Goal: Use online tool/utility: Utilize a website feature to perform a specific function

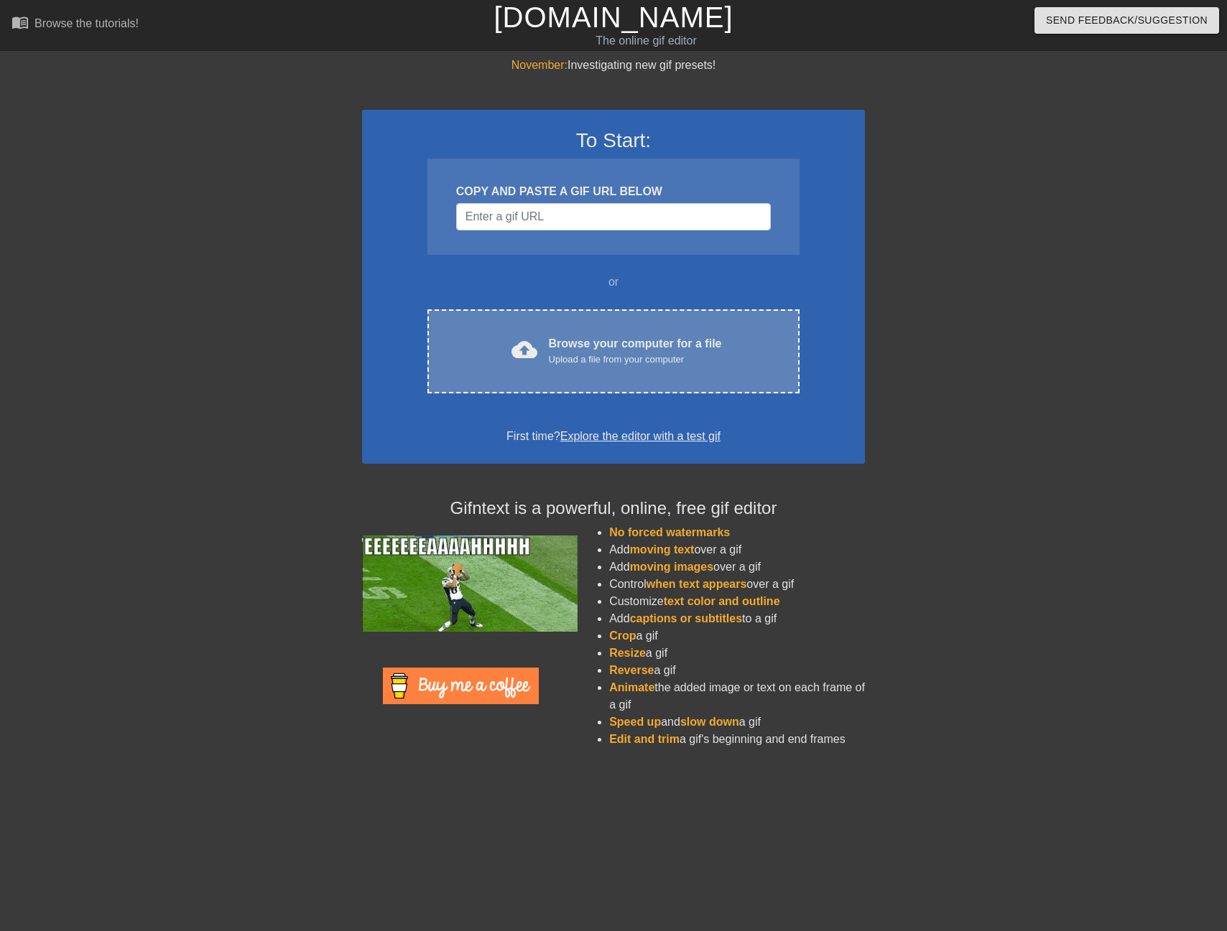
click at [565, 345] on div "Browse your computer for a file Upload a file from your computer" at bounding box center [635, 351] width 173 height 32
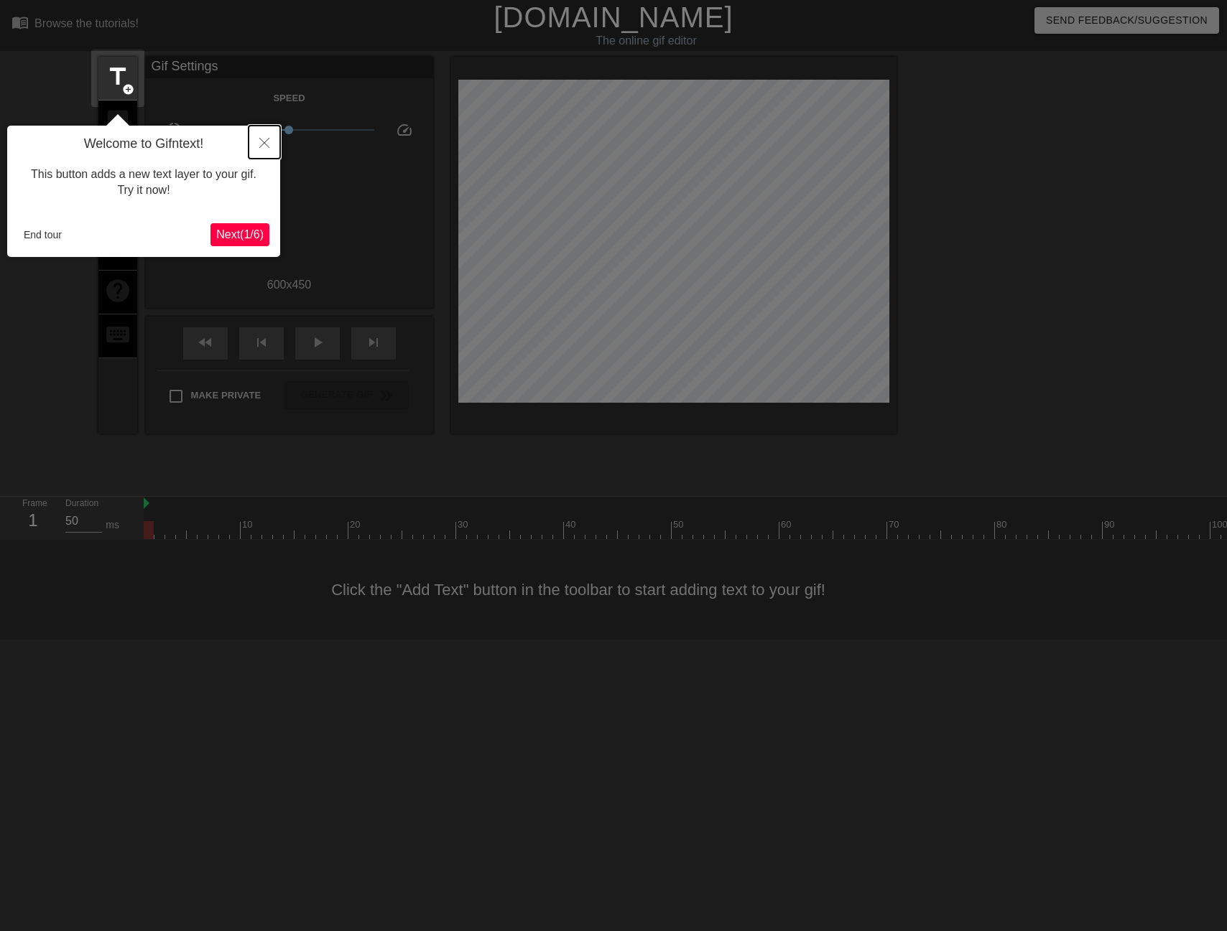
click at [255, 138] on button "Close" at bounding box center [264, 142] width 32 height 33
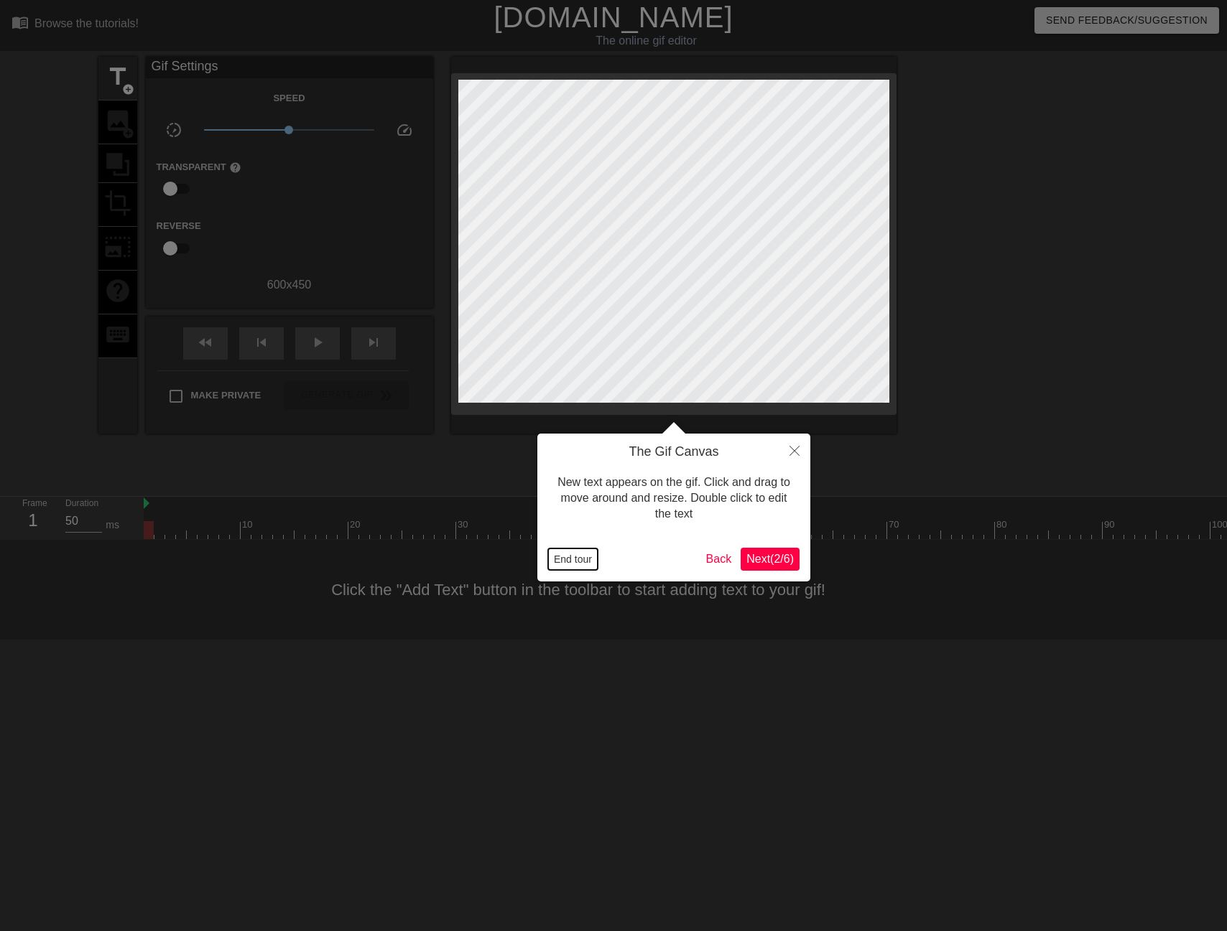
click at [556, 564] on button "End tour" at bounding box center [573, 560] width 50 height 22
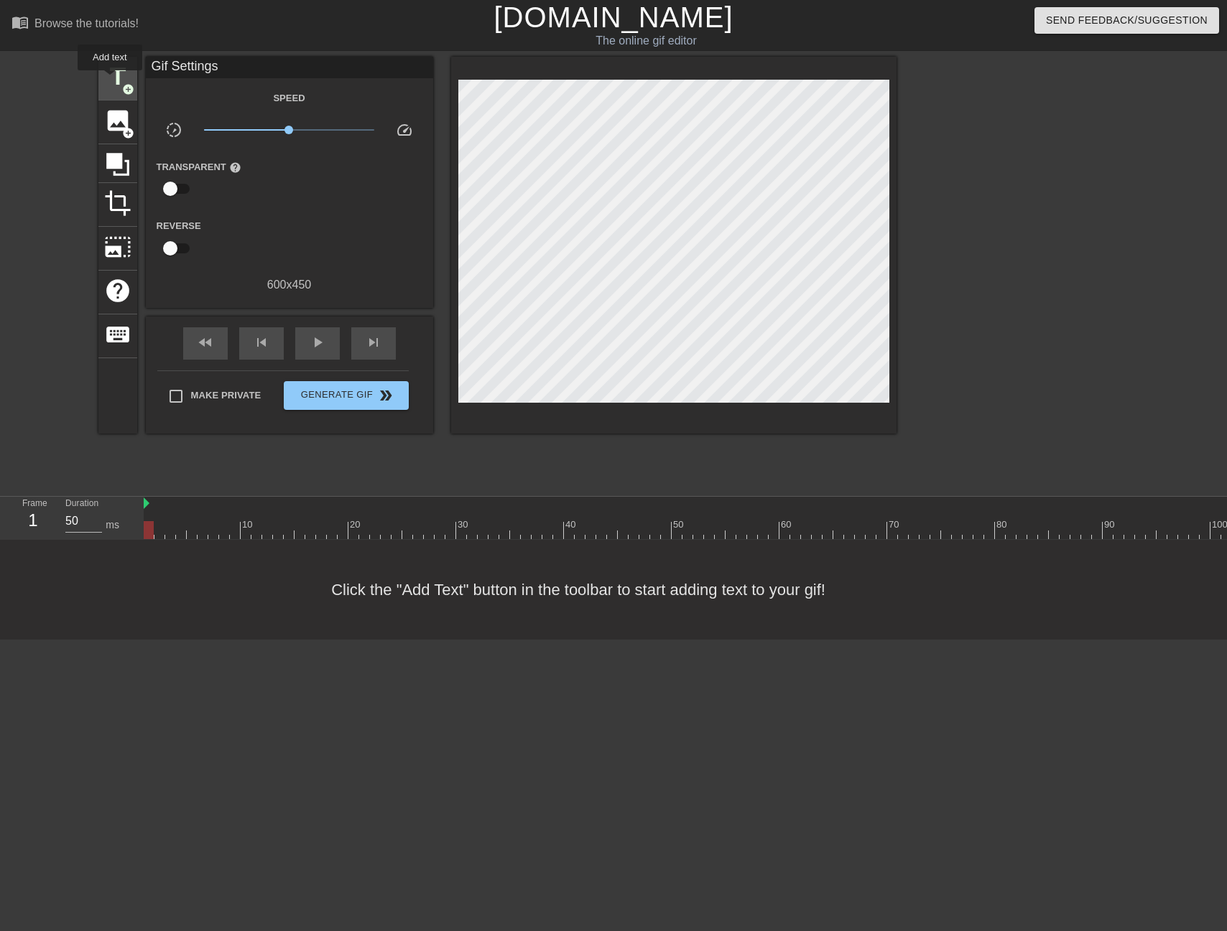
click at [111, 80] on span "title" at bounding box center [117, 76] width 27 height 27
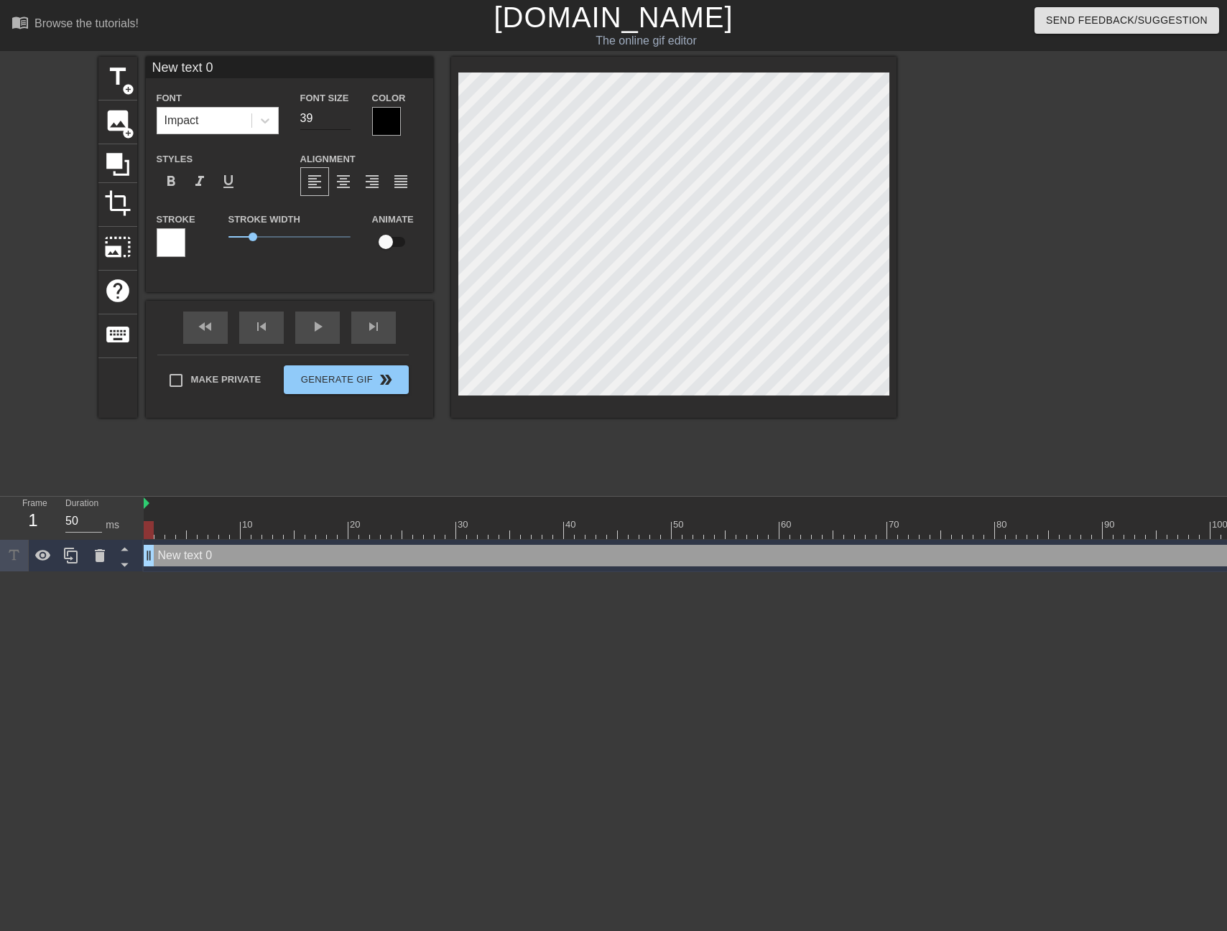
click at [348, 124] on input "39" at bounding box center [325, 118] width 50 height 23
click at [348, 124] on input "38" at bounding box center [325, 118] width 50 height 23
click at [348, 124] on input "37" at bounding box center [325, 118] width 50 height 23
click at [348, 124] on input "36" at bounding box center [325, 118] width 50 height 23
click at [348, 124] on input "35" at bounding box center [325, 118] width 50 height 23
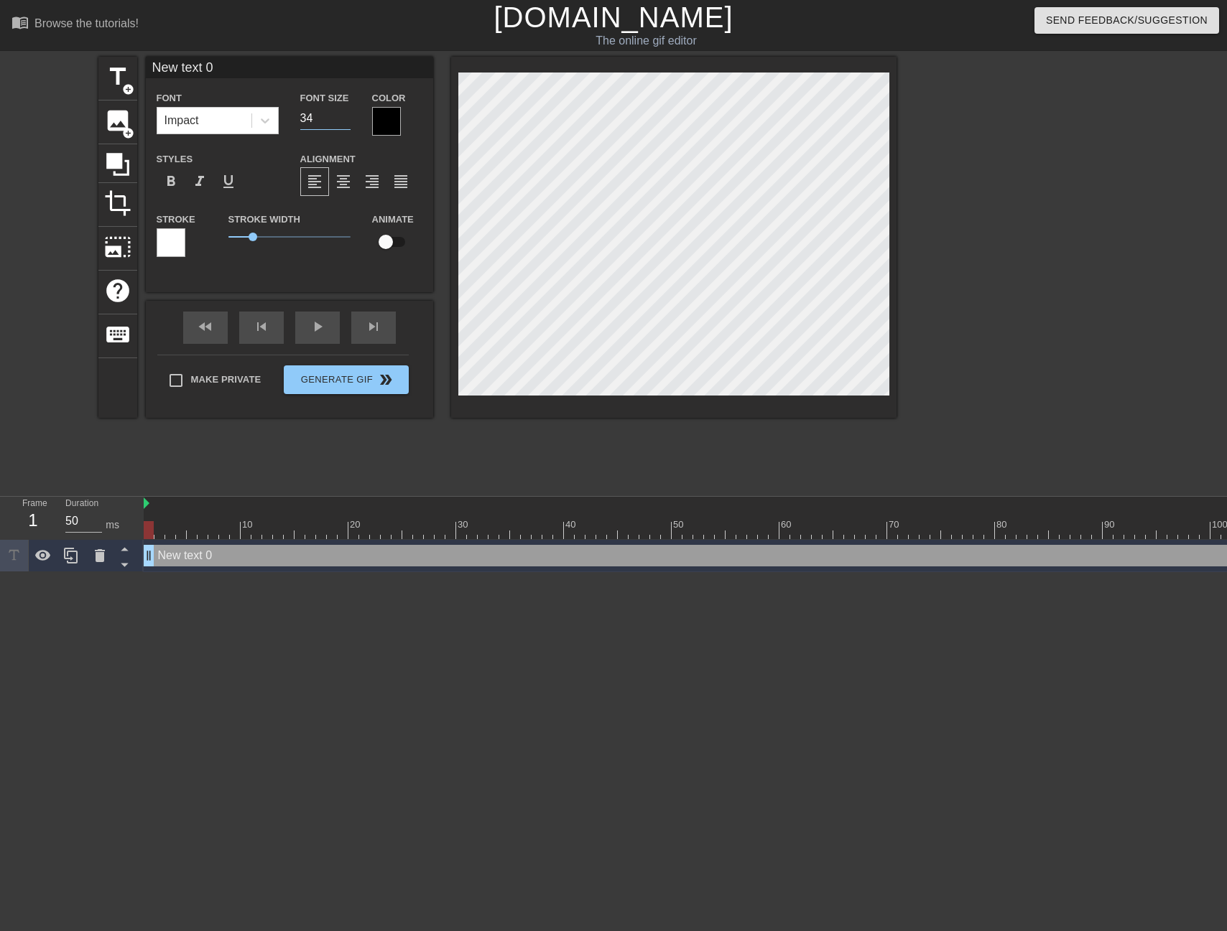
click at [348, 124] on input "34" at bounding box center [325, 118] width 50 height 23
click at [348, 124] on input "33" at bounding box center [325, 118] width 50 height 23
click at [348, 124] on input "32" at bounding box center [325, 118] width 50 height 23
click at [348, 124] on input "31" at bounding box center [325, 118] width 50 height 23
click at [348, 124] on input "30" at bounding box center [325, 118] width 50 height 23
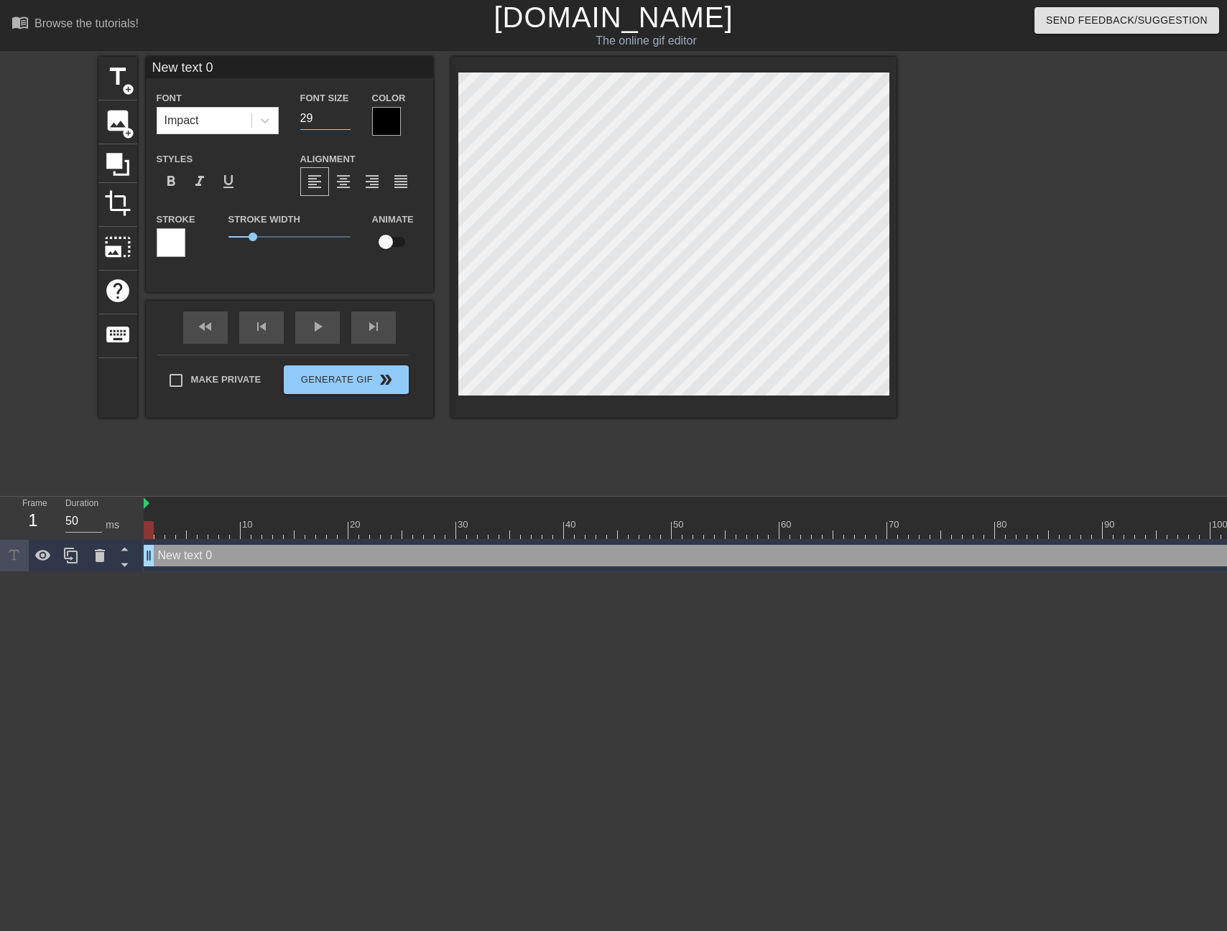
click at [348, 124] on input "29" at bounding box center [325, 118] width 50 height 23
click at [348, 124] on input "28" at bounding box center [325, 118] width 50 height 23
click at [348, 124] on input "27" at bounding box center [325, 118] width 50 height 23
type input "26"
click at [348, 124] on input "26" at bounding box center [325, 118] width 50 height 23
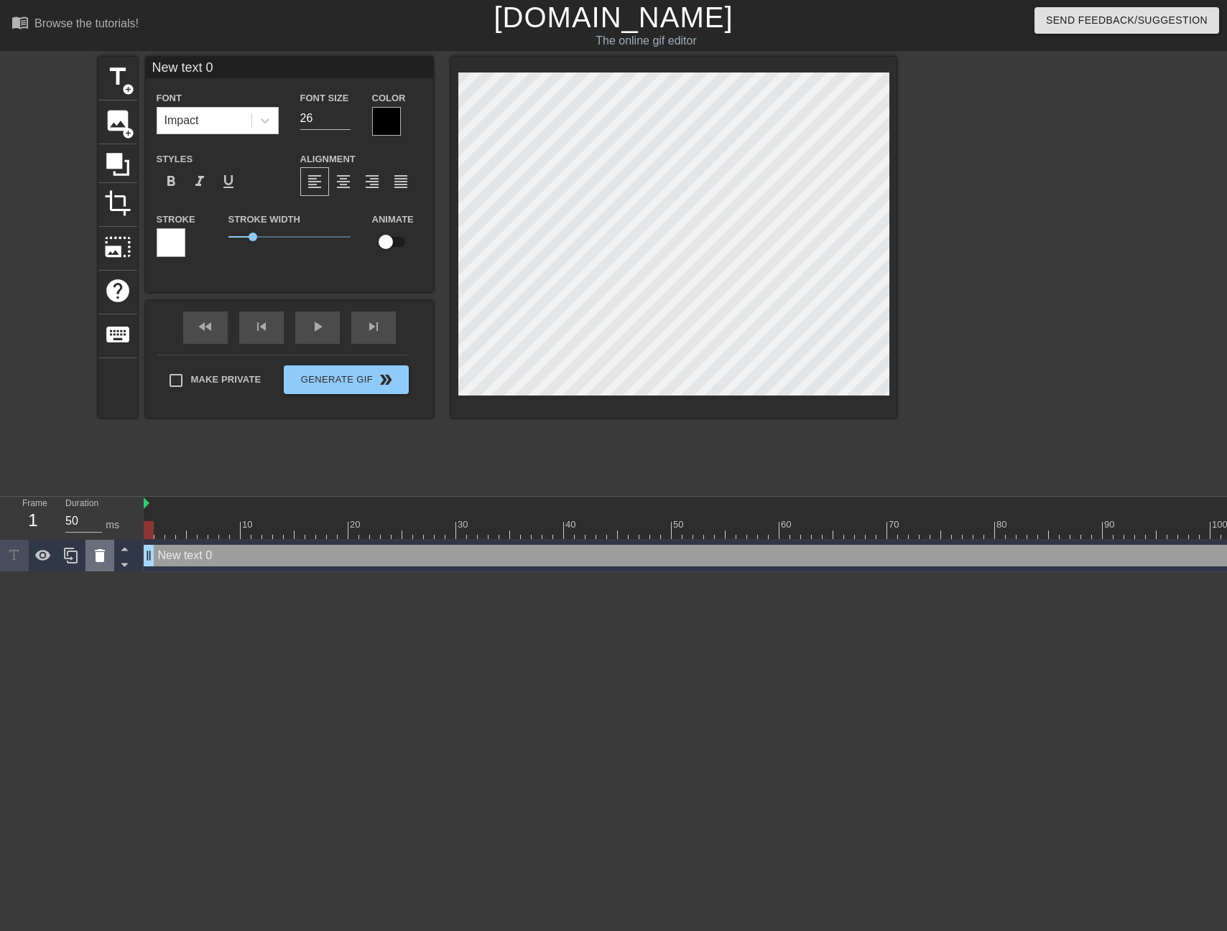
click at [96, 559] on icon at bounding box center [100, 555] width 10 height 13
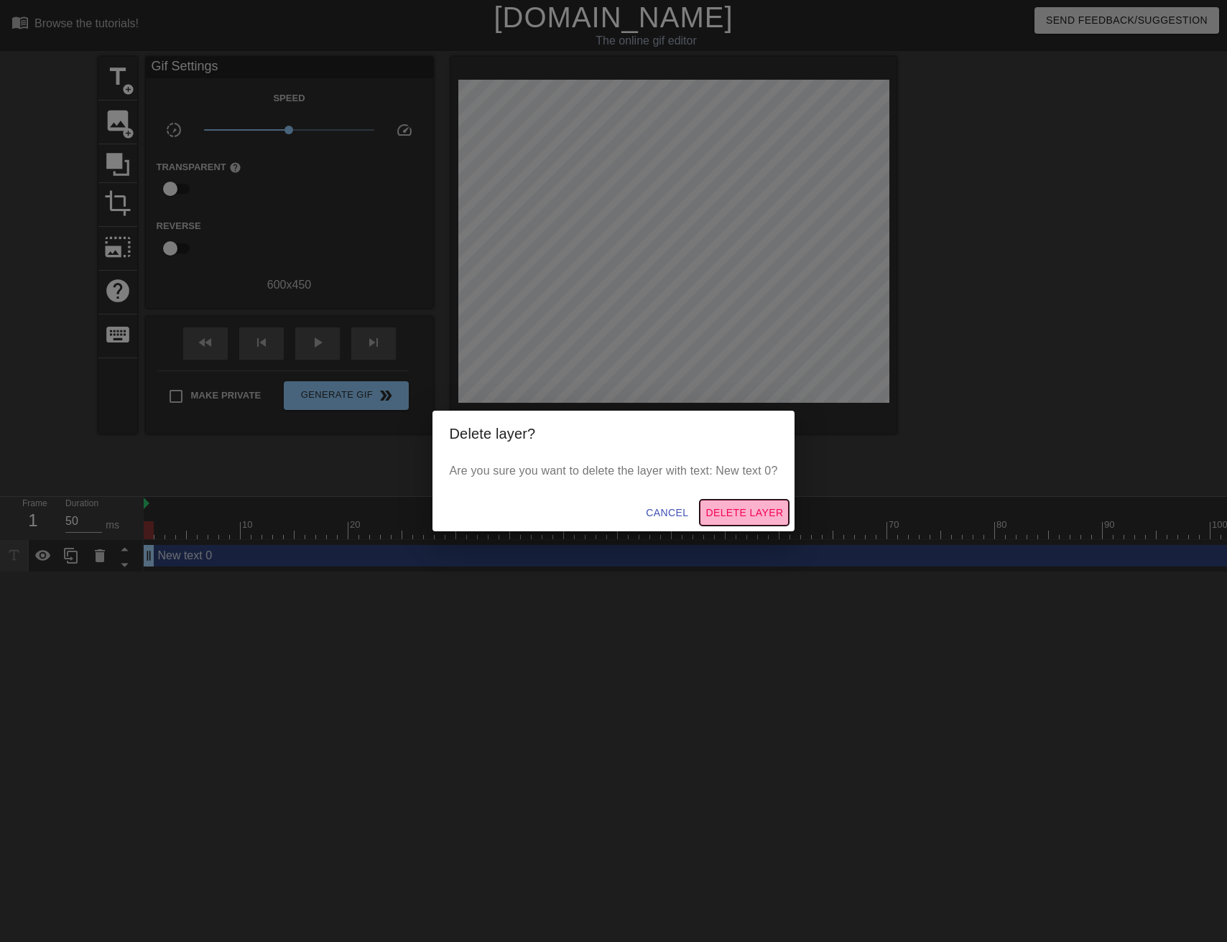
click at [726, 516] on span "Delete Layer" at bounding box center [744, 513] width 78 height 18
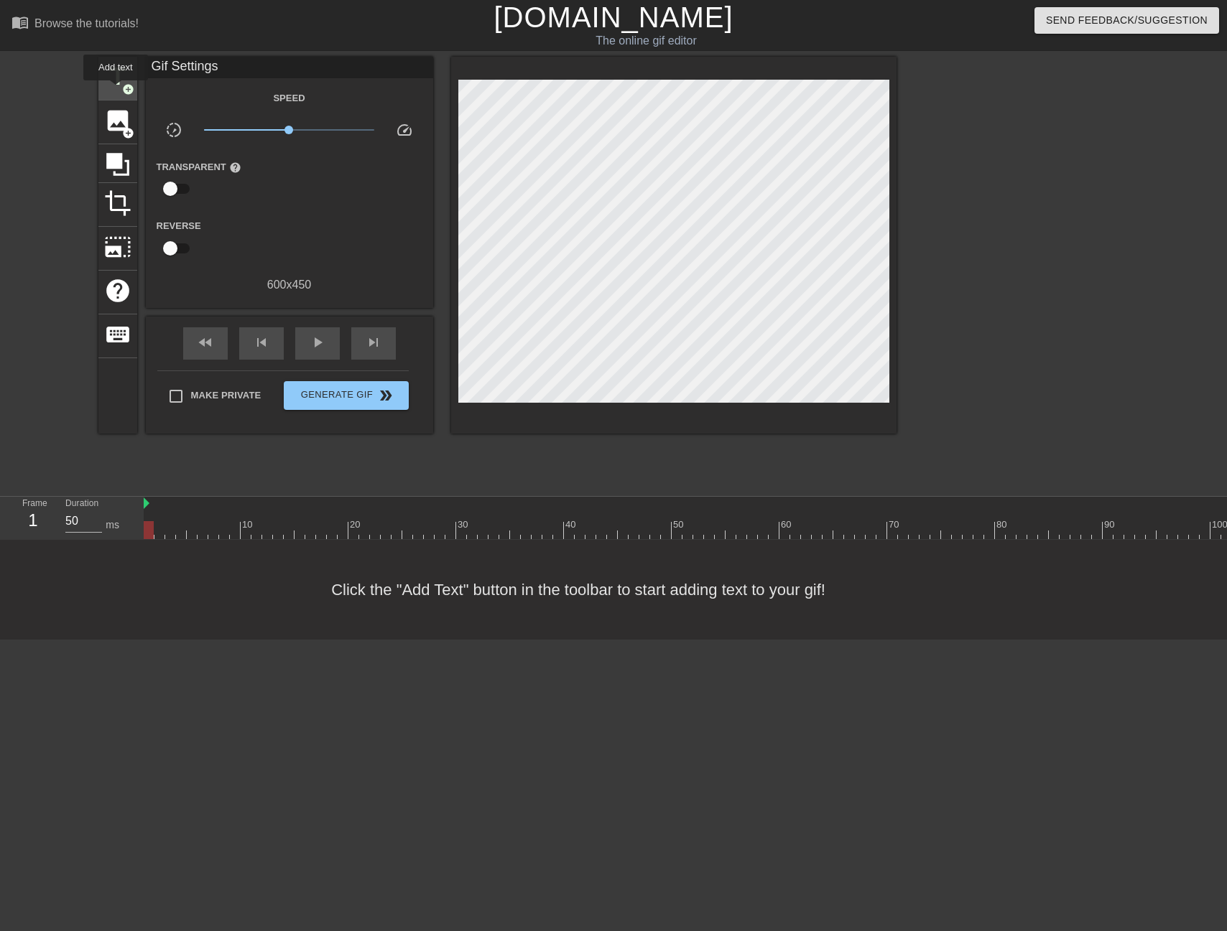
click at [116, 90] on div "title add_circle" at bounding box center [117, 79] width 39 height 44
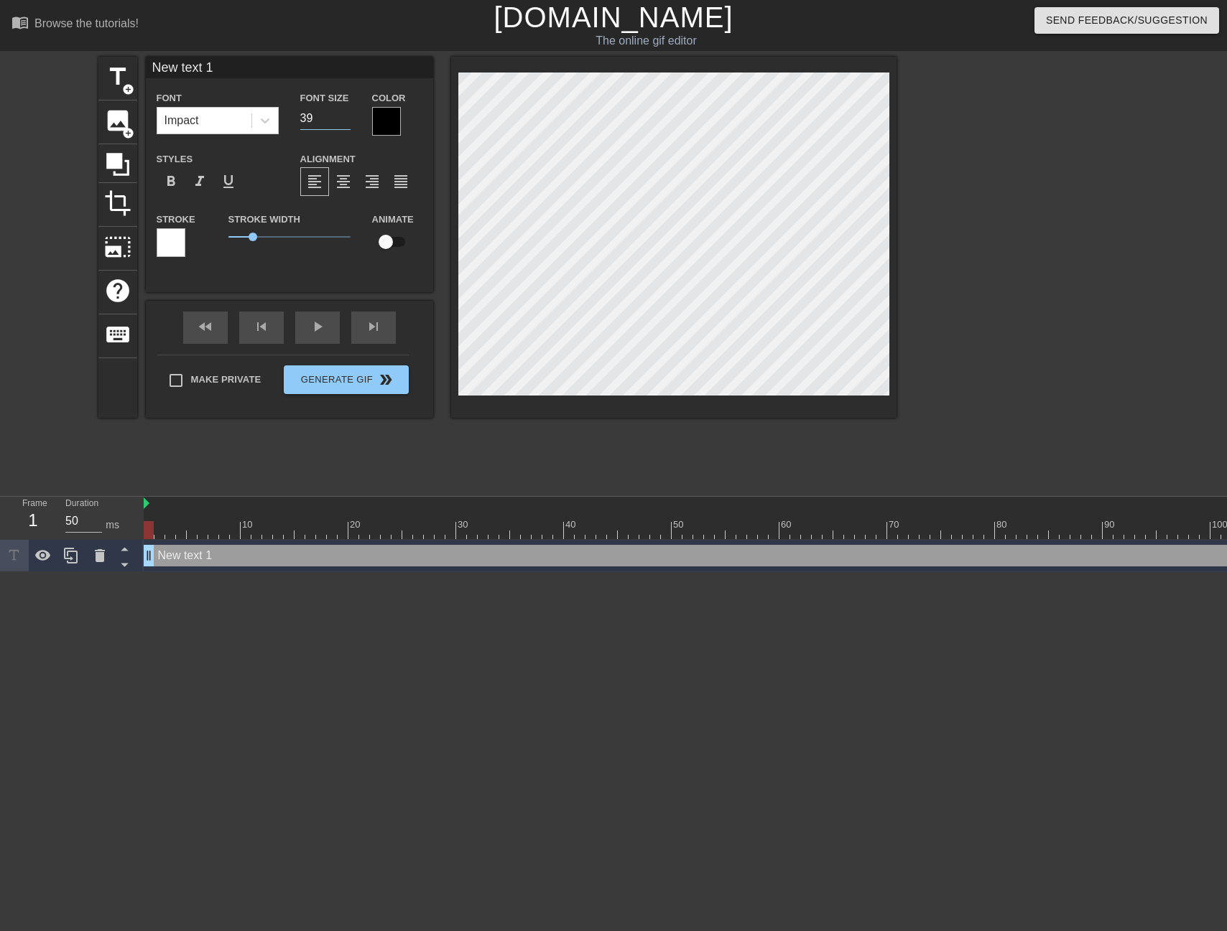
click at [342, 122] on input "39" at bounding box center [325, 118] width 50 height 23
click at [342, 122] on input "38" at bounding box center [325, 118] width 50 height 23
click at [342, 122] on input "37" at bounding box center [325, 118] width 50 height 23
click at [342, 122] on input "36" at bounding box center [325, 118] width 50 height 23
click at [342, 122] on input "35" at bounding box center [325, 118] width 50 height 23
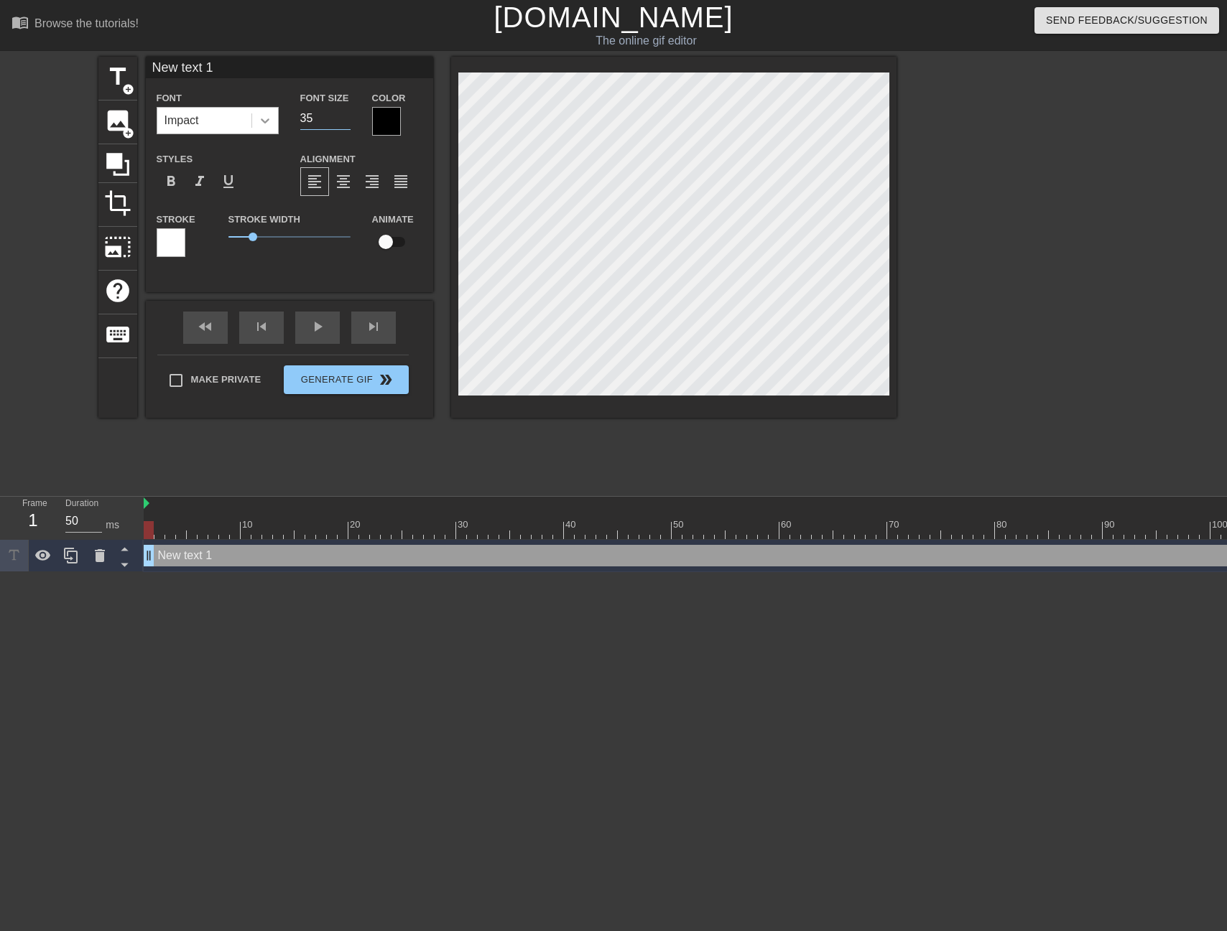
drag, startPoint x: 336, startPoint y: 122, endPoint x: 276, endPoint y: 117, distance: 60.5
click at [276, 117] on div "Font Impact Font Size 35 Color" at bounding box center [289, 112] width 287 height 47
type input "25"
click at [381, 122] on div at bounding box center [386, 121] width 29 height 29
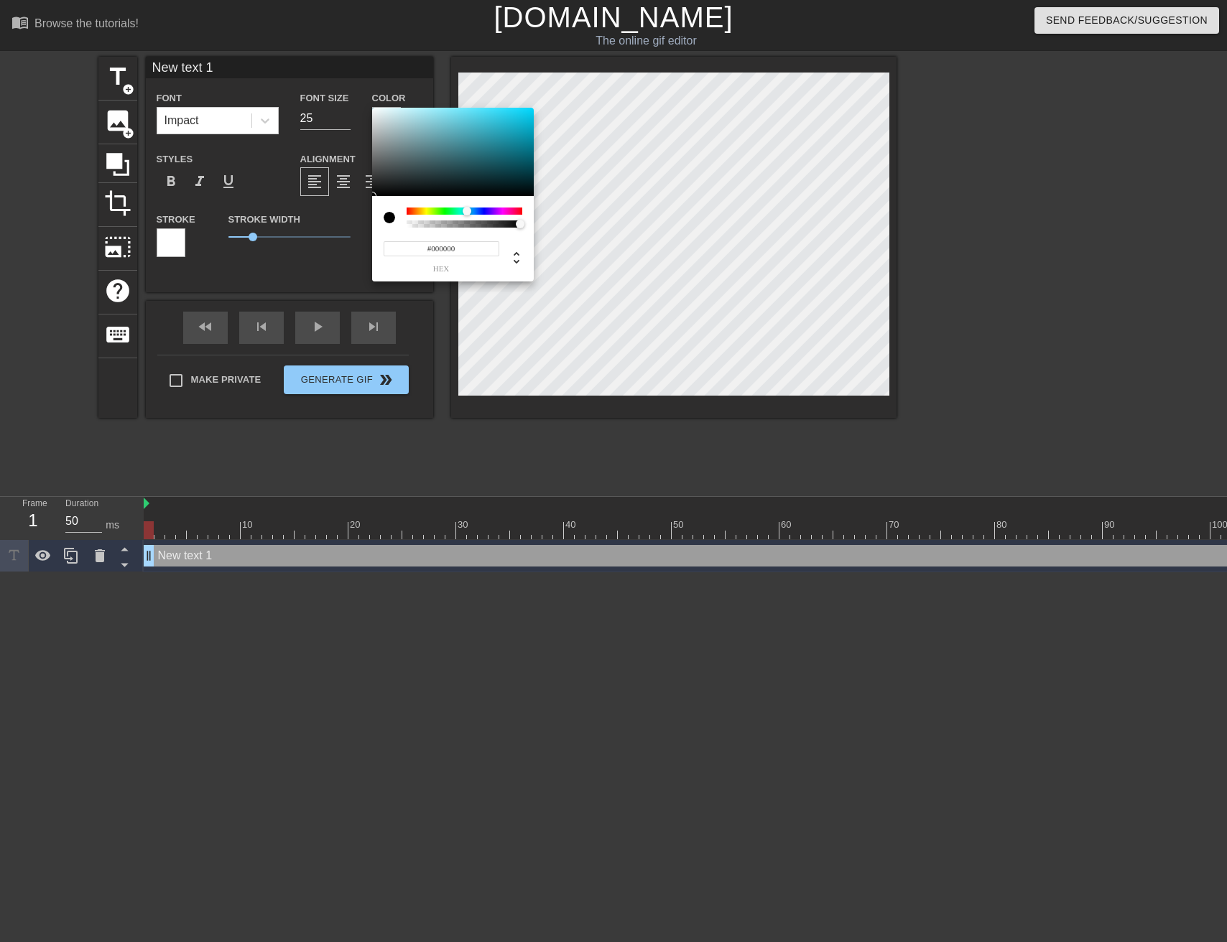
click at [463, 213] on div at bounding box center [464, 211] width 116 height 7
click at [463, 213] on div at bounding box center [463, 211] width 9 height 9
type input "#FFFFFF"
drag, startPoint x: 377, startPoint y: 116, endPoint x: 364, endPoint y: 101, distance: 19.3
click at [364, 101] on div "#FFFFFF hex" at bounding box center [613, 471] width 1227 height 942
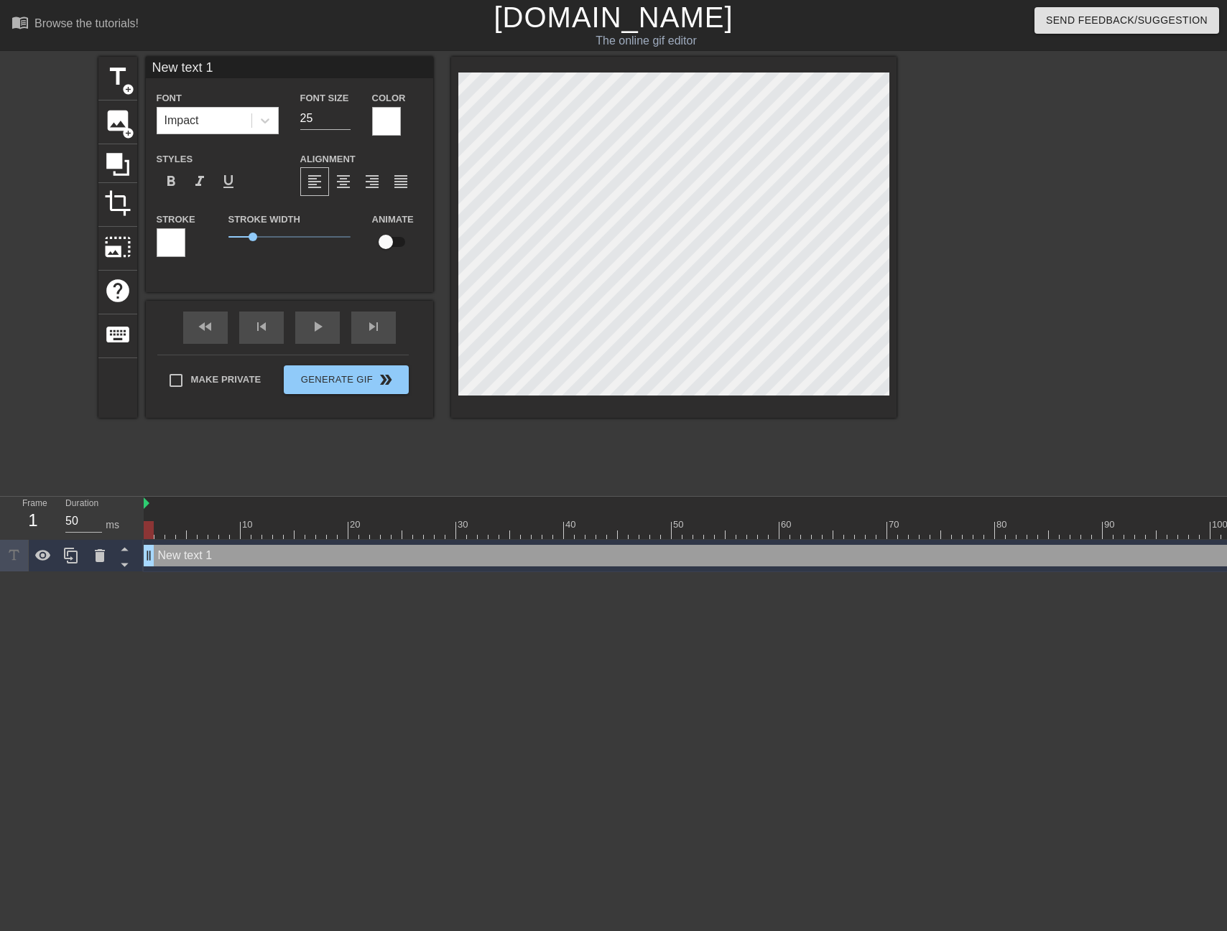
click at [268, 135] on div "Font Impact" at bounding box center [218, 112] width 144 height 47
click at [266, 130] on div at bounding box center [265, 121] width 26 height 26
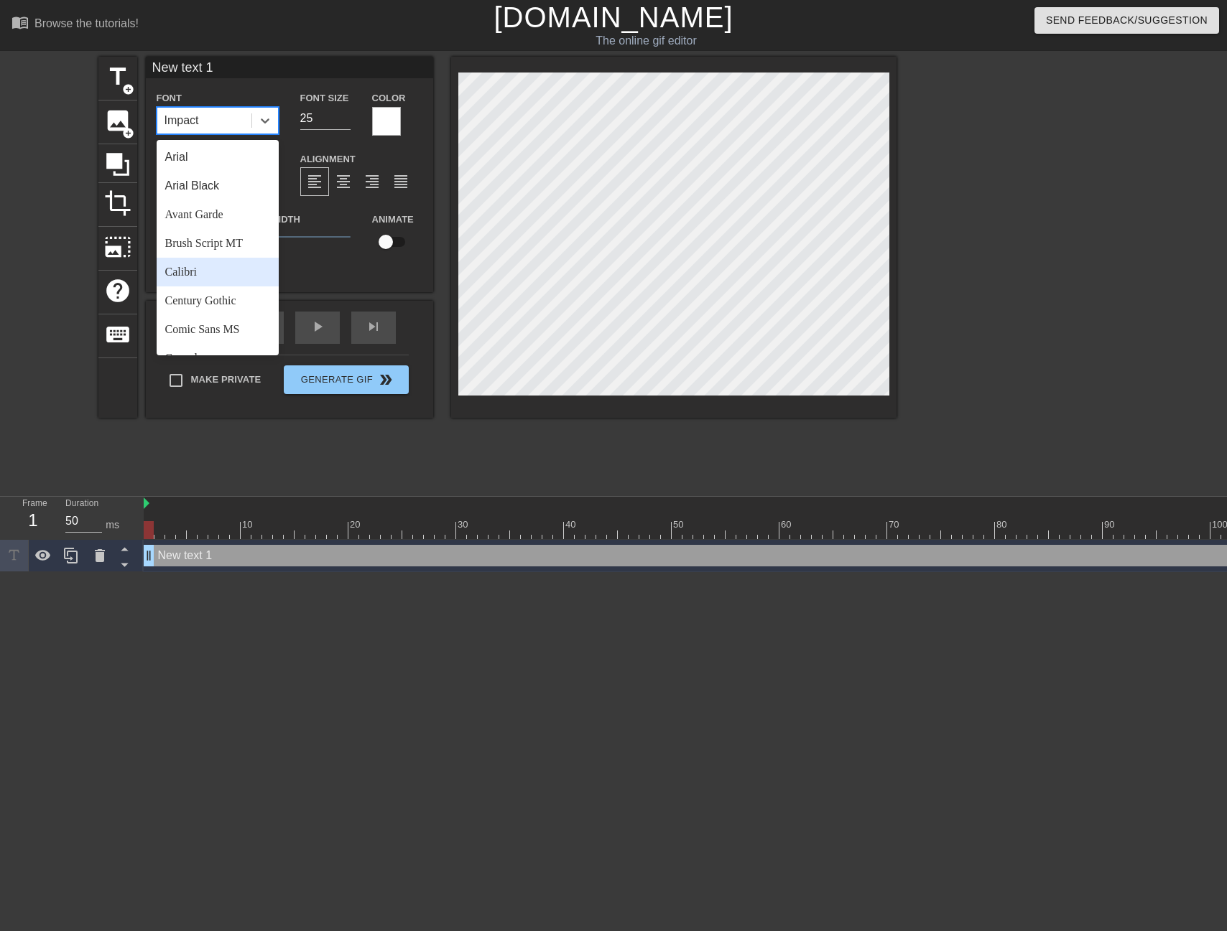
click at [212, 275] on div "Calibri" at bounding box center [218, 272] width 122 height 29
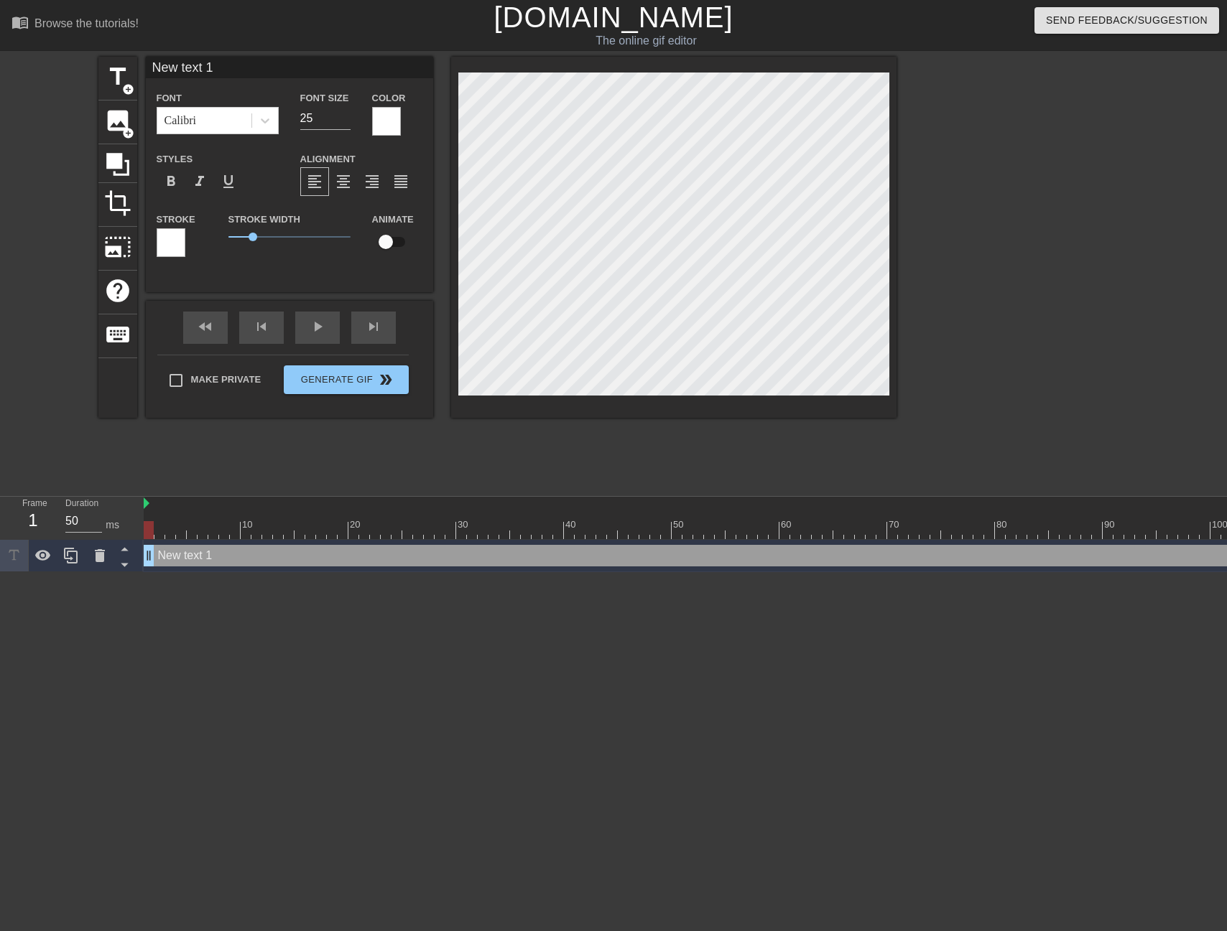
scroll to position [2, 2]
type input "K"
type textarea "K"
type input "Ke"
type textarea "Ke"
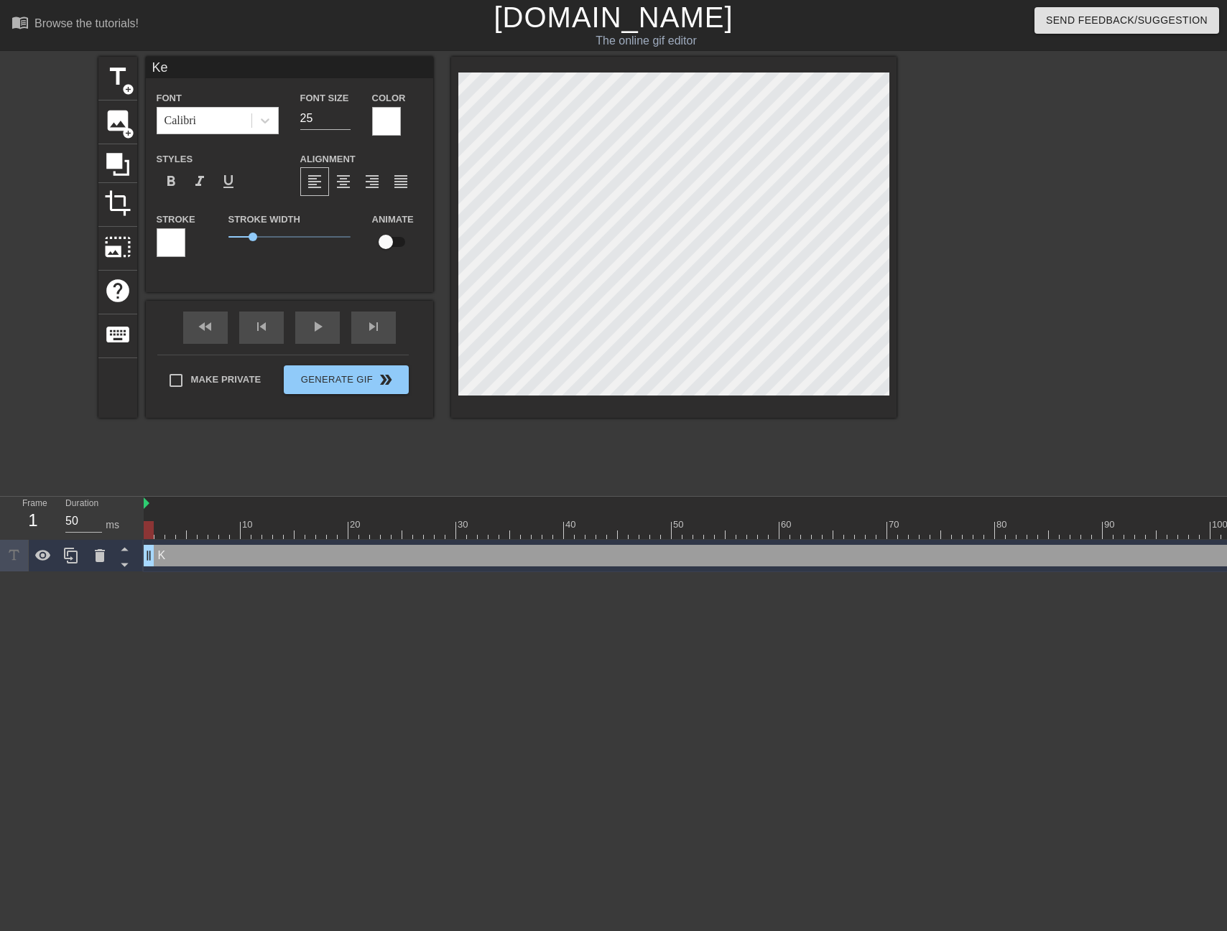
type input "[PERSON_NAME]"
type textarea "[PERSON_NAME]"
type input "[PERSON_NAME]"
type textarea "[PERSON_NAME]"
type input "[PERSON_NAME]"
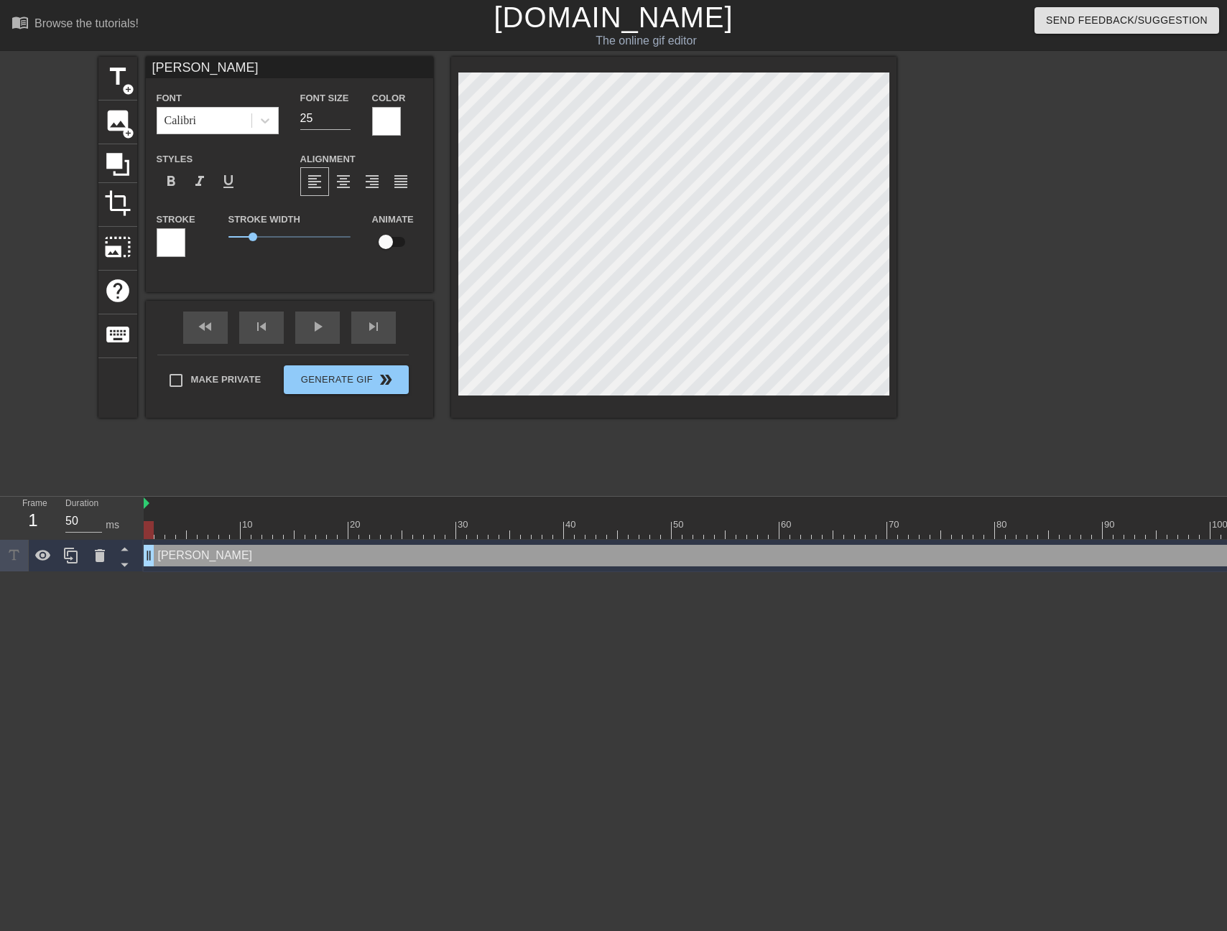
type textarea "[PERSON_NAME]"
type input "[PERSON_NAME]"
type textarea "[PERSON_NAME]"
type input "[PERSON_NAME]"
type textarea "[PERSON_NAME]"
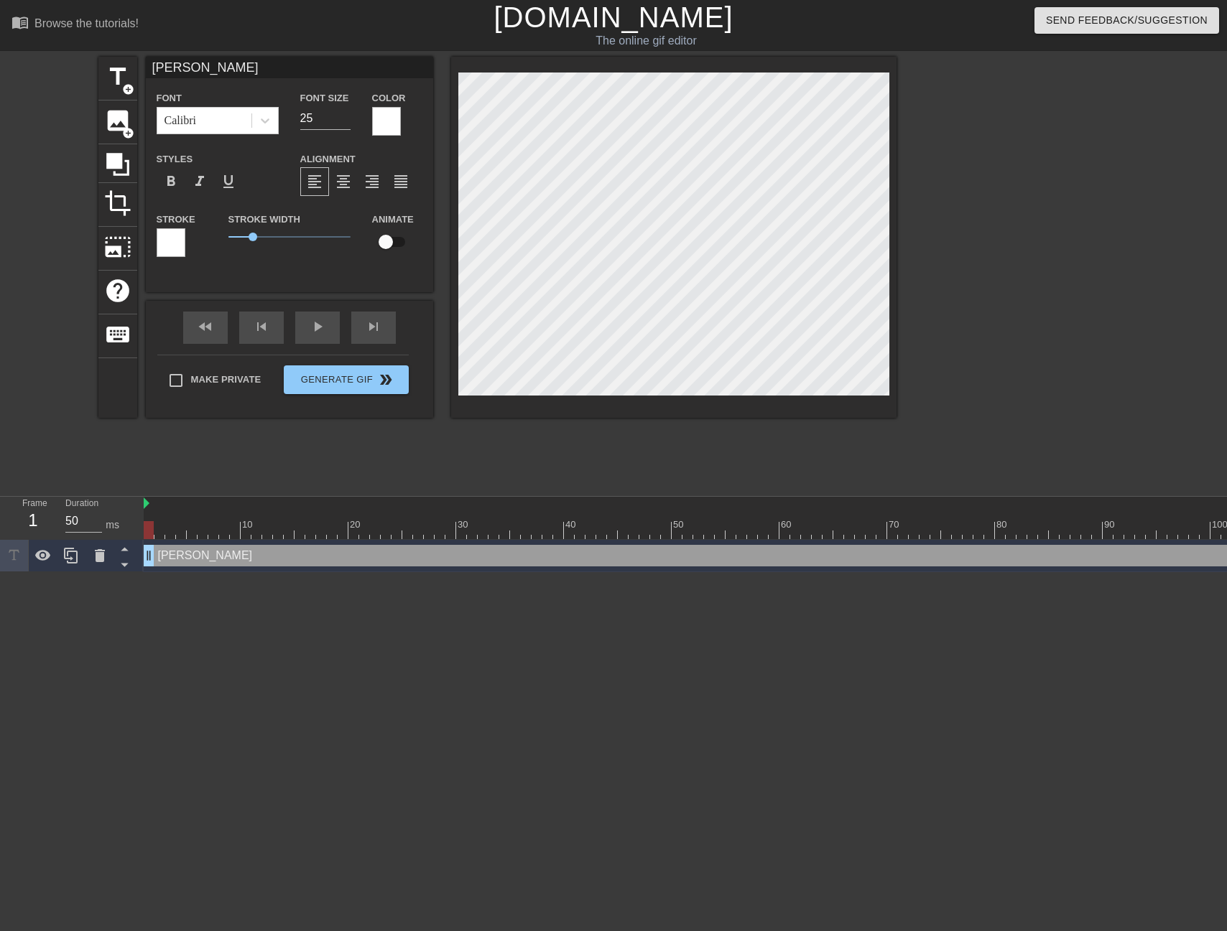
type input "[PERSON_NAME]"
type textarea "[PERSON_NAME]"
type input "[PERSON_NAME]"
type textarea "[PERSON_NAME]"
type input "[PERSON_NAME] when"
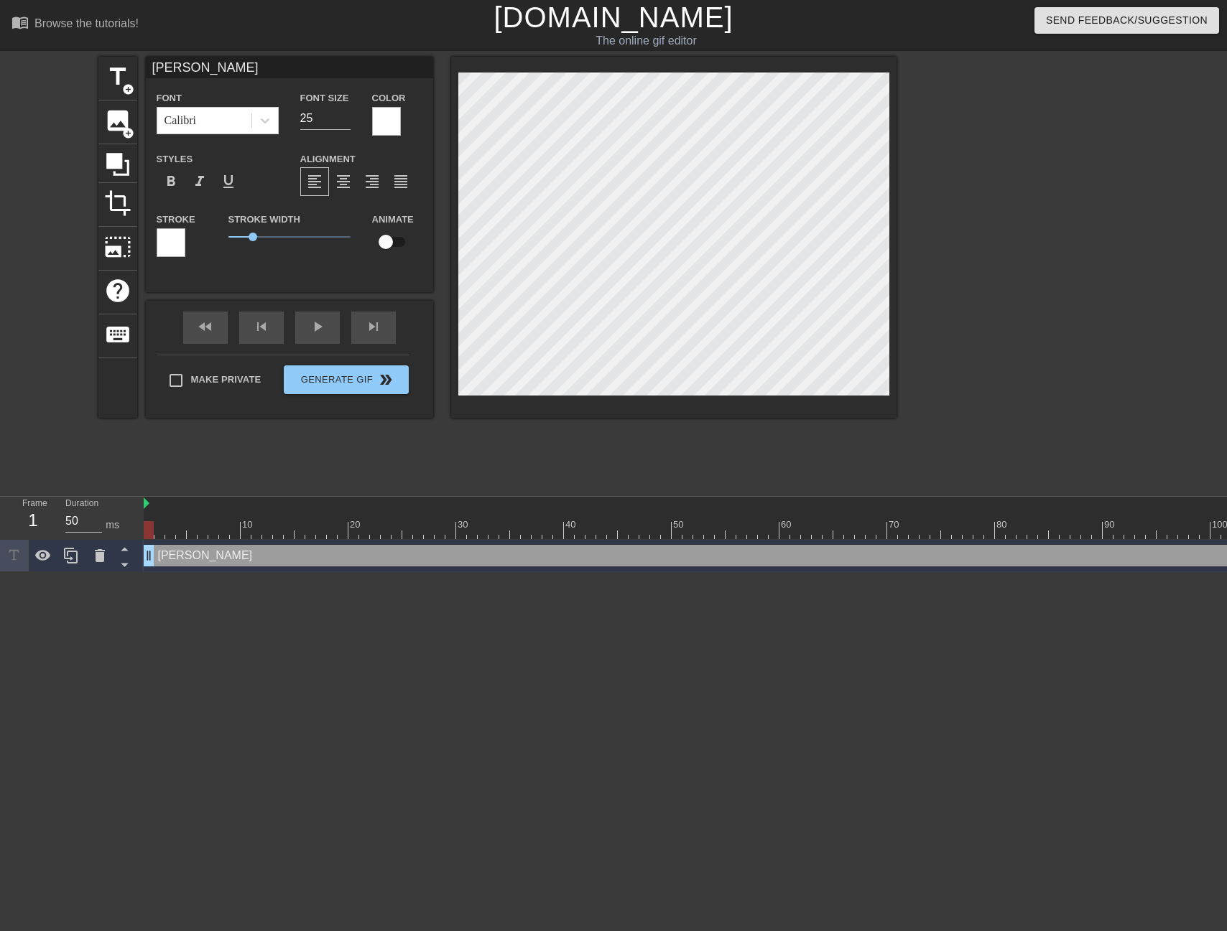
type textarea "[PERSON_NAME] when"
type input "[PERSON_NAME] when"
type textarea "[PERSON_NAME] when"
type input "[PERSON_NAME] when h"
type textarea "[PERSON_NAME] when h"
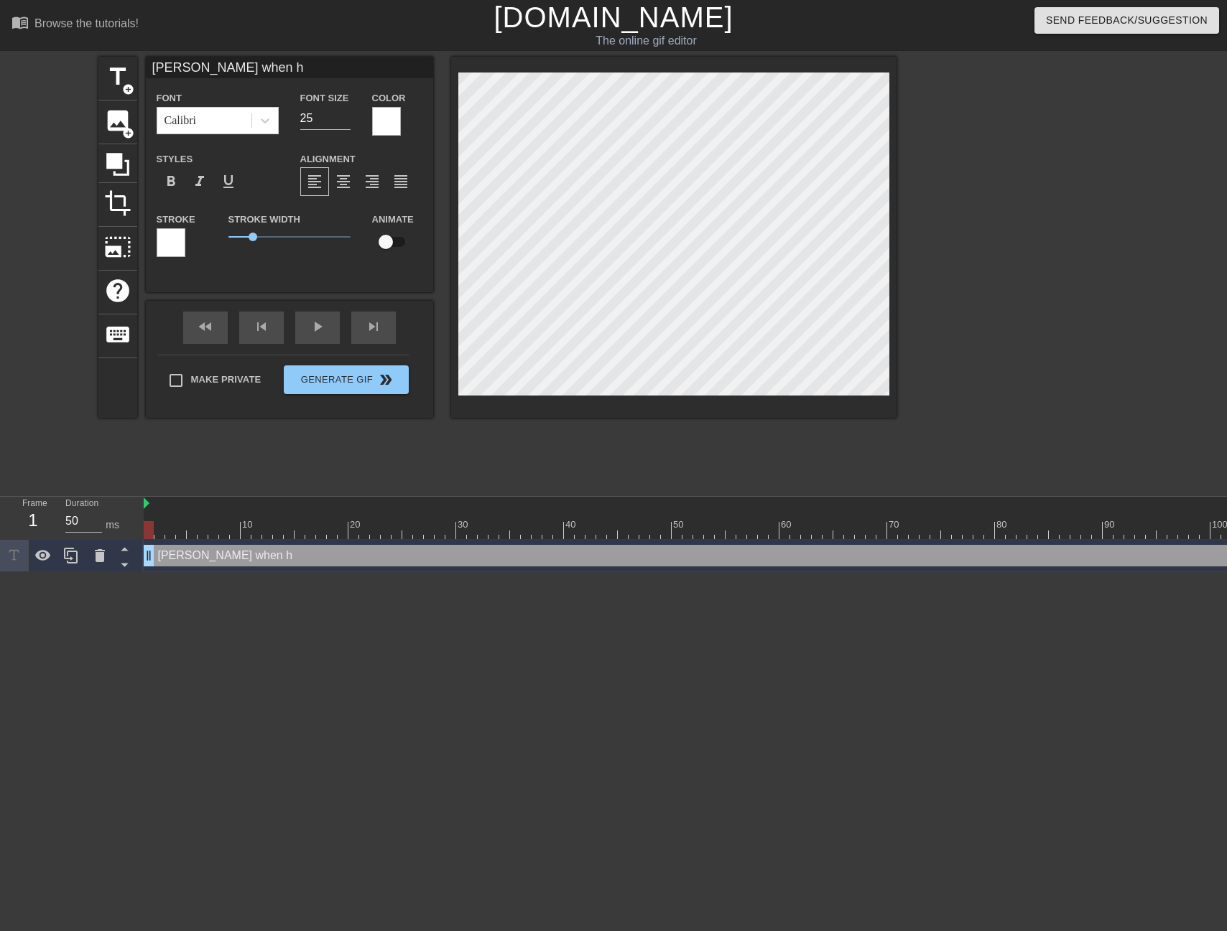
type input "[PERSON_NAME] when he"
type textarea "[PERSON_NAME] when he"
type input "[PERSON_NAME] when he"
type textarea "[PERSON_NAME] when he"
type input "[PERSON_NAME] when he f"
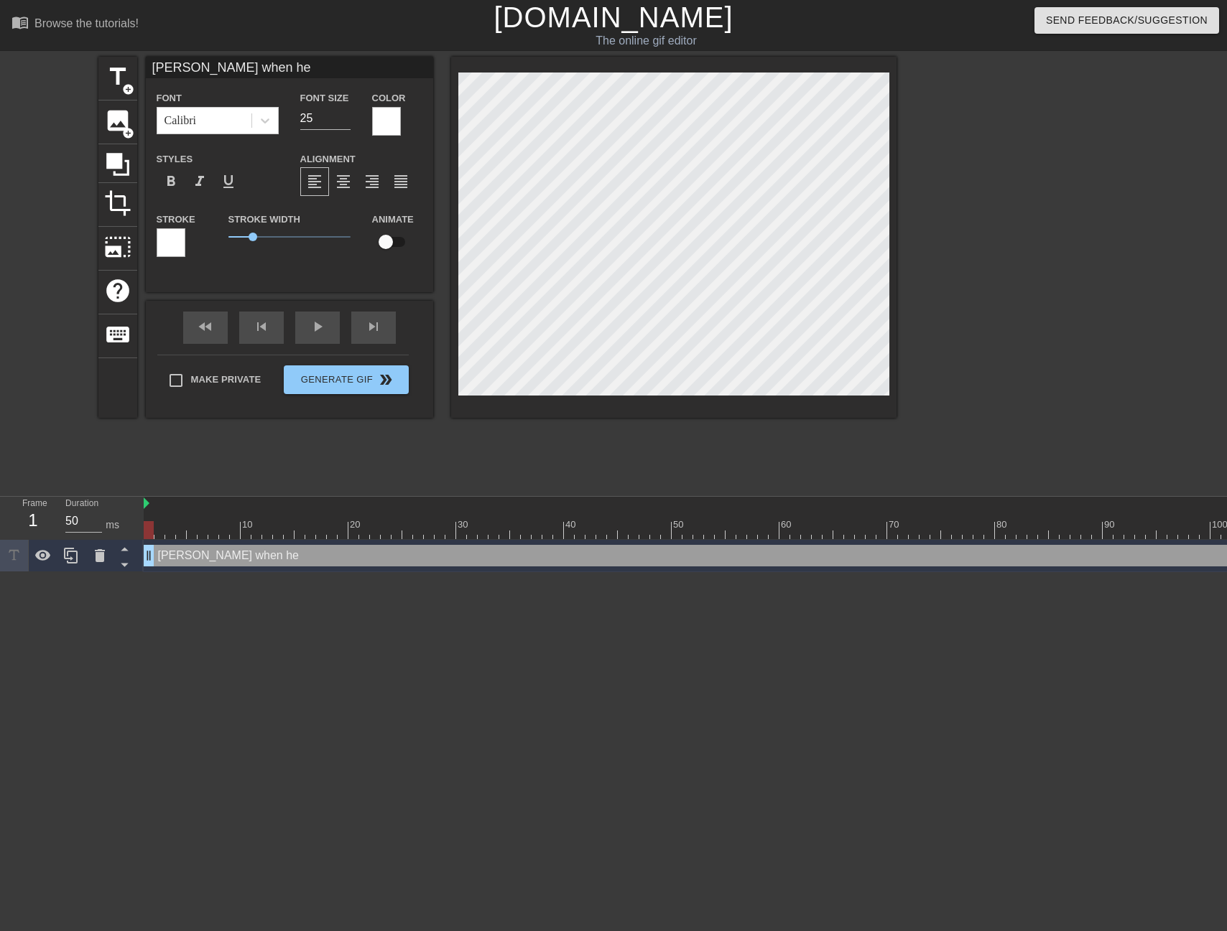
type textarea "[PERSON_NAME] when he f"
type input "[PERSON_NAME] when he fi"
type textarea "[PERSON_NAME] when he fi"
type input "[PERSON_NAME] when he fin"
type textarea "[PERSON_NAME] when he fin"
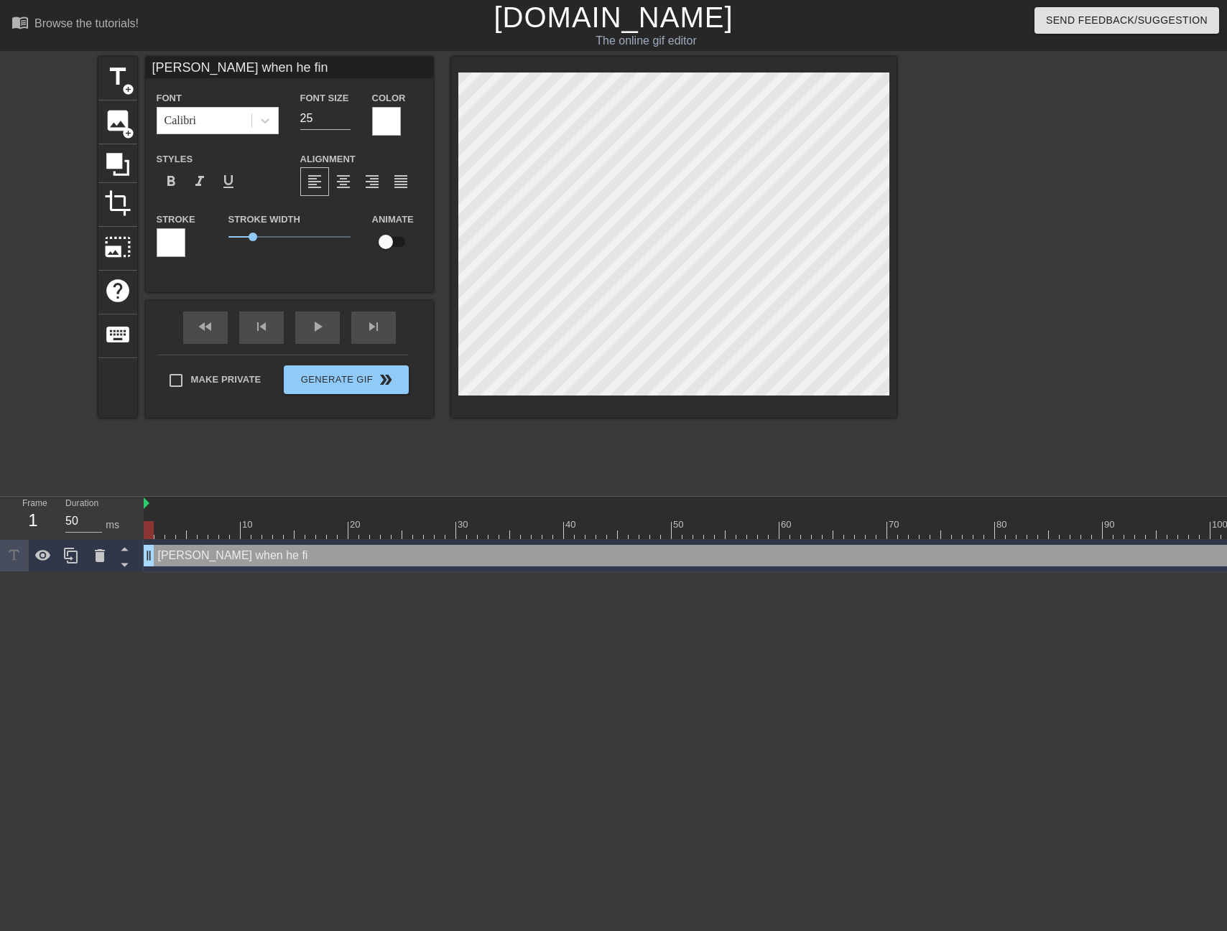
scroll to position [2, 7]
type input "[PERSON_NAME] when he find"
type textarea "[PERSON_NAME] when he find"
type input "[PERSON_NAME]"
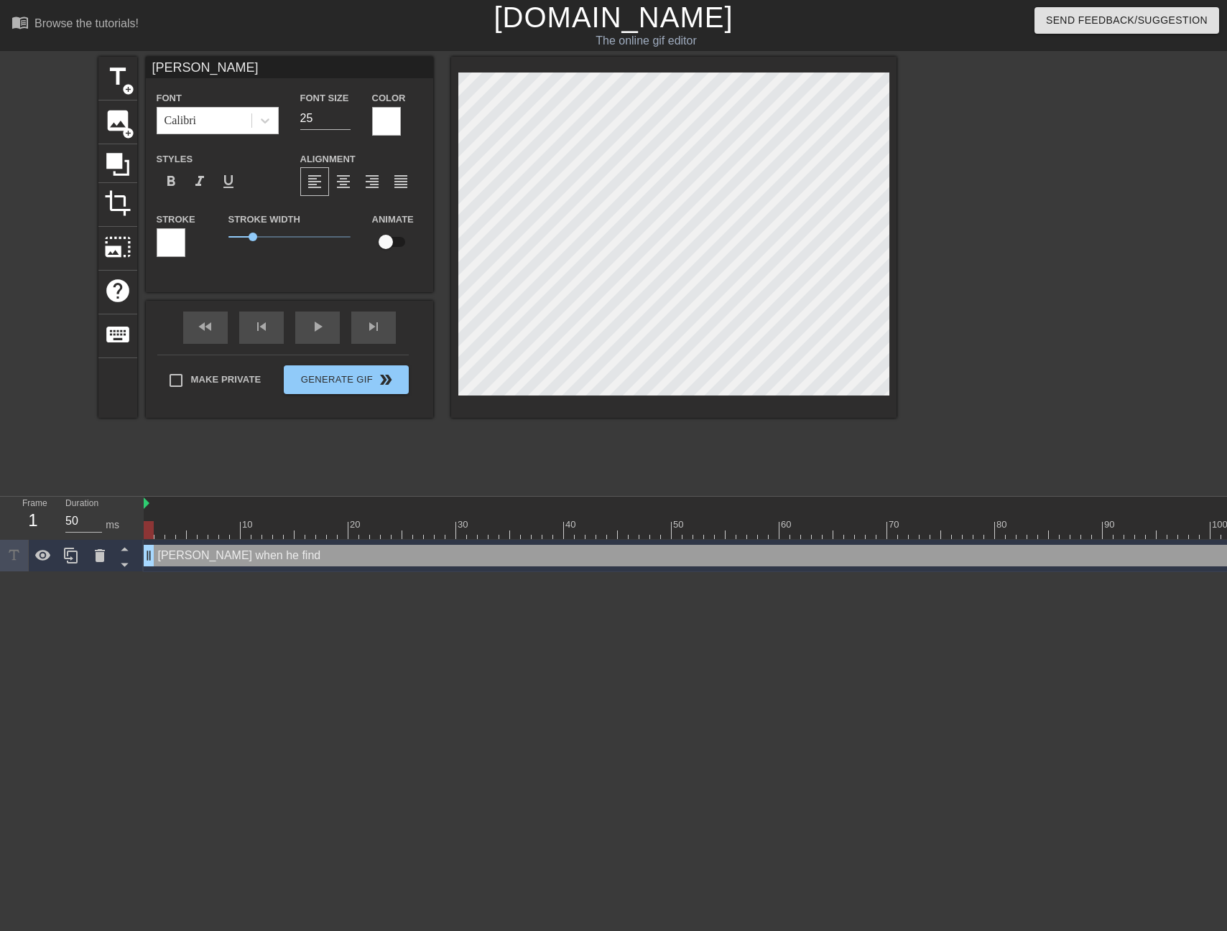
scroll to position [2, 4]
type textarea "[PERSON_NAME]"
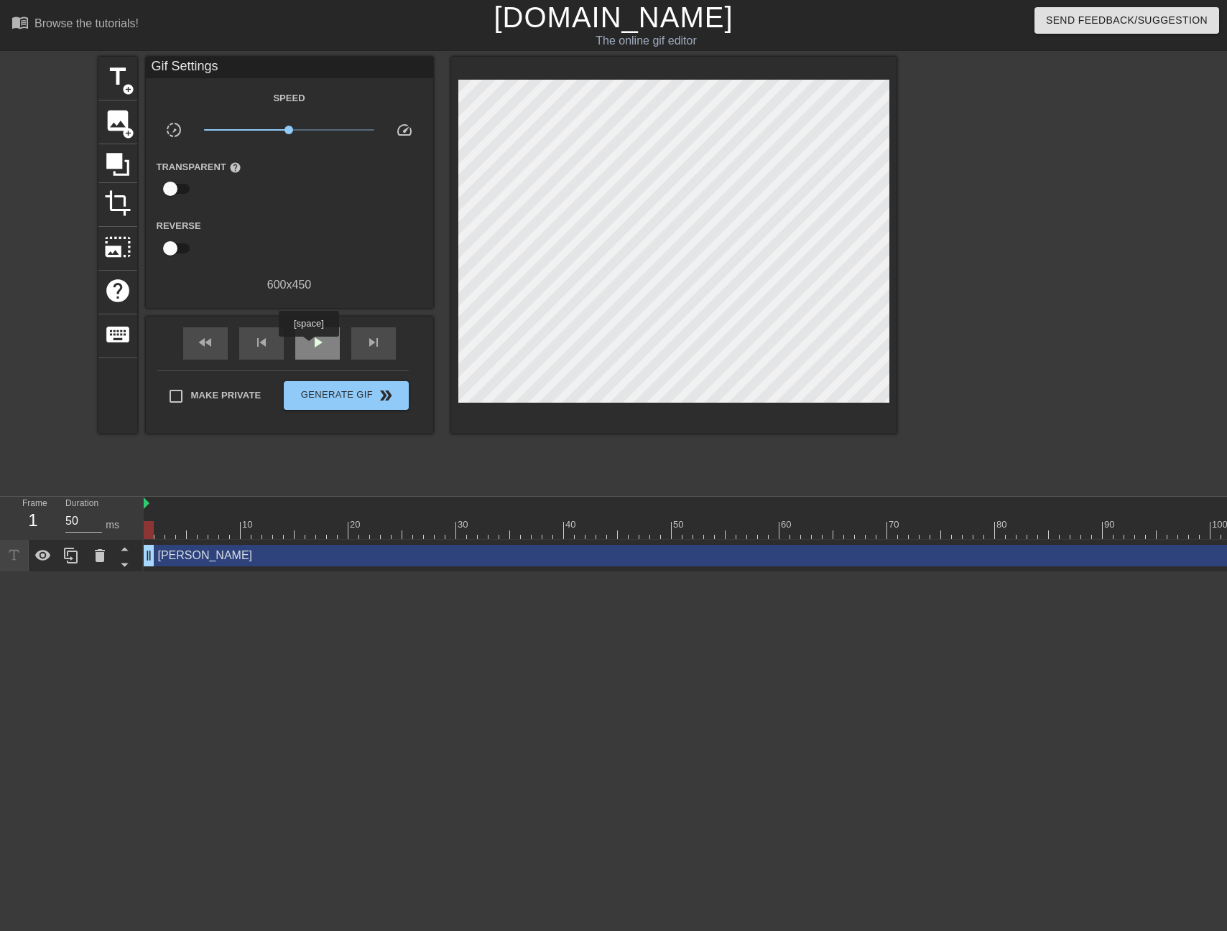
click at [310, 347] on span "play_arrow" at bounding box center [317, 342] width 17 height 17
click at [310, 347] on span "pause" at bounding box center [317, 342] width 17 height 17
click at [310, 347] on span "play_arrow" at bounding box center [317, 342] width 17 height 17
click at [310, 347] on span "pause" at bounding box center [317, 342] width 17 height 17
click at [310, 347] on span "play_arrow" at bounding box center [317, 342] width 17 height 17
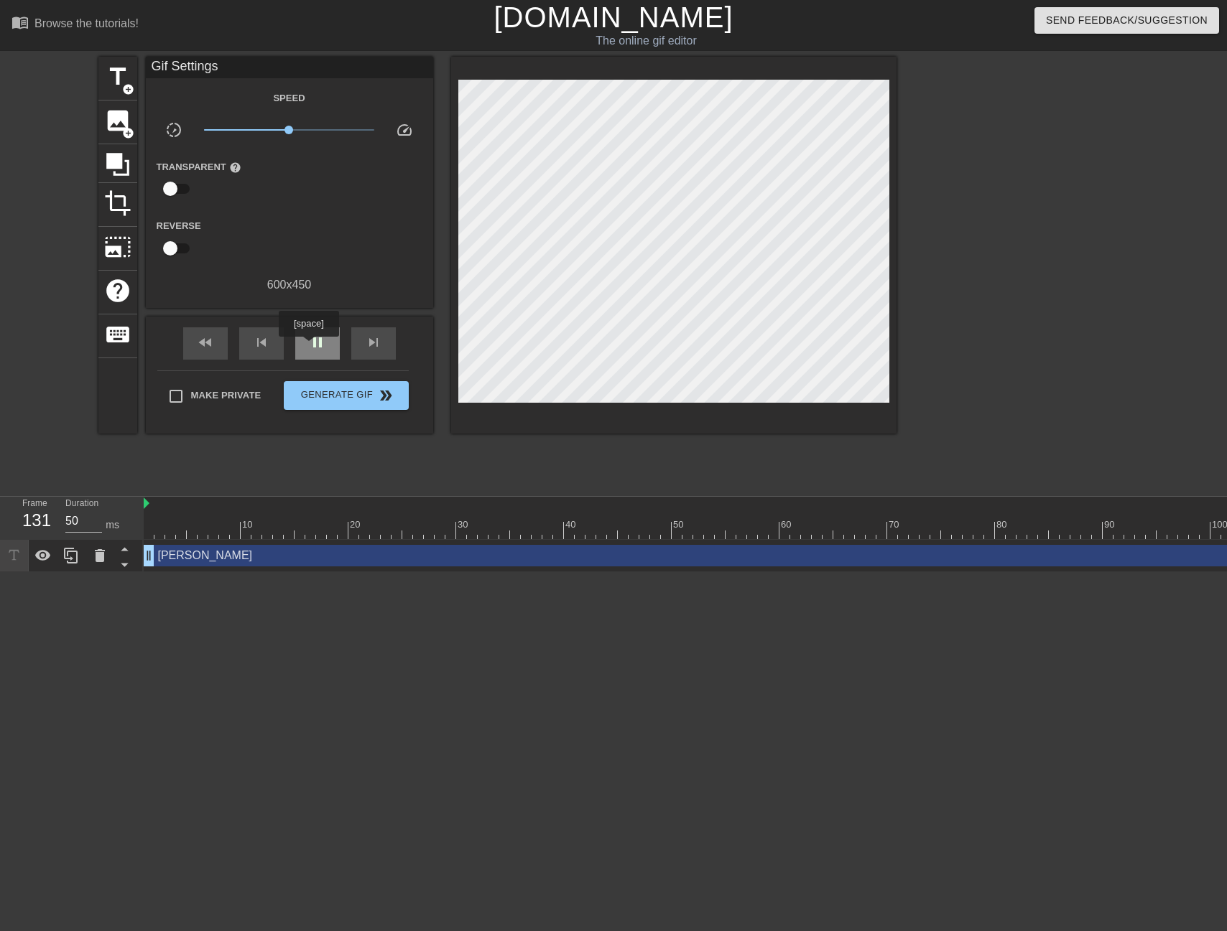
click at [310, 347] on span "pause" at bounding box center [317, 342] width 17 height 17
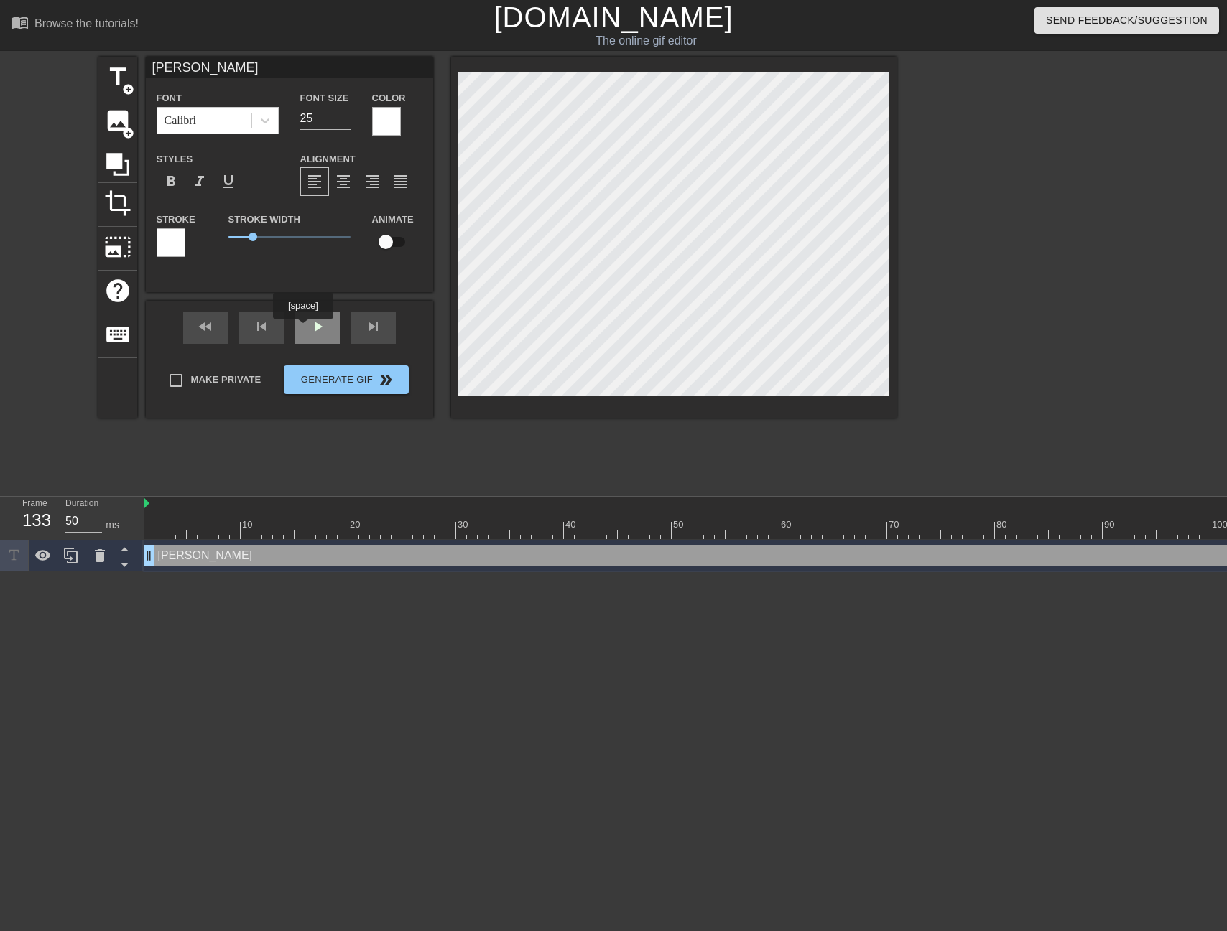
click at [305, 329] on div "play_arrow" at bounding box center [317, 328] width 45 height 32
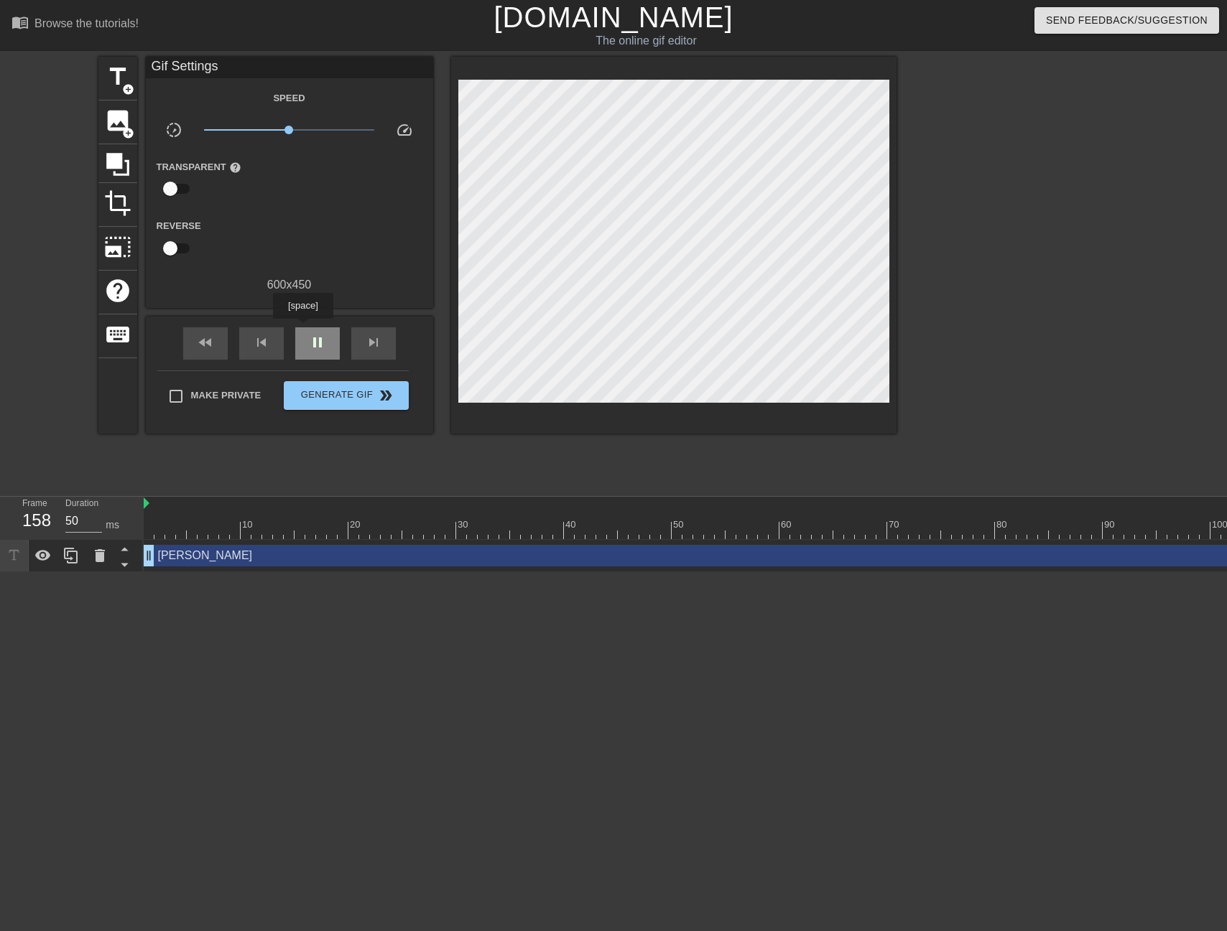
click at [305, 329] on div "pause" at bounding box center [317, 343] width 45 height 32
click at [328, 327] on div "play_arrow" at bounding box center [317, 343] width 45 height 32
click at [328, 327] on div "pause" at bounding box center [317, 343] width 45 height 32
drag, startPoint x: 503, startPoint y: 529, endPoint x: 101, endPoint y: 521, distance: 402.2
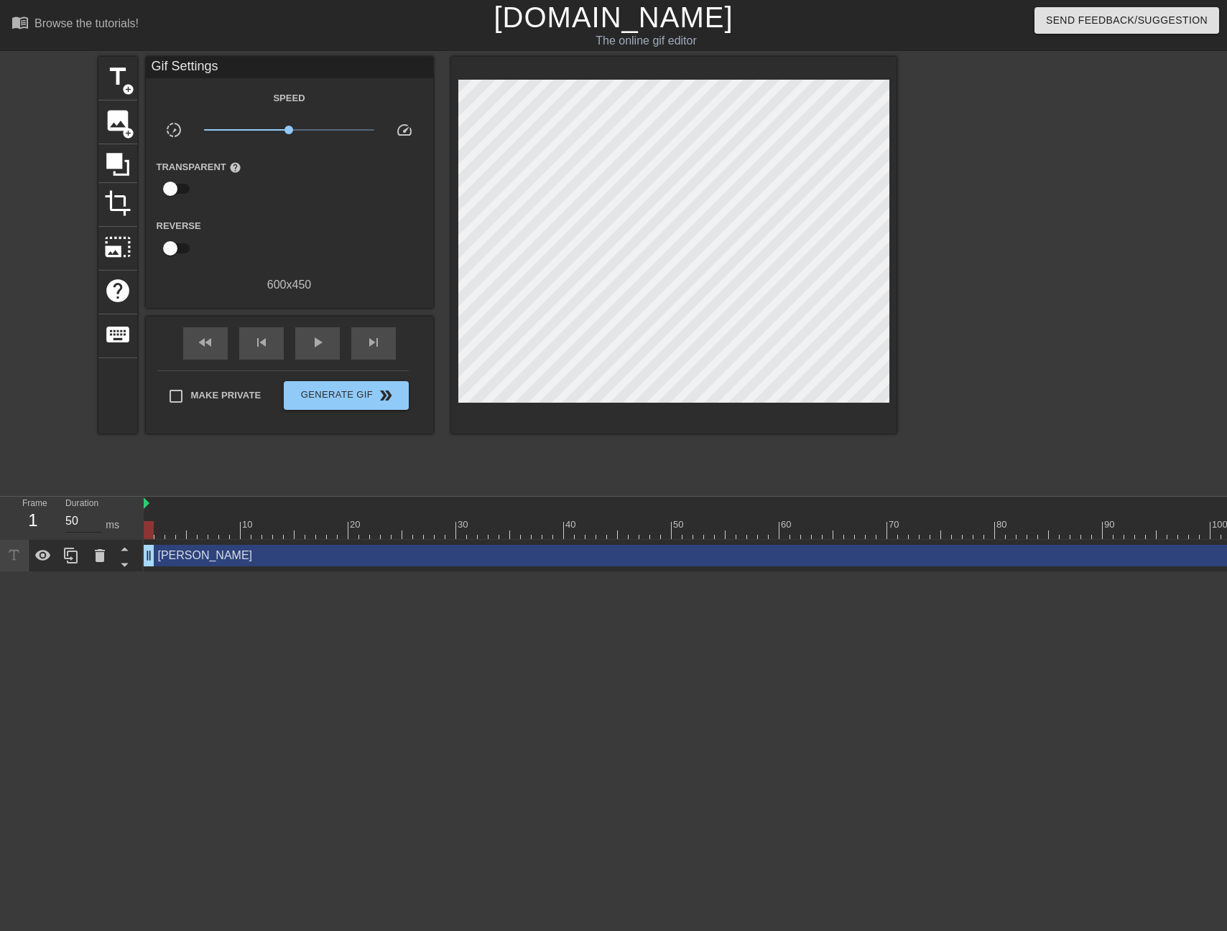
click at [101, 521] on div "Frame 1 Duration 50 ms 10 20 30 40 50 60 70 80 90 100 110 120 130 140 150" at bounding box center [613, 534] width 1227 height 75
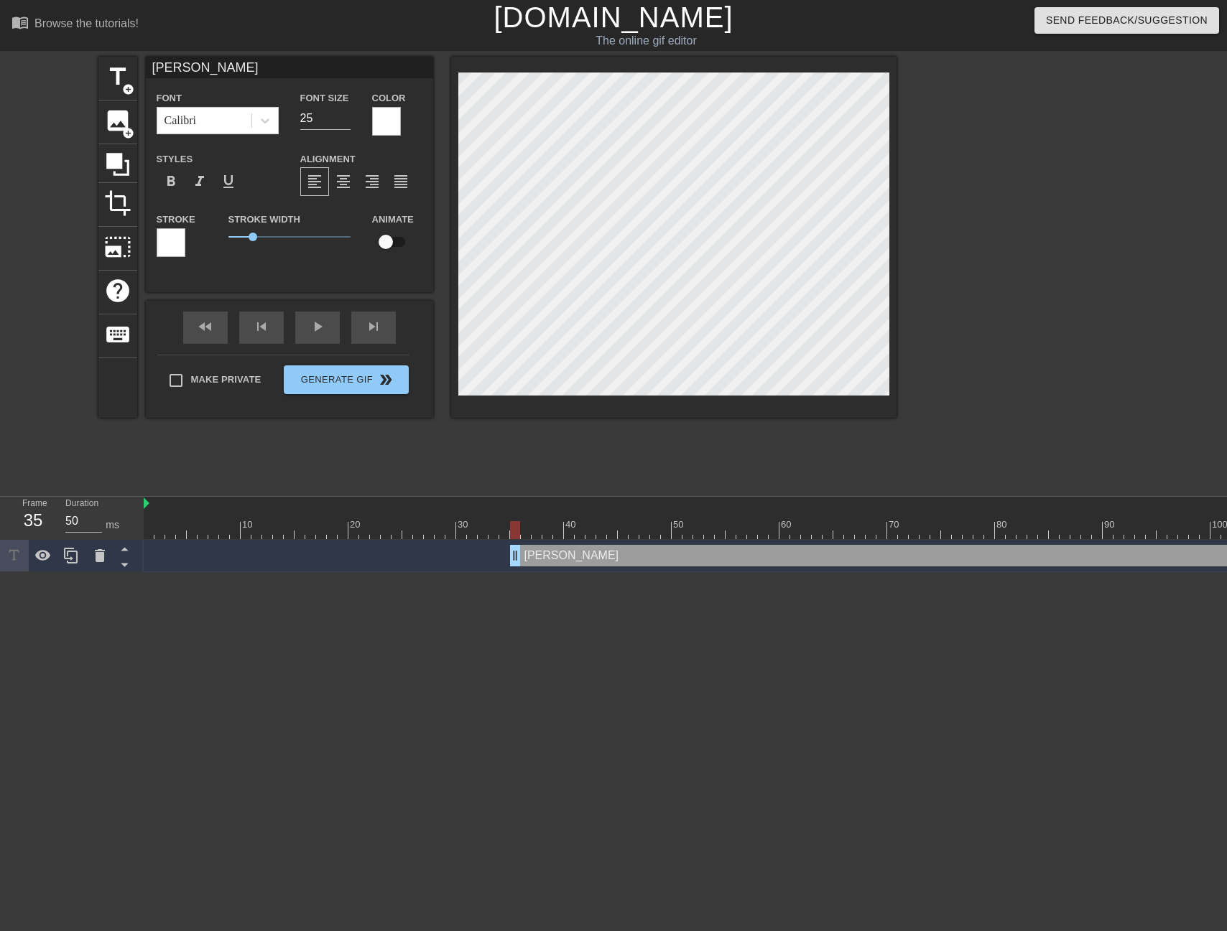
drag, startPoint x: 153, startPoint y: 559, endPoint x: 519, endPoint y: 560, distance: 366.3
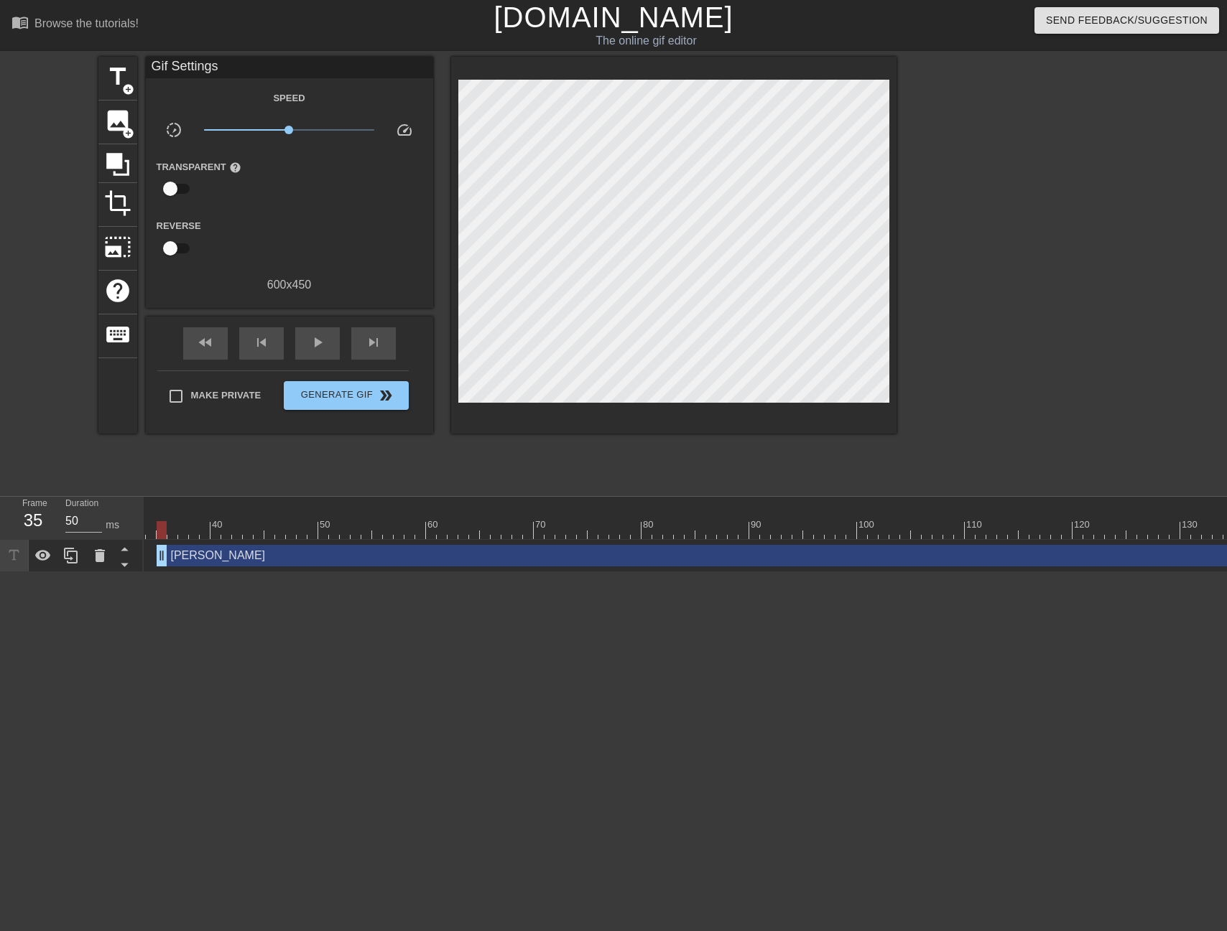
scroll to position [0, 381]
click at [307, 348] on div "play_arrow" at bounding box center [317, 343] width 45 height 32
click at [307, 348] on div "pause" at bounding box center [317, 343] width 45 height 32
click at [167, 187] on input "checkbox" at bounding box center [170, 188] width 82 height 27
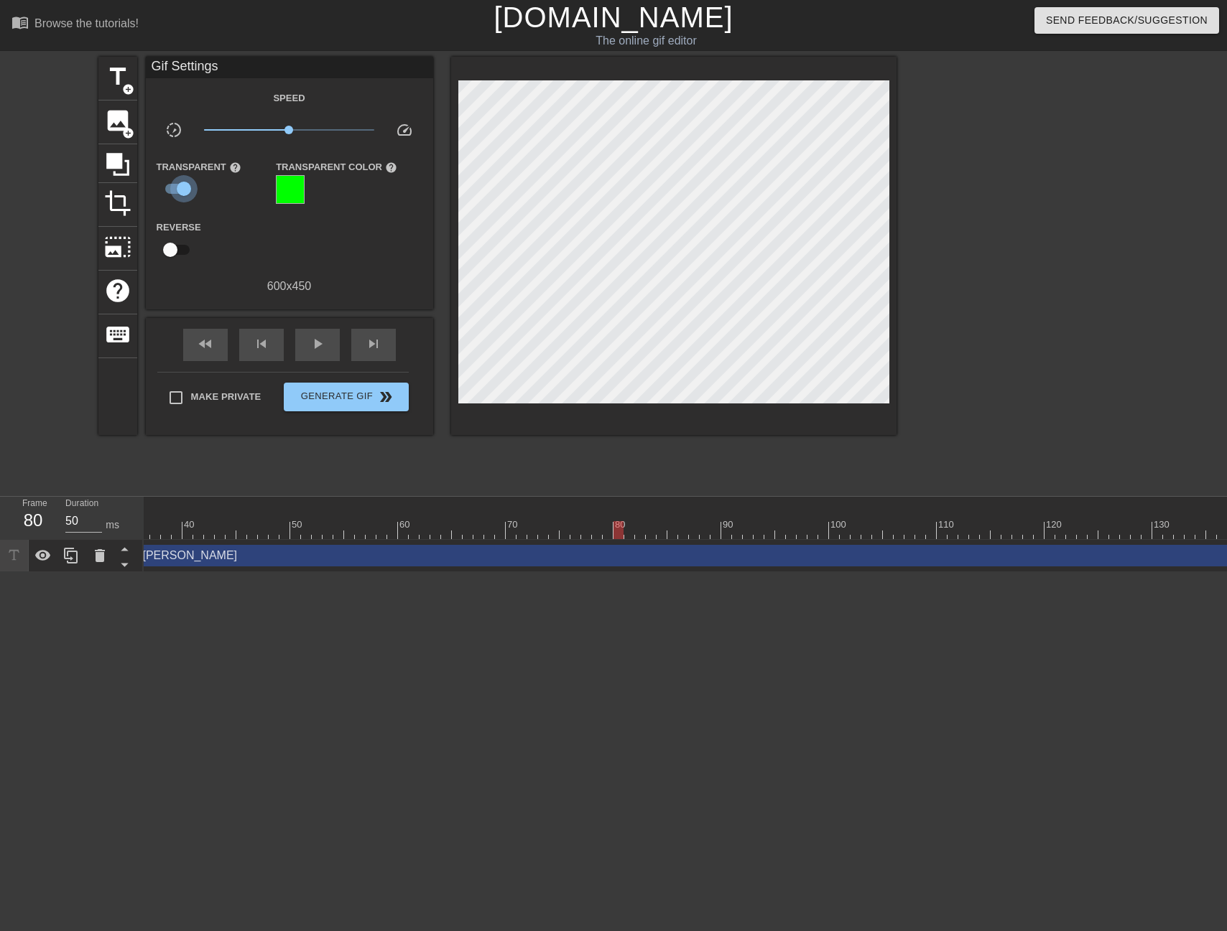
click at [167, 187] on input "checkbox" at bounding box center [184, 188] width 82 height 27
checkbox input "false"
click at [326, 349] on div "play_arrow" at bounding box center [317, 343] width 45 height 32
click at [326, 349] on div "pause" at bounding box center [317, 343] width 45 height 32
click at [117, 75] on span "title" at bounding box center [117, 76] width 27 height 27
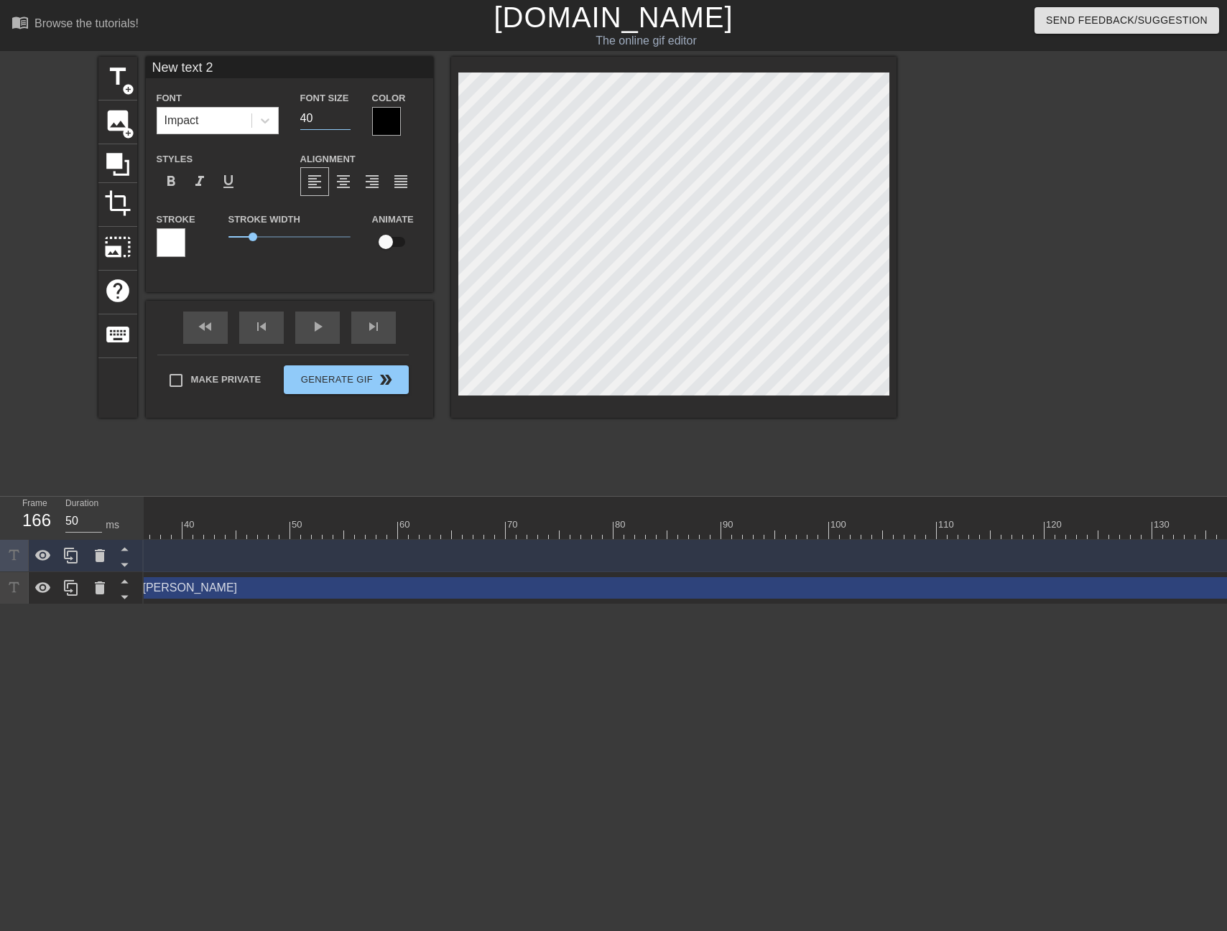
click at [306, 116] on input "40" at bounding box center [325, 118] width 50 height 23
click at [340, 123] on input "39" at bounding box center [325, 118] width 50 height 23
click at [340, 123] on input "38" at bounding box center [325, 118] width 50 height 23
click at [340, 123] on input "37" at bounding box center [325, 118] width 50 height 23
click at [340, 123] on input "36" at bounding box center [325, 118] width 50 height 23
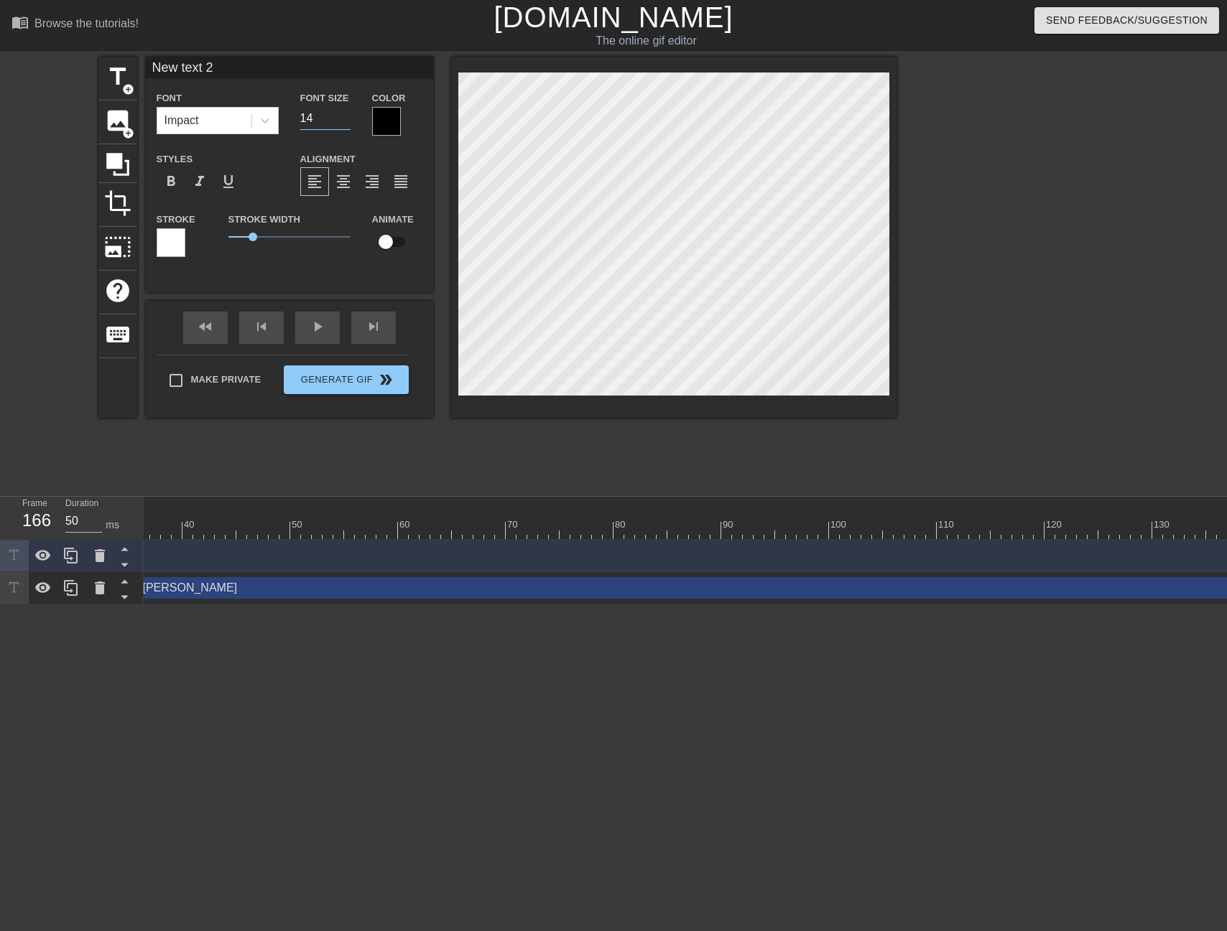
click at [340, 123] on input "14" at bounding box center [325, 118] width 50 height 23
click at [340, 123] on input "13" at bounding box center [325, 118] width 50 height 23
click at [340, 123] on input "12" at bounding box center [325, 118] width 50 height 23
click at [340, 123] on input "11" at bounding box center [325, 118] width 50 height 23
click at [340, 123] on input "10" at bounding box center [325, 118] width 50 height 23
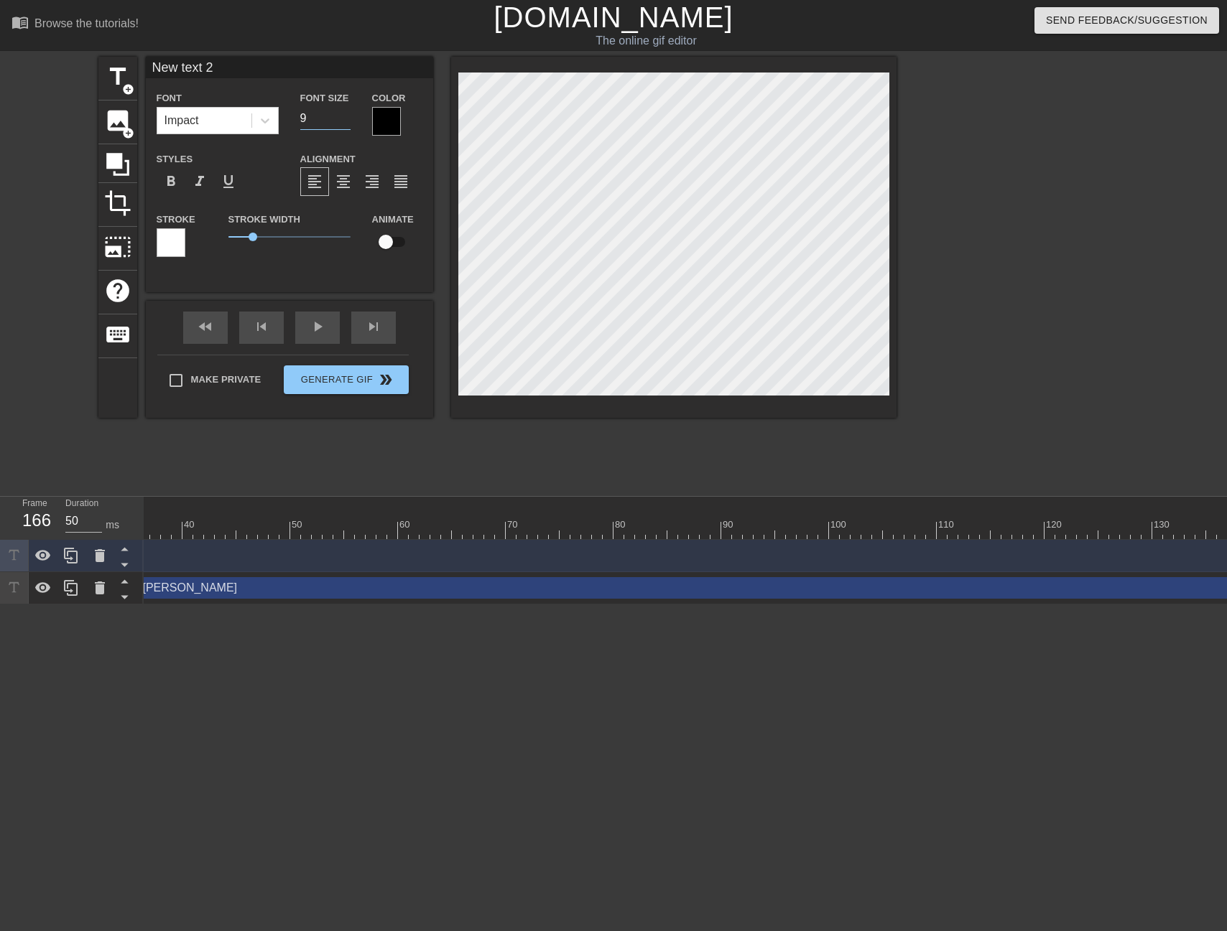
click at [340, 123] on input "9" at bounding box center [325, 118] width 50 height 23
click at [342, 116] on input "10" at bounding box center [325, 118] width 50 height 23
click at [342, 116] on input "24" at bounding box center [325, 118] width 50 height 23
click at [342, 116] on input "25" at bounding box center [325, 118] width 50 height 23
click at [342, 116] on input "26" at bounding box center [325, 118] width 50 height 23
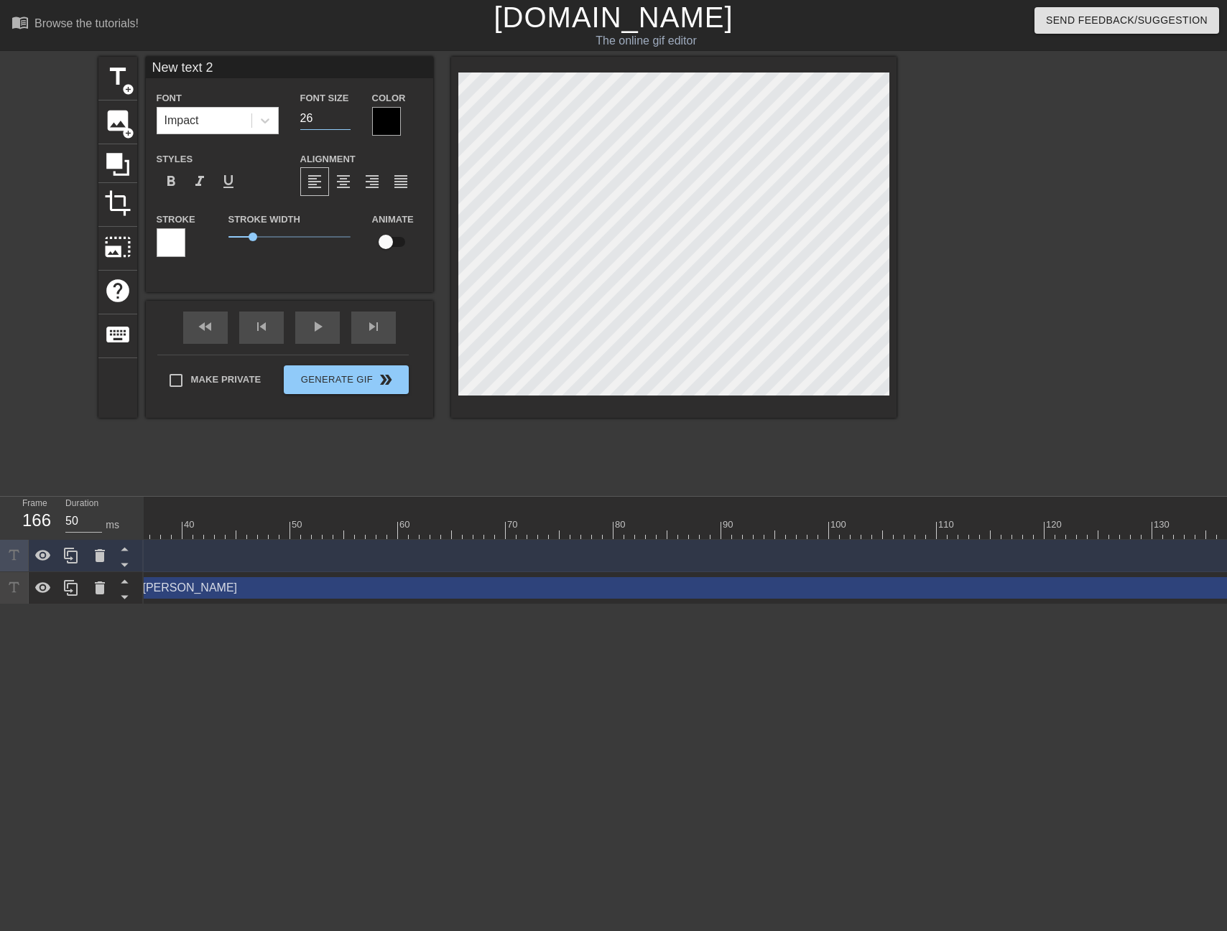
click at [345, 125] on input "26" at bounding box center [325, 118] width 50 height 23
type input "25"
click at [345, 122] on input "25" at bounding box center [325, 118] width 50 height 23
click at [400, 126] on div at bounding box center [386, 121] width 29 height 29
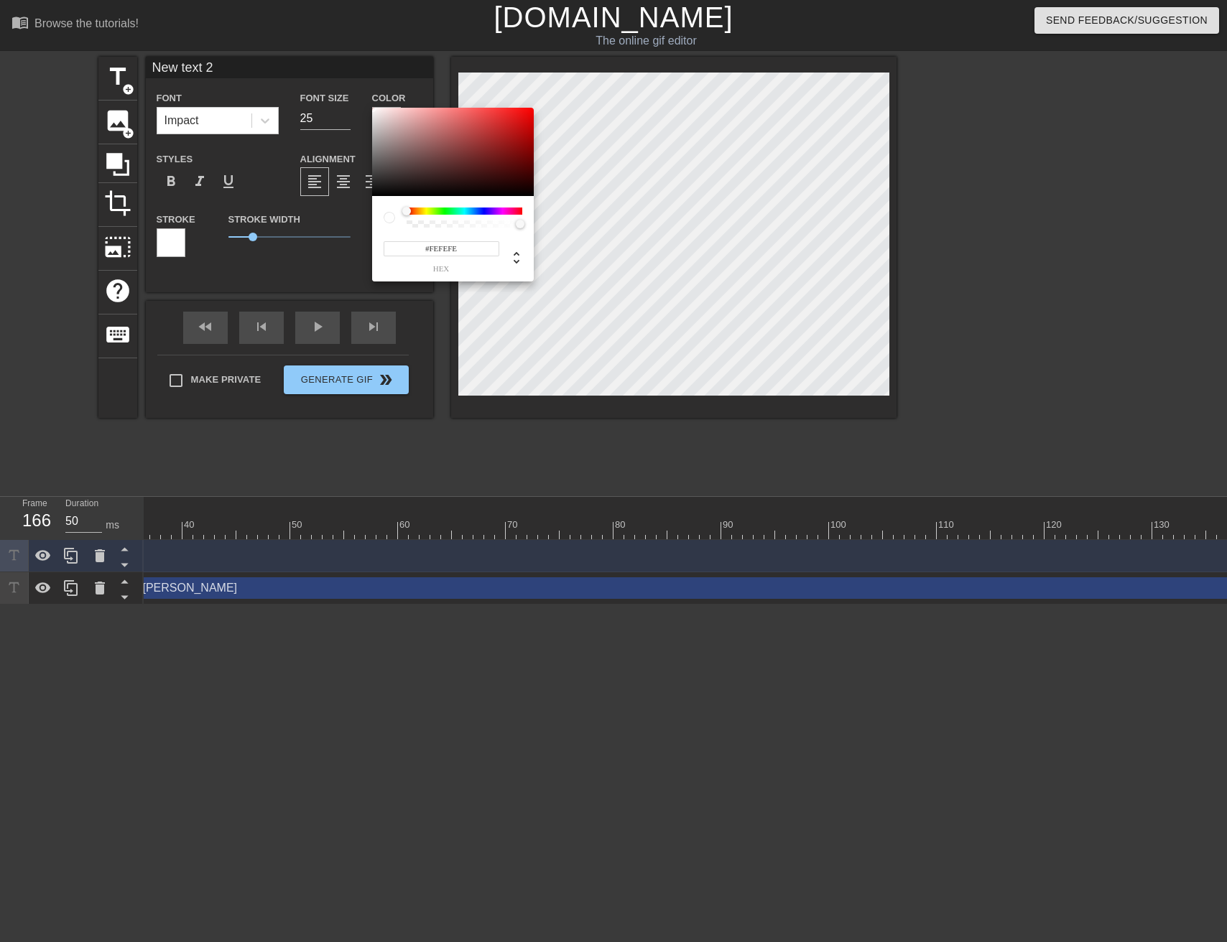
type input "#FFFFFF"
drag, startPoint x: 373, startPoint y: 111, endPoint x: 368, endPoint y: 103, distance: 9.2
click at [368, 103] on div "#FFFFFF hex" at bounding box center [613, 471] width 1227 height 942
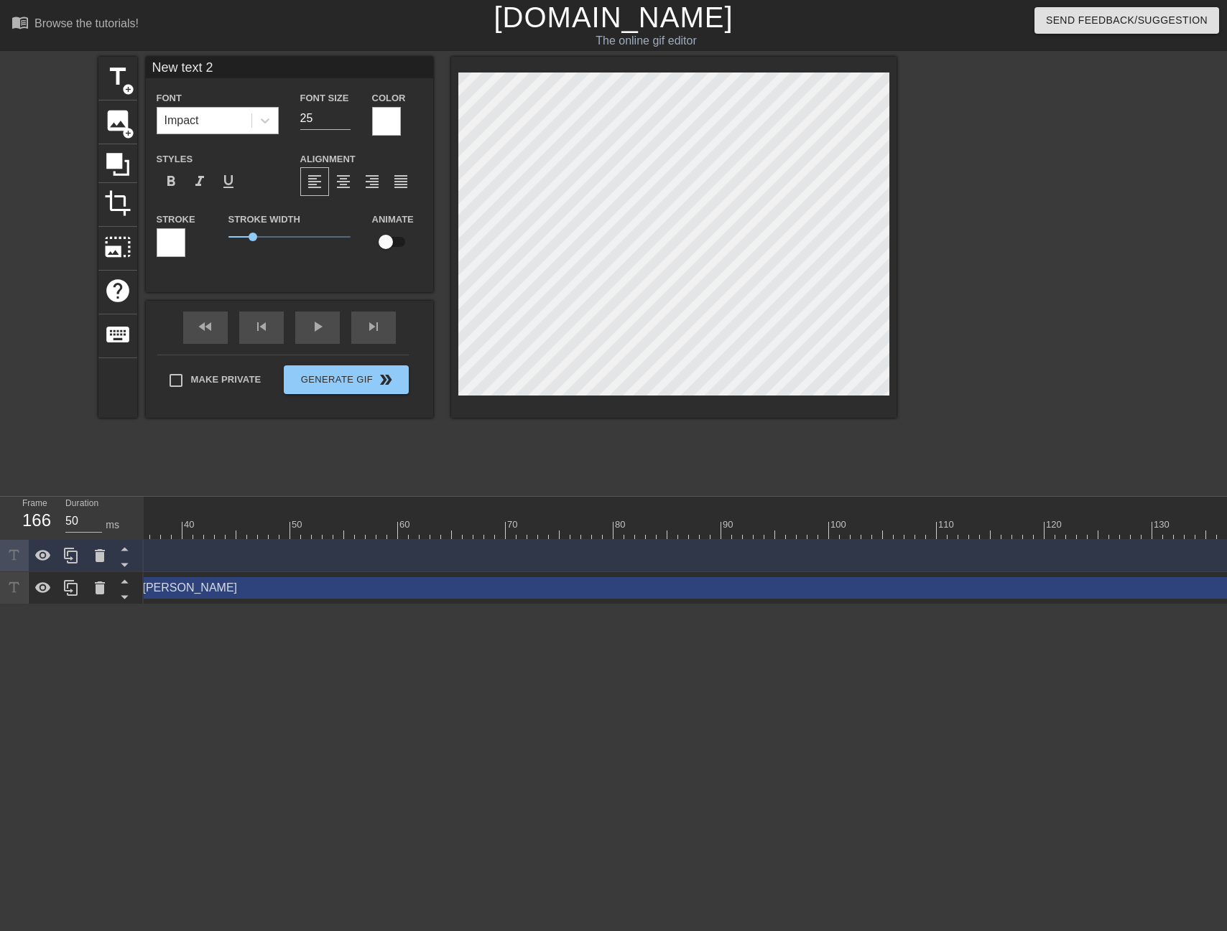
click at [249, 114] on div "Impact" at bounding box center [204, 121] width 94 height 26
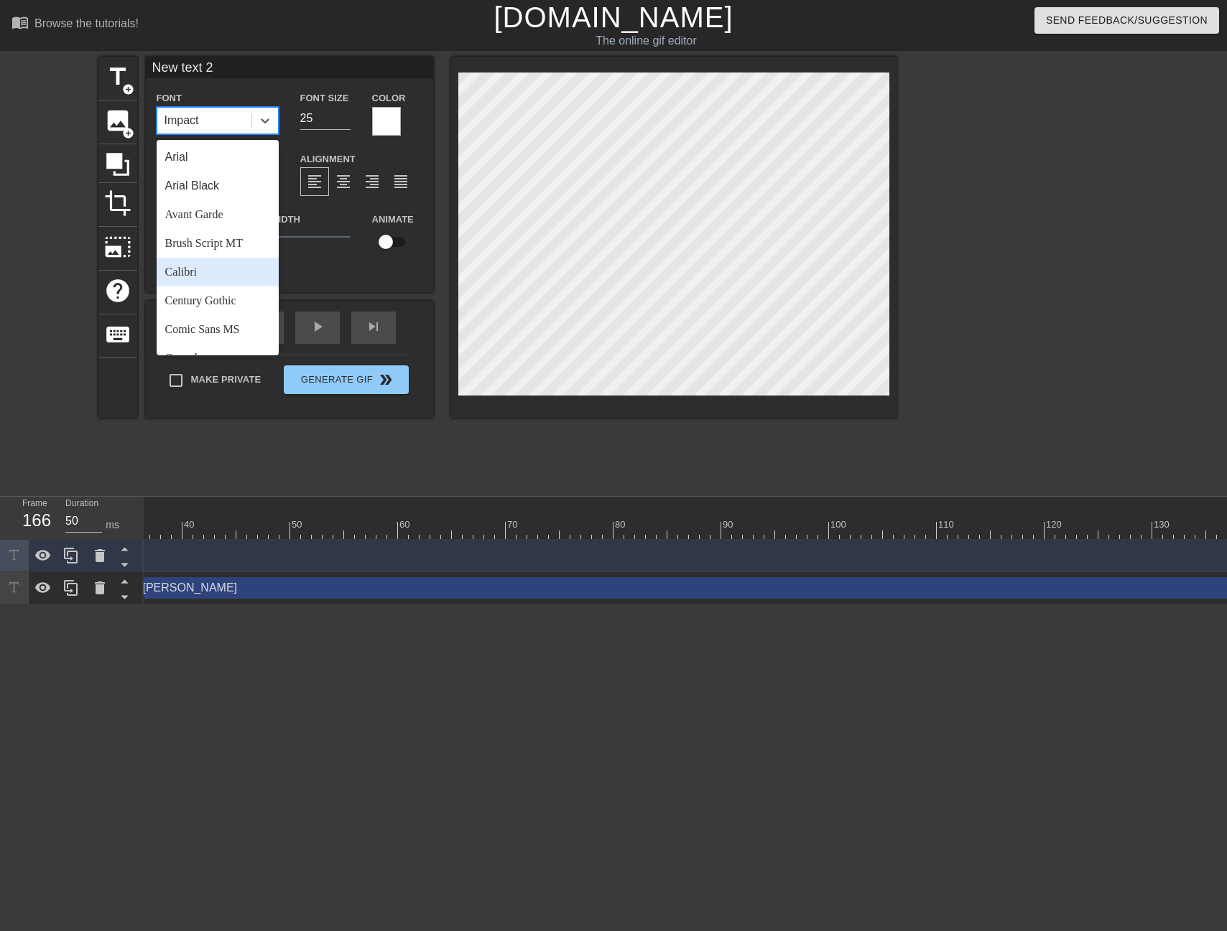
click at [238, 270] on div "Calibri" at bounding box center [218, 272] width 122 height 29
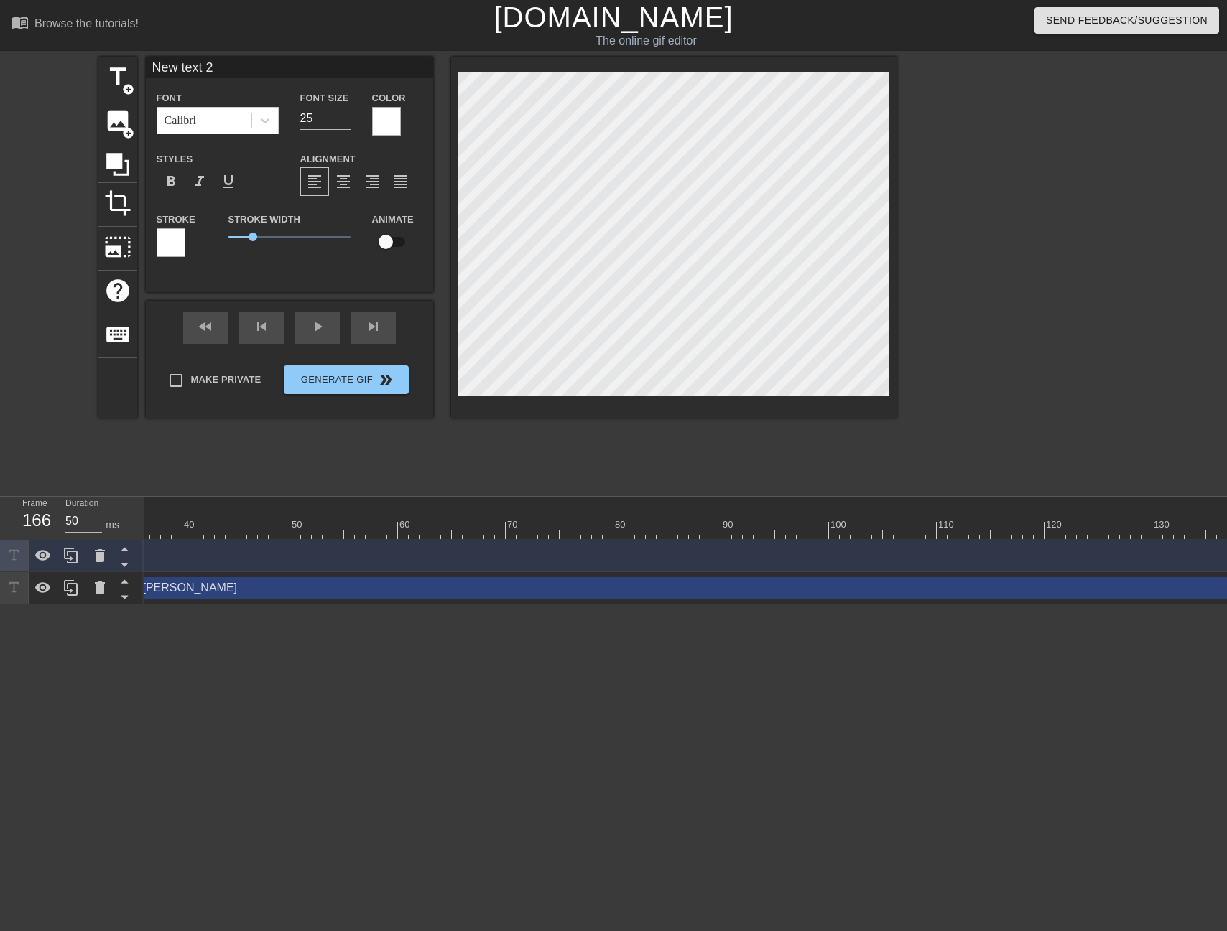
scroll to position [2, 2]
type input "U"
type textarea "U"
type input "Un"
type textarea "Un"
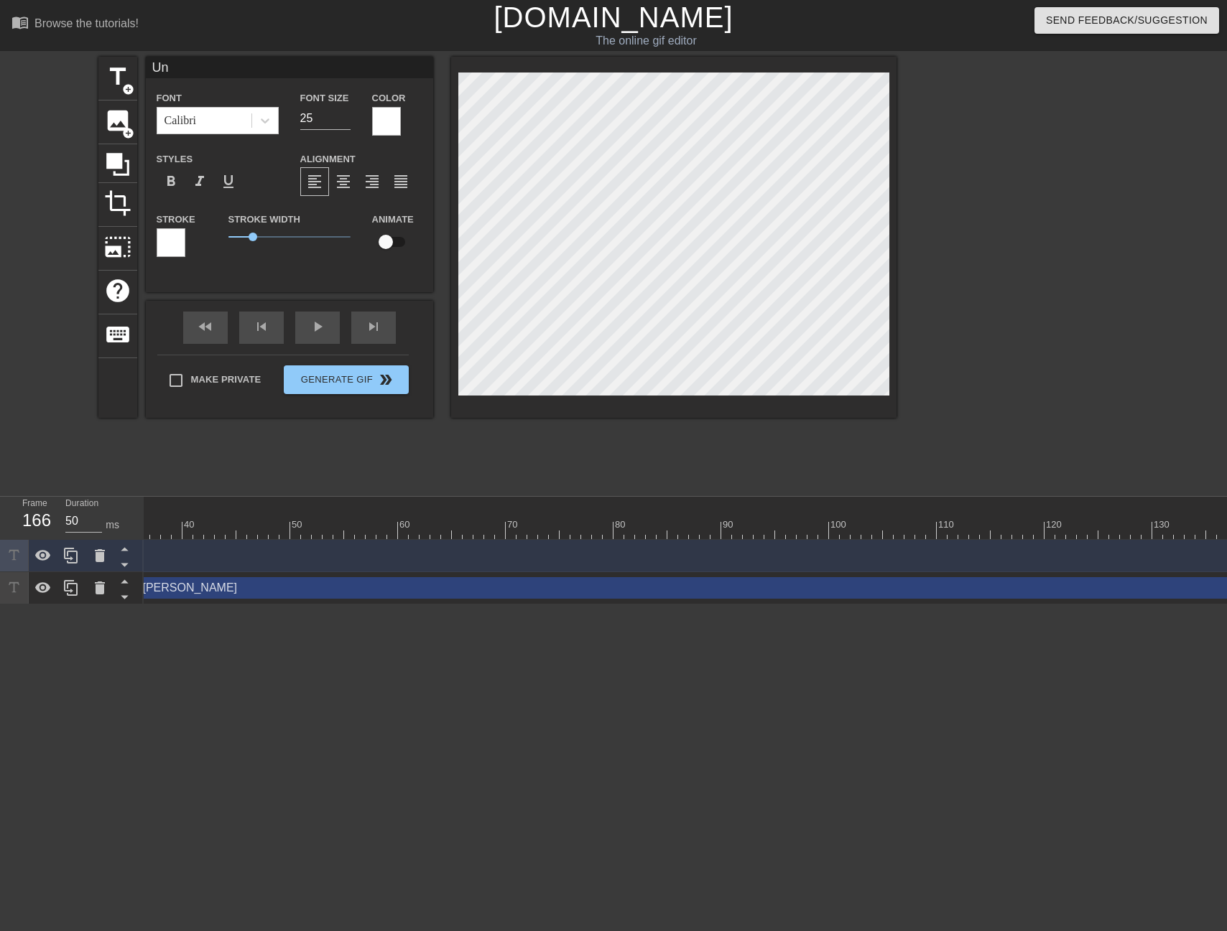
type input "Una"
type textarea "Una"
type input "Unap"
type textarea "Unap"
type input "Unapp"
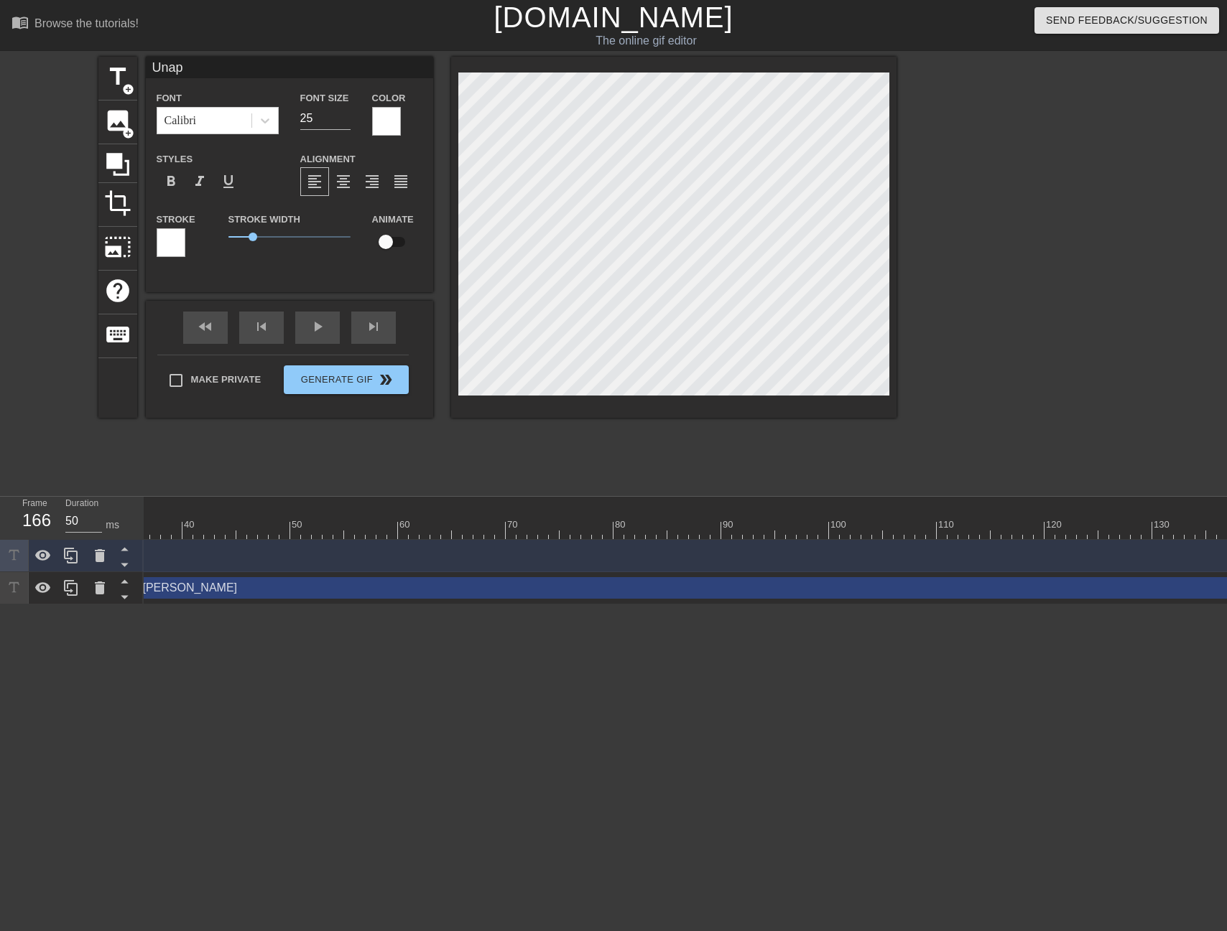
type textarea "Unapp"
type input "Unappr"
type textarea "Unappr"
type input "Unappro"
type textarea "Unappro"
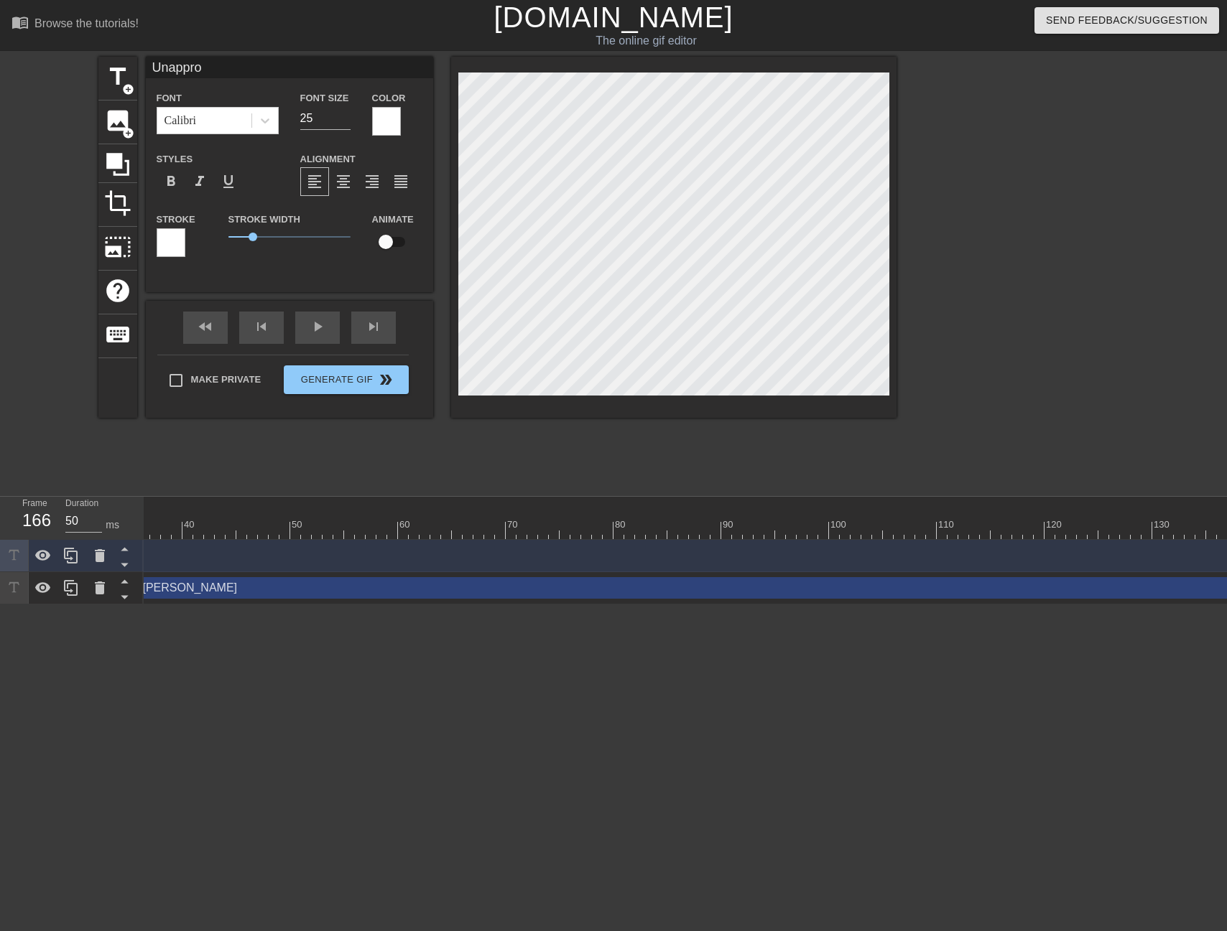
type input "Unapprov"
type textarea "Unapprov"
type input "Unapprove"
type textarea "Unapprove"
type input "Unapproved"
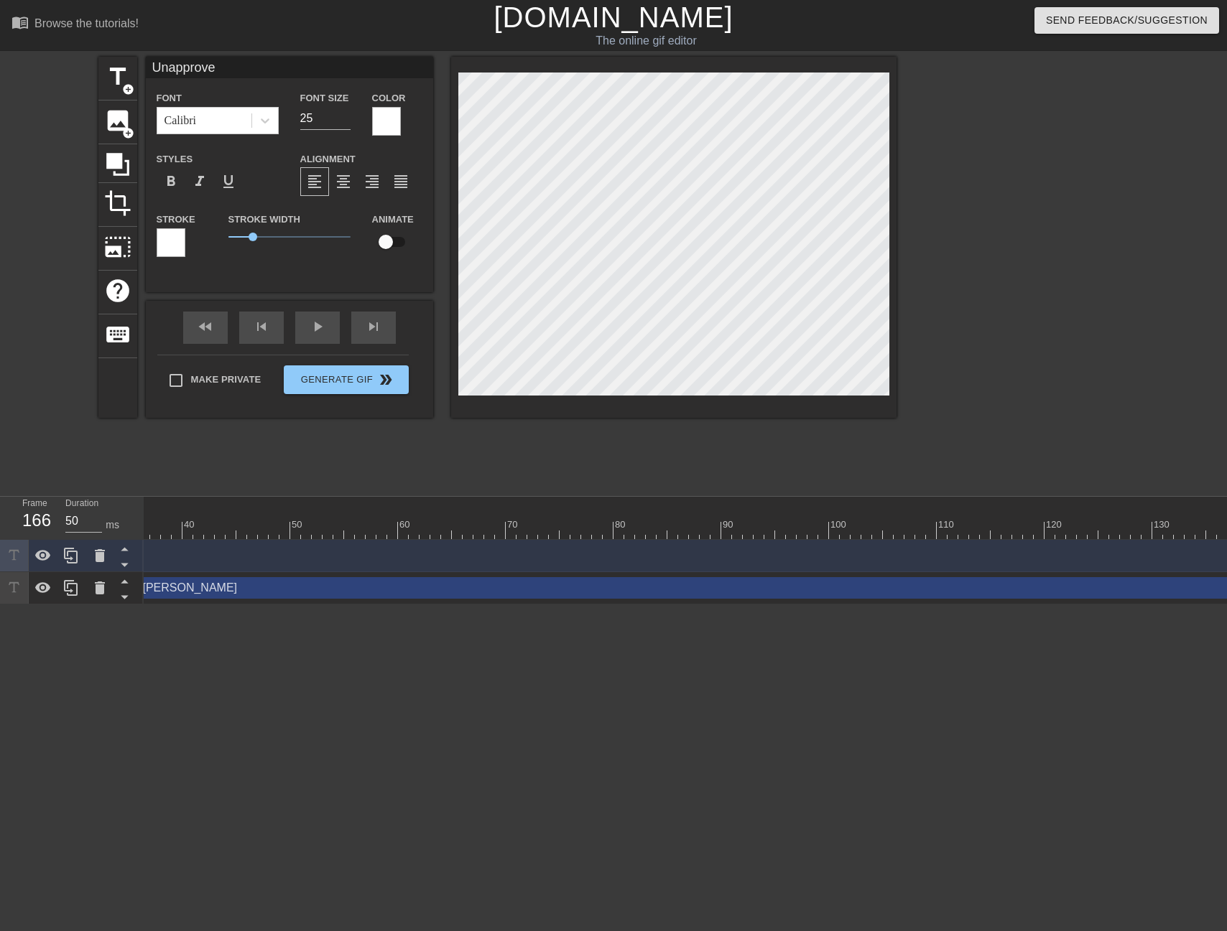
type textarea "Unapproved"
type input "Unapproved"
type textarea "Unapproved"
type input "Unapproved F"
type textarea "Unapproved F"
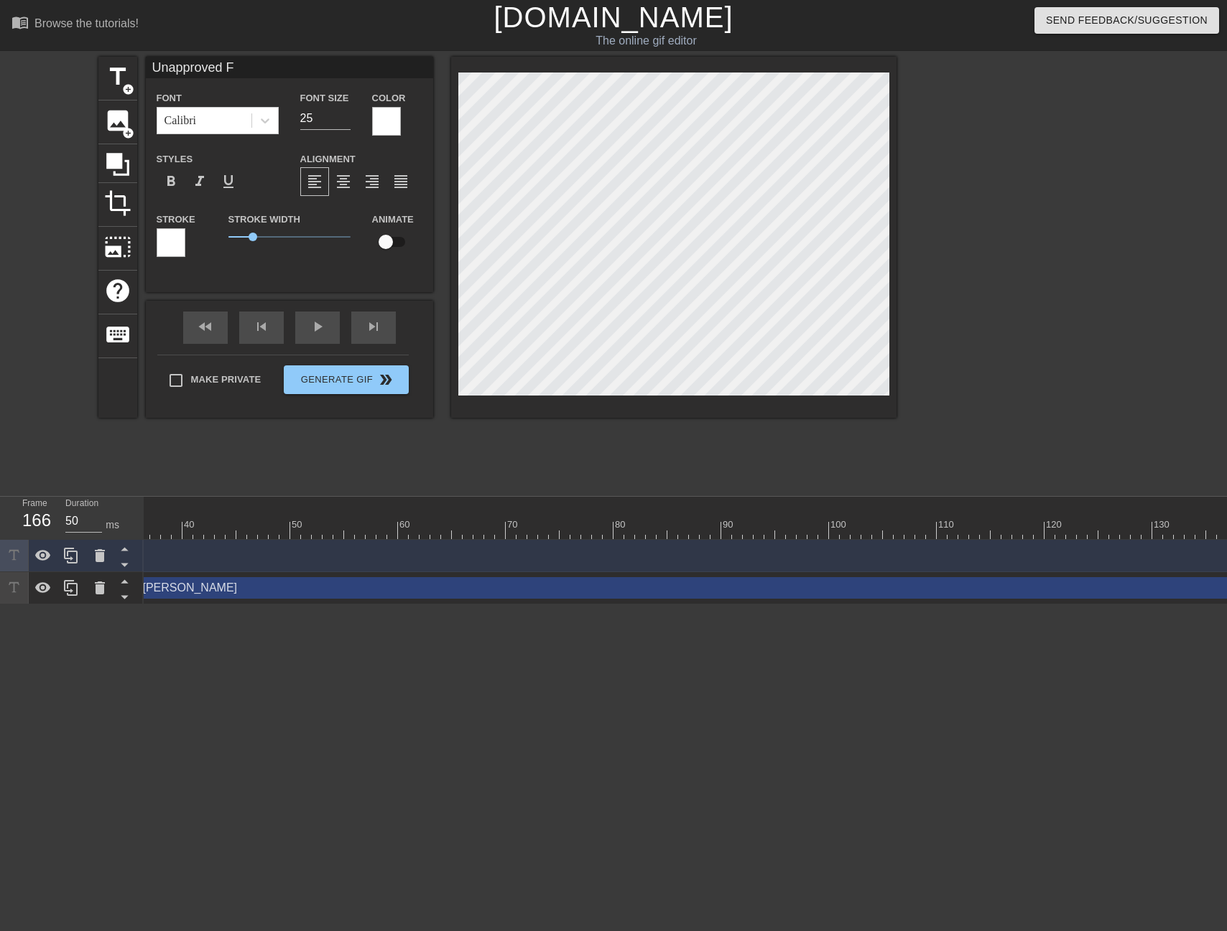
type input "Unapproved Fo"
type textarea "Unapproved Fo"
type input "Unapproved Foo"
type textarea "Unapproved Foo"
type input "Unapproved Food"
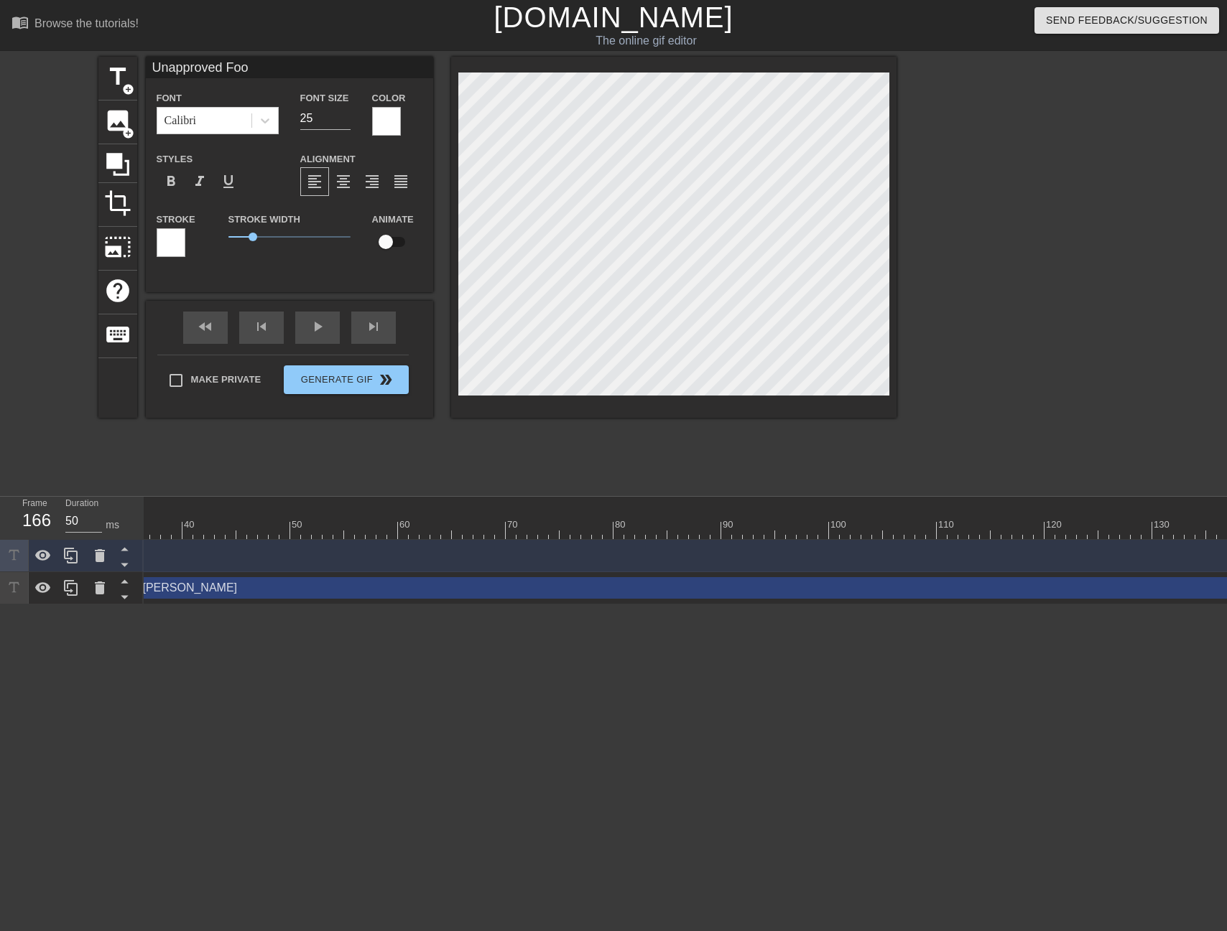
type textarea "Unapproved Food"
type input "Unapproved Food"
type textarea "Unapproved Food"
type input "Unapproved Food a"
type textarea "Unapproved Food a"
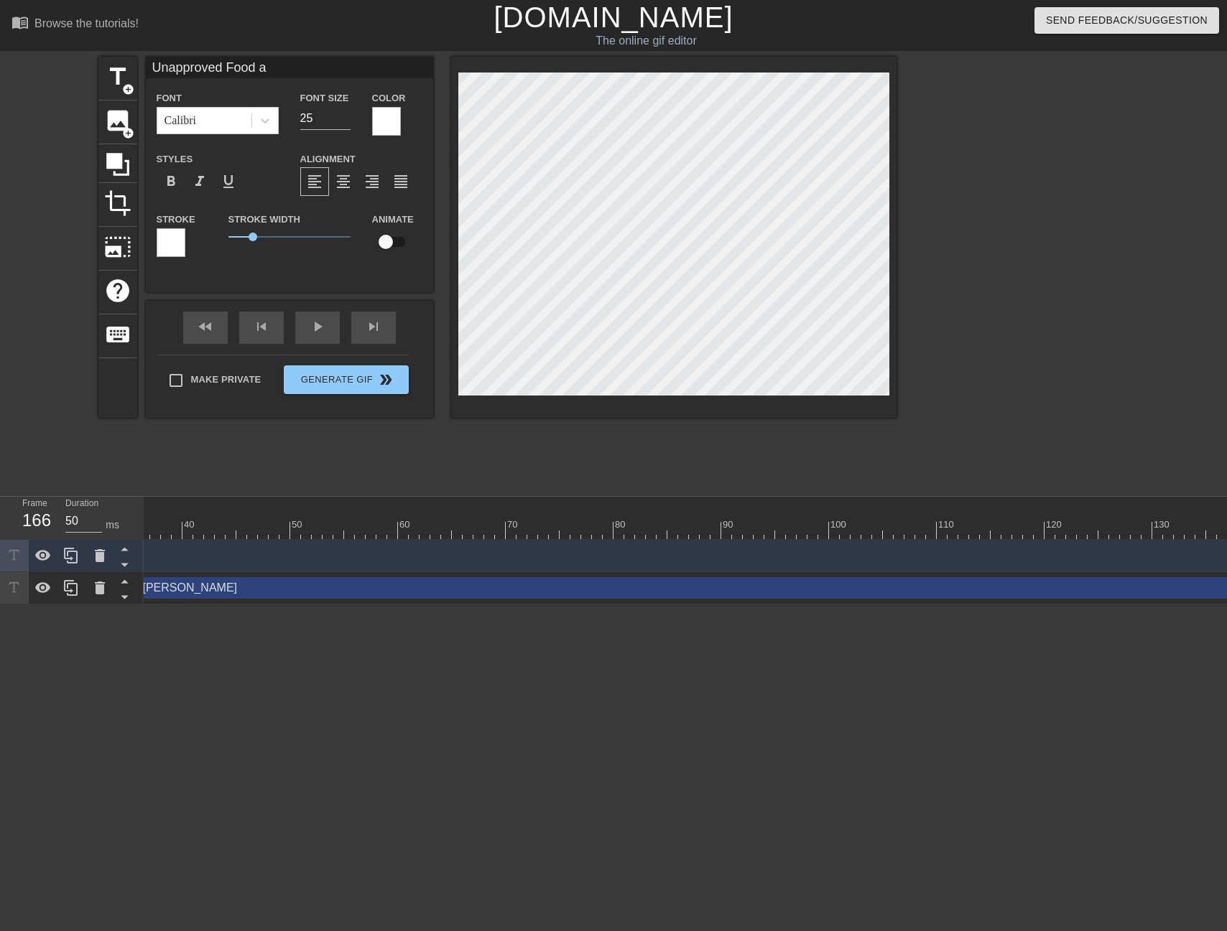
type input "Unapproved Food an"
type textarea "Unapproved Food an"
type input "Unapproved Food and"
type textarea "Unapproved Food and"
type input "Unapproved Food and"
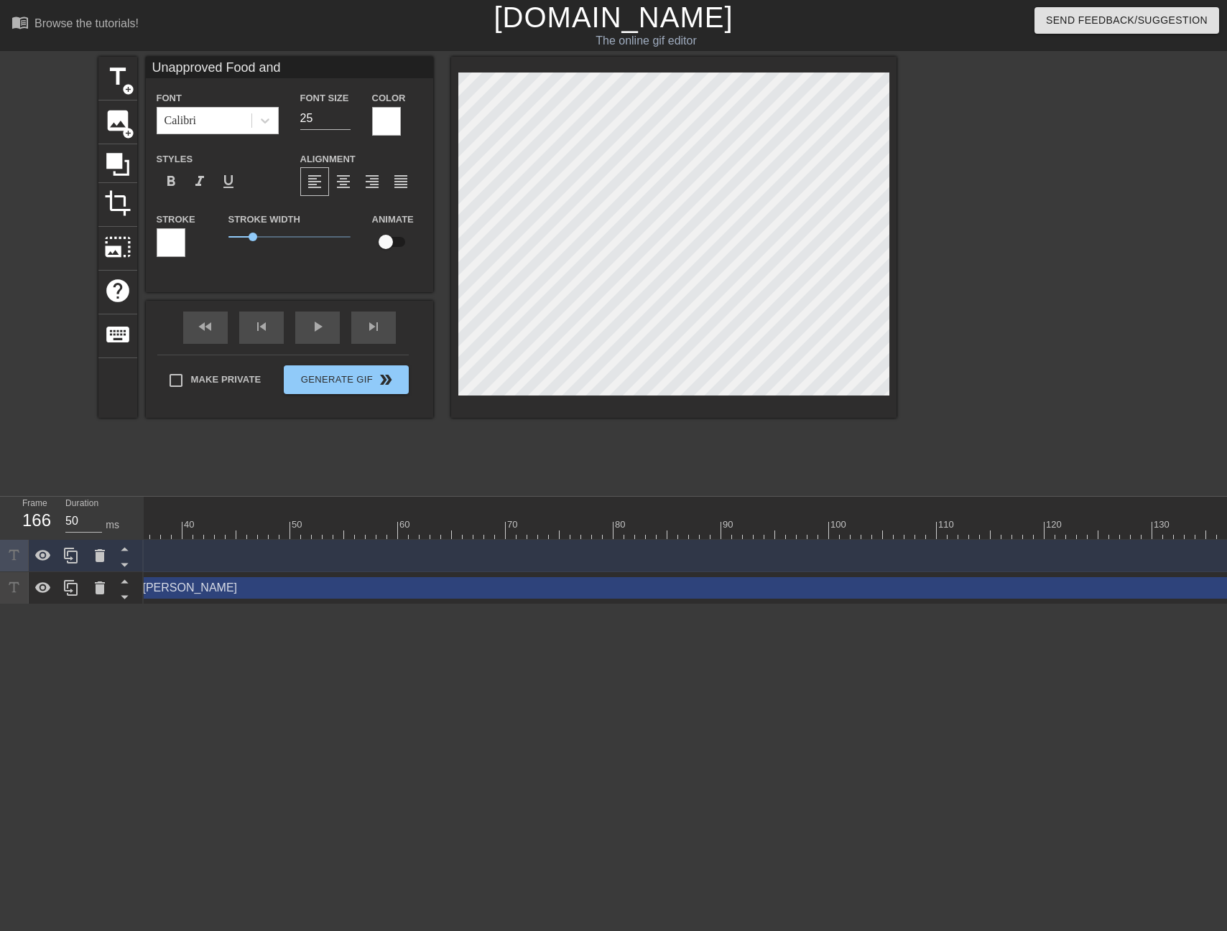
type textarea "Unapproved Food and"
type input "Unapproved Food and D"
type textarea "Unapproved Food and D"
type input "Unapproved Food and Dr"
type textarea "Unapproved Food and Dr"
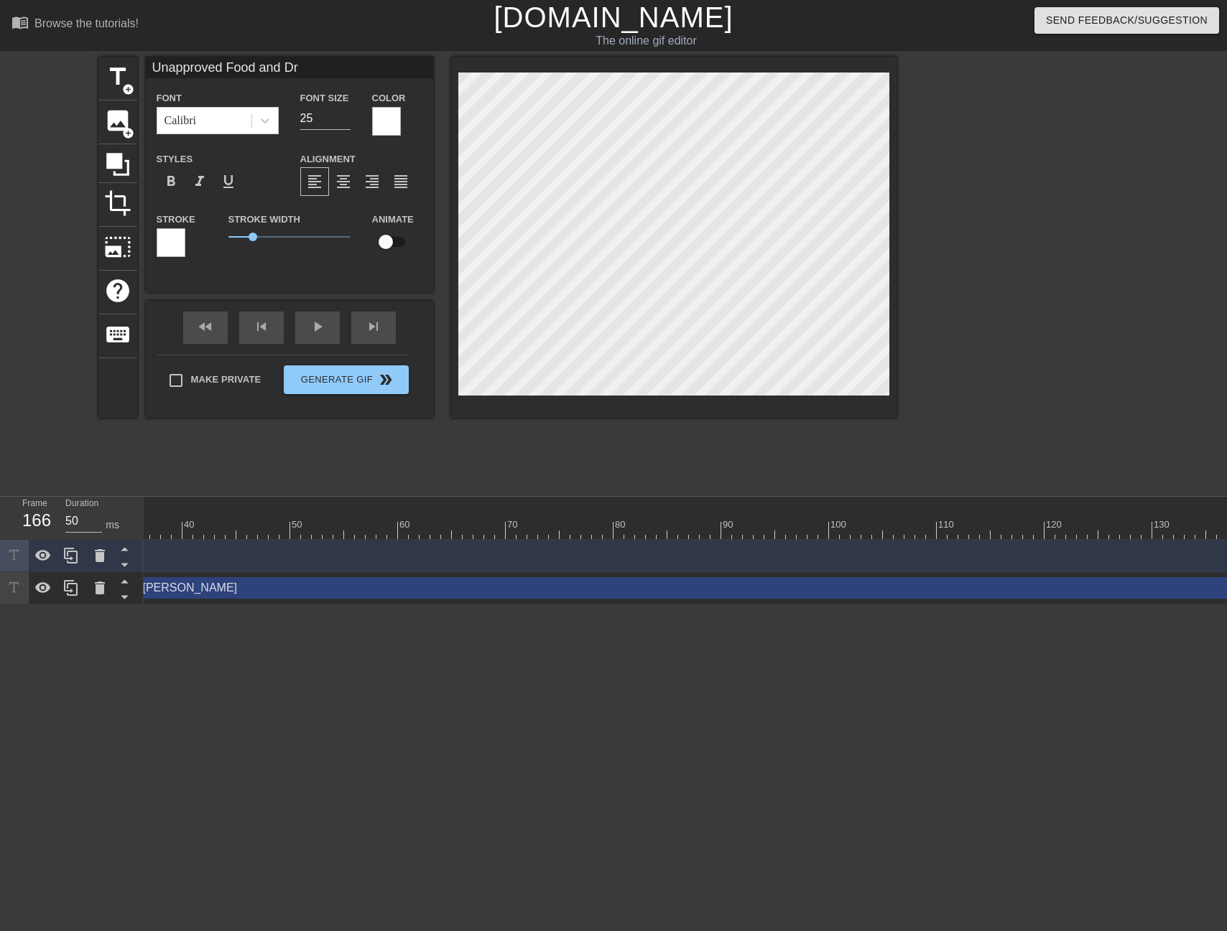
type input "Unapproved Food and Dri"
type textarea "Unapproved Food and Dri"
type input "Unapproved Food and Drin"
type textarea "Unapproved Food and Drin"
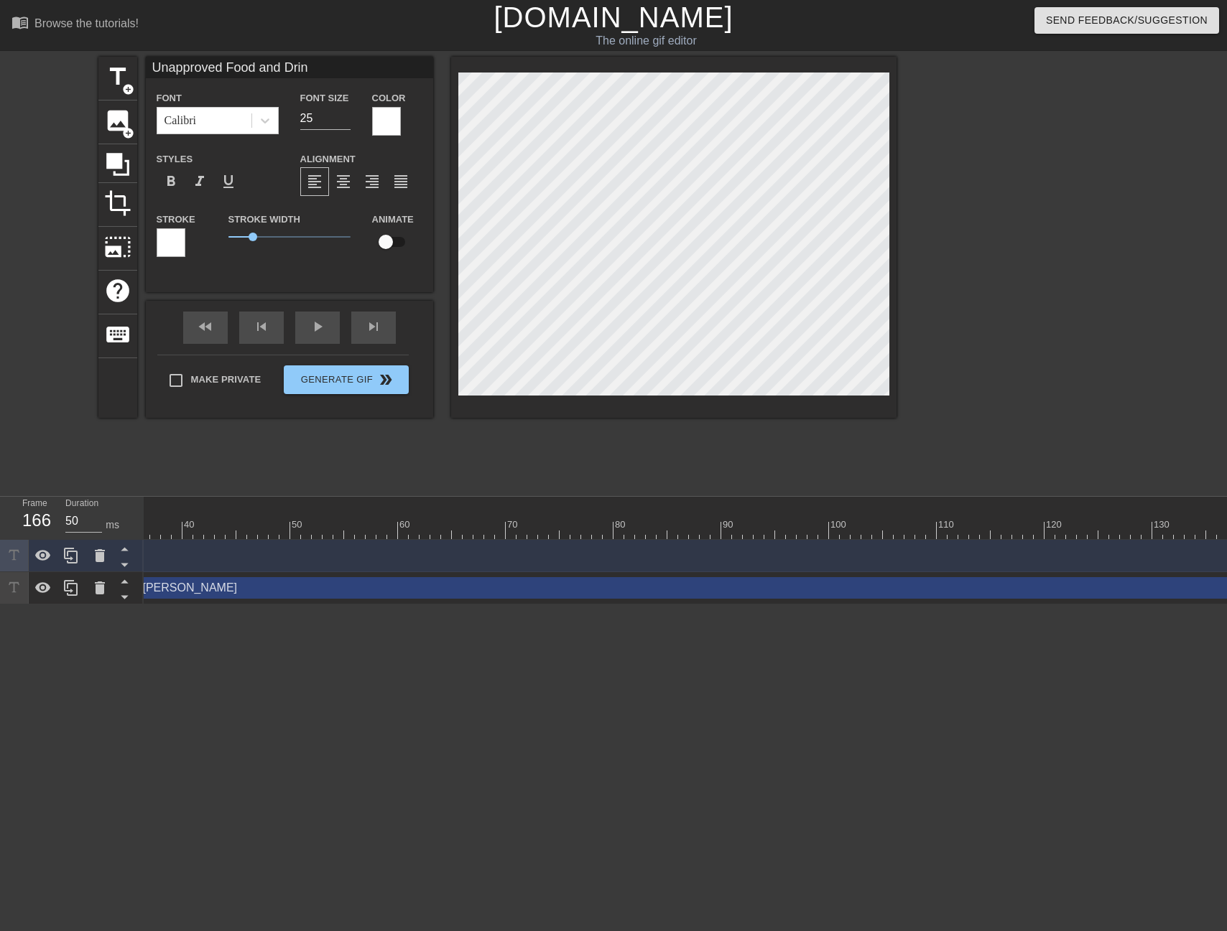
type input "Unapproved Food and Drink"
type textarea "Unapproved Food and Drink"
type input "Unapproved Food and Drink"
type textarea "Unapproved Food and Drink"
type input "Unapproved Food and Drink a"
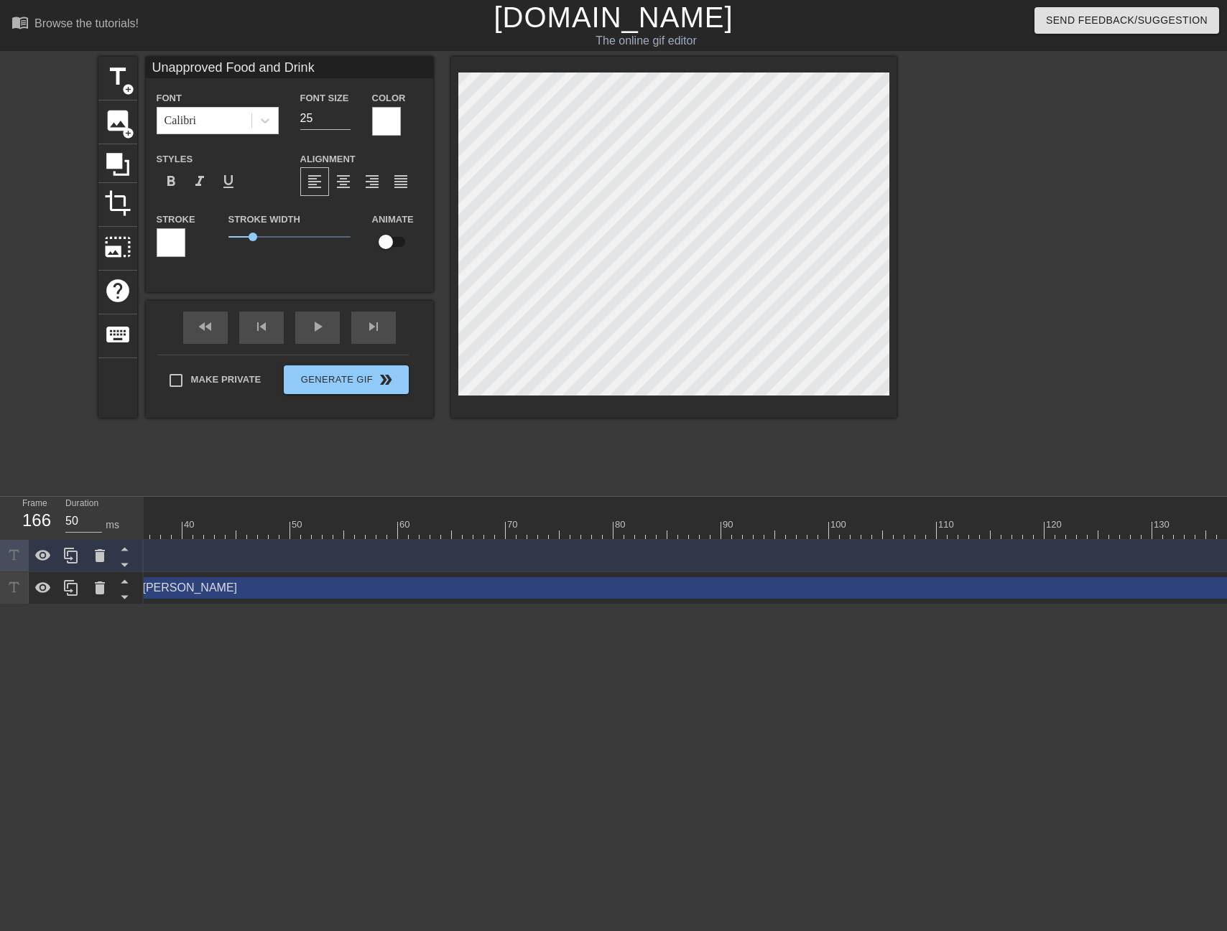
type textarea "Unapproved Food and Drink a"
type input "Unapproved Food and Drink at"
type textarea "Unapproved Food and Drink at"
type input "Unapproved Food and Drink at"
type textarea "Unapproved Food and Drink at"
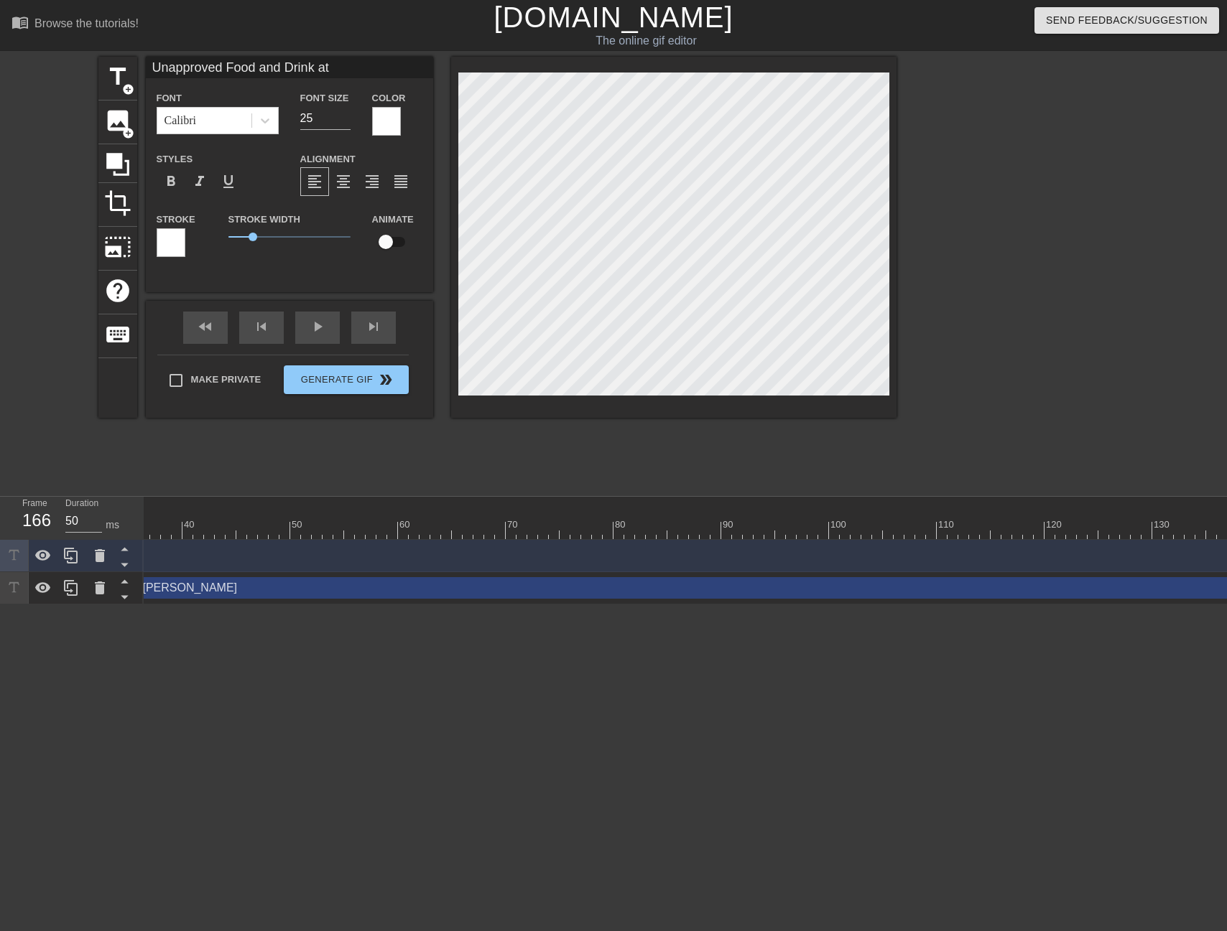
type input "Unapproved Food and Drink at o"
type textarea "Unapproved Food and Drink at o"
type input "Unapproved Food and Drink at of"
type textarea "Unapproved Food and Drink at of"
type input "Unapproved Food and Drink at off"
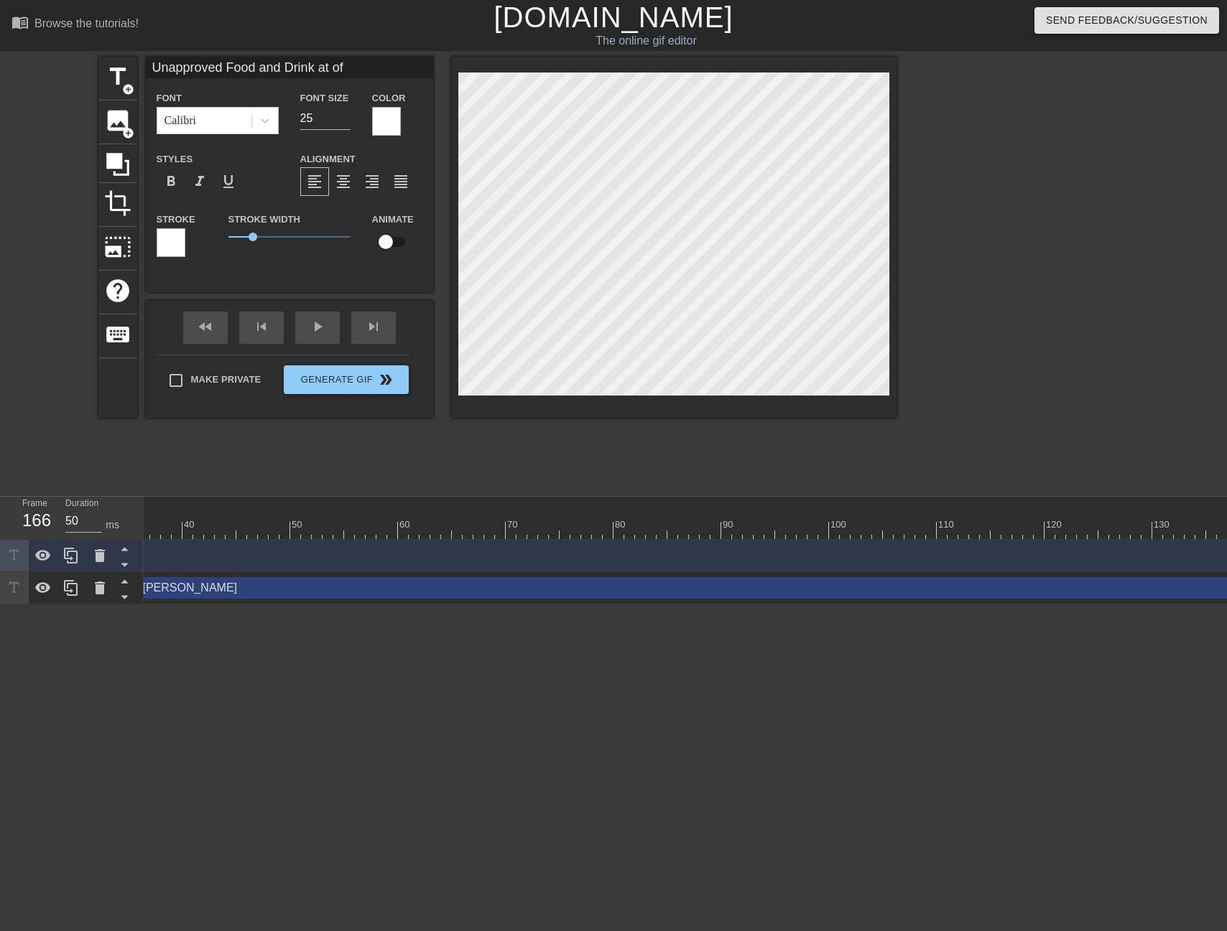
type textarea "Unapproved Food and Drink at off"
type input "Unapproved Food and Drink at offi"
type textarea "Unapproved Food and Drink at offi"
type input "Unapproved Food and Drink at offis"
type textarea "Unapproved Food and Drink at offis"
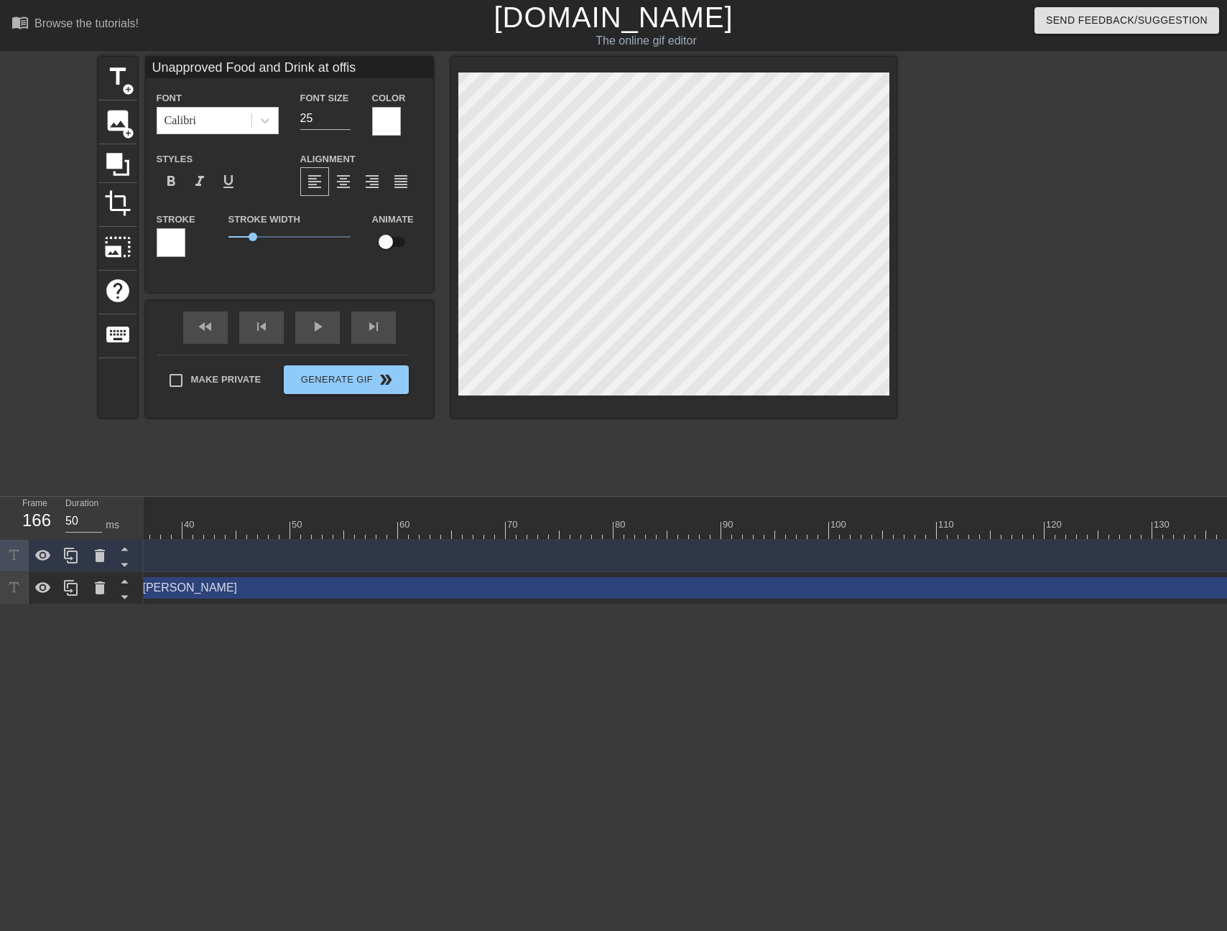
type input "Unapproved Food and Drink at offist"
type textarea "Unapproved Food and Drink at offist"
type input "Unapproved Food and Drink at offiste"
type textarea "Unapproved Food and Drink at offiste"
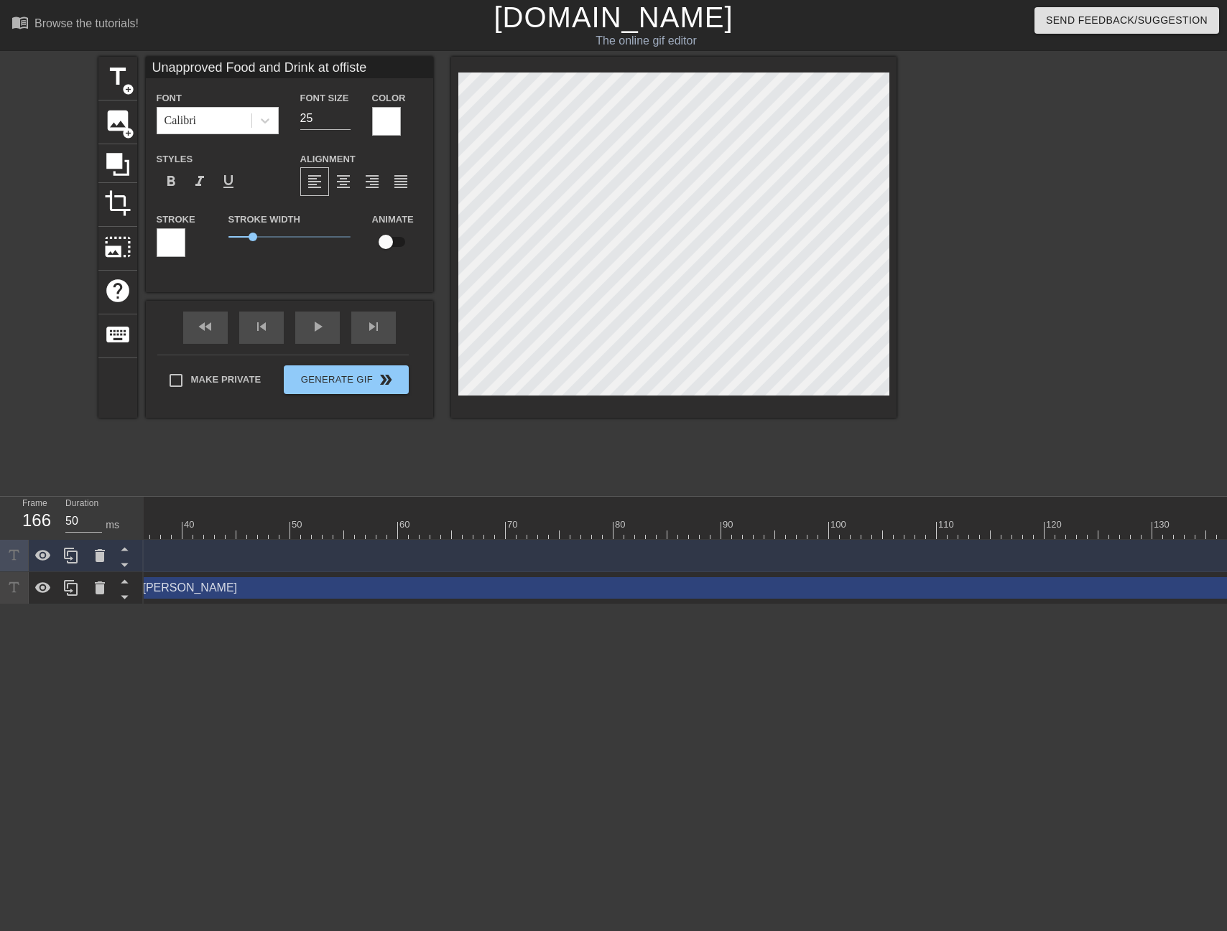
type input "Unapproved Food and Drink at offist"
type textarea "Unapproved Food and Drink at offist"
type input "Unapproved Food and Drink at offis"
type textarea "Unapproved Food and Drink at offis"
type input "Unapproved Food and Drink at offi"
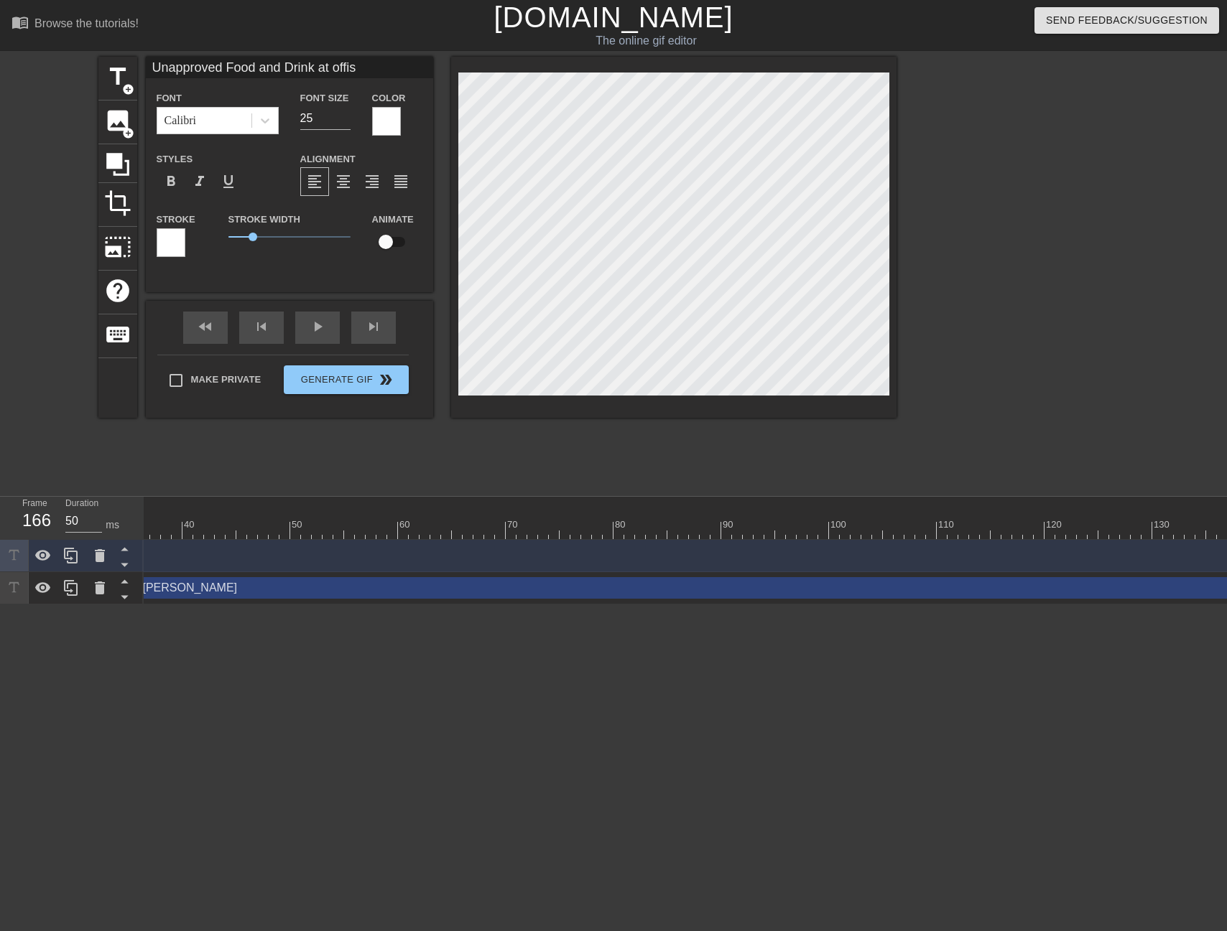
type textarea "Unapproved Food and Drink at offi"
type input "Unapproved Food and Drink at off"
type textarea "Unapproved Food and Drink at off"
type input "Unapproved Food and Drink at offs"
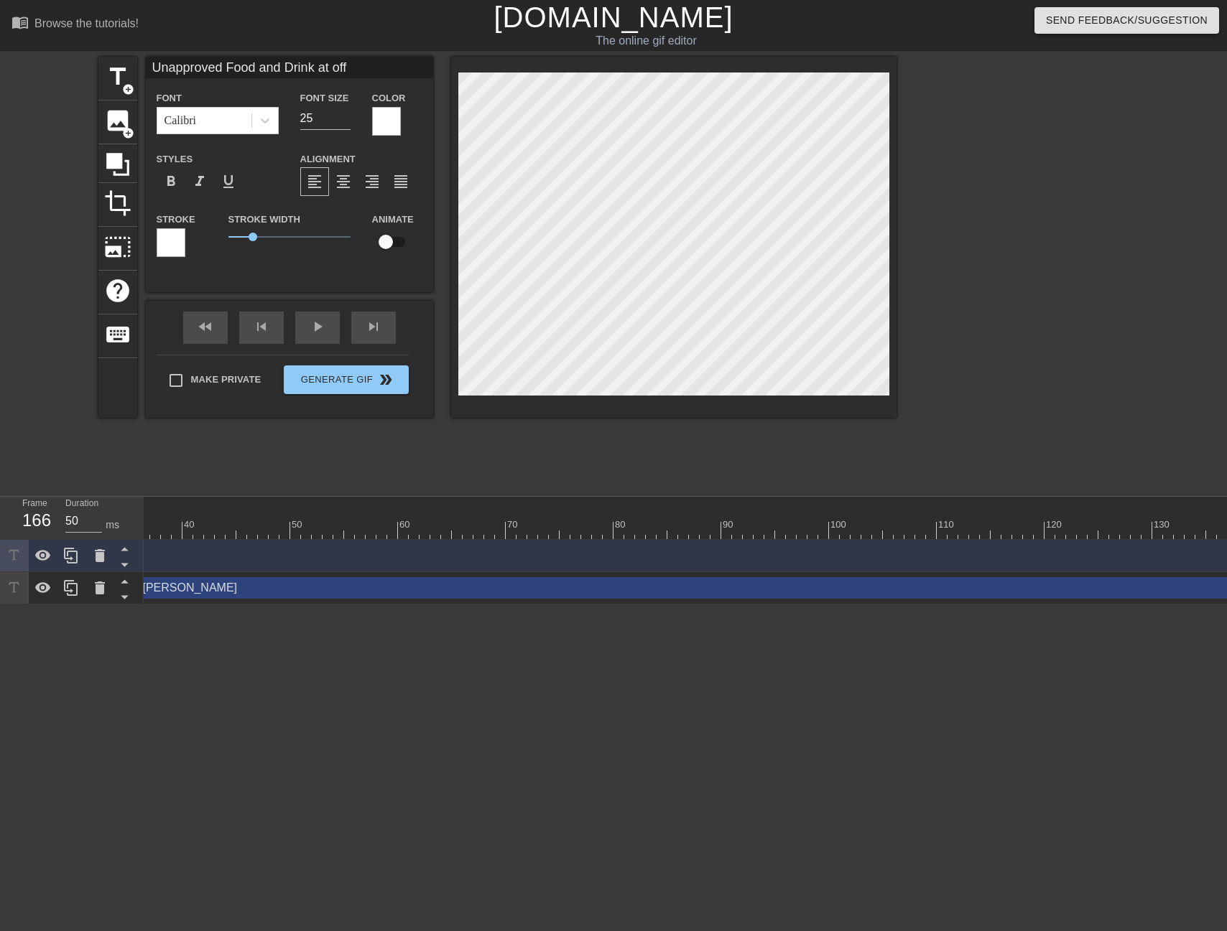
type textarea "Unapproved Food and Drink at offs"
type input "Unapproved Food and Drink at offsi"
type textarea "Unapproved Food and Drink at offsi"
type input "Unapproved Food and Drink at offsit"
type textarea "Unapproved Food and Drink at offsit"
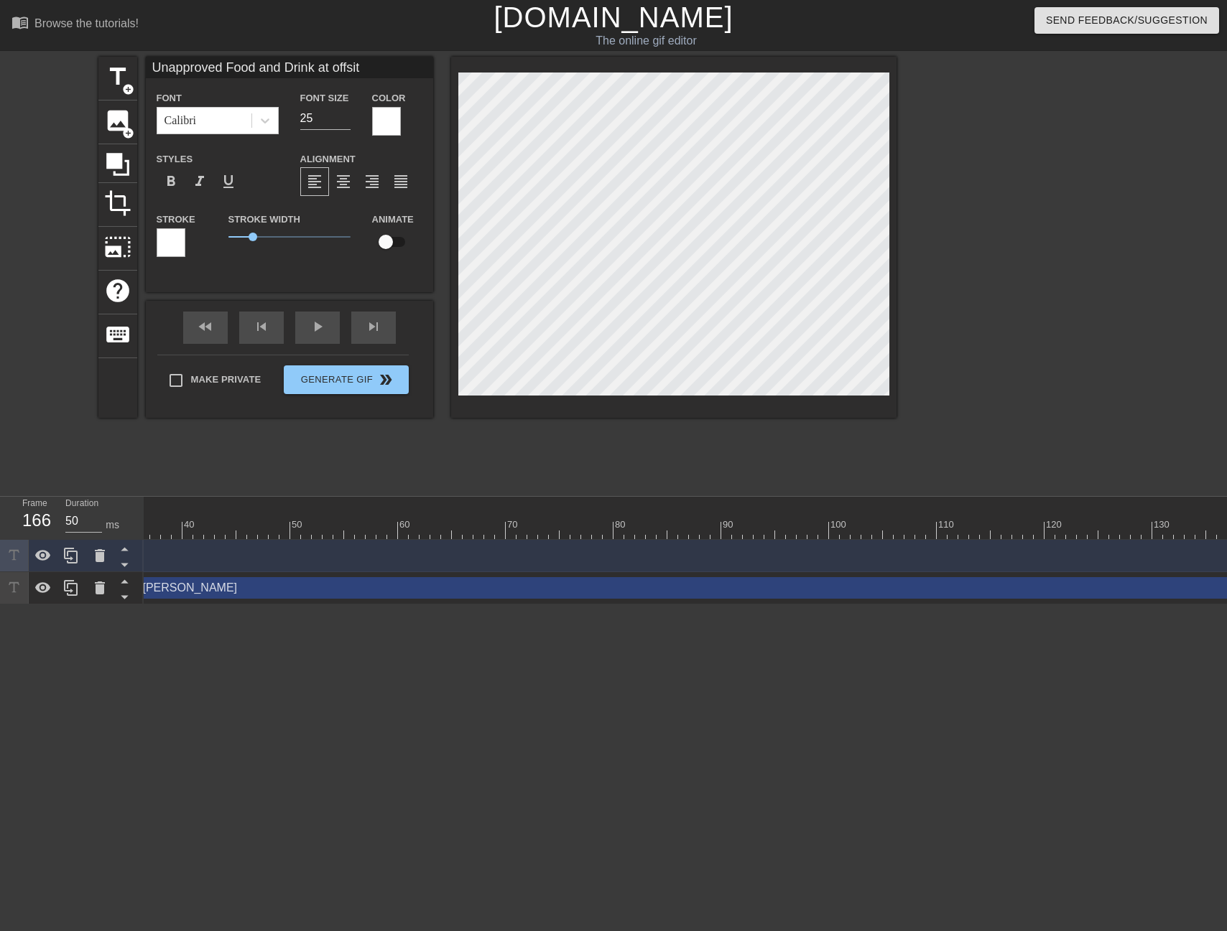
type input "Unapproved Food and Drink at offsite"
type textarea "Unapproved Food and Drink at offsite"
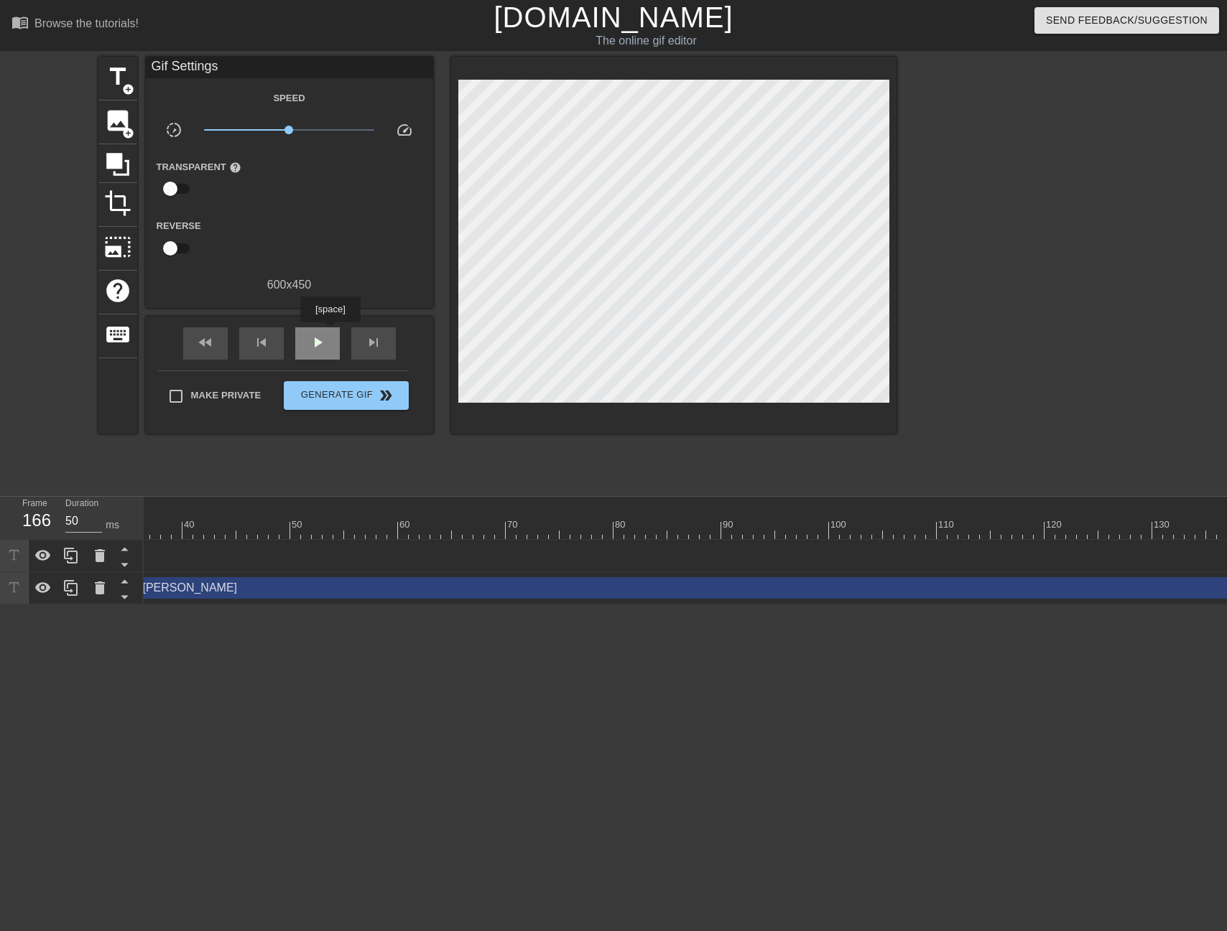
click at [332, 333] on div "play_arrow" at bounding box center [317, 343] width 45 height 32
click at [308, 399] on span "Generate Gif double_arrow" at bounding box center [345, 395] width 113 height 17
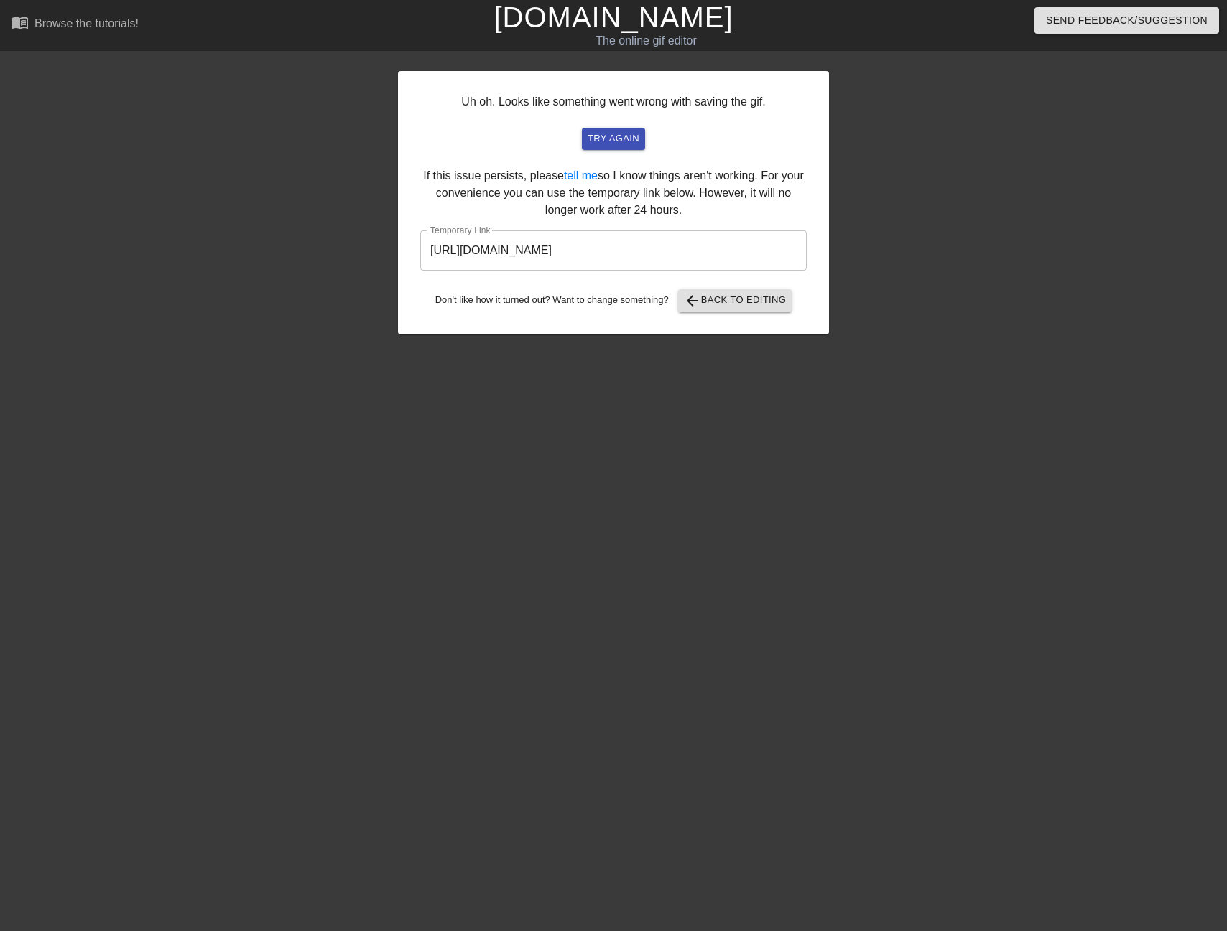
click at [540, 251] on input "[URL][DOMAIN_NAME]" at bounding box center [613, 251] width 386 height 40
click at [715, 286] on div "Uh oh. Looks like something went wrong with saving the gif. try again If this i…" at bounding box center [613, 203] width 431 height 264
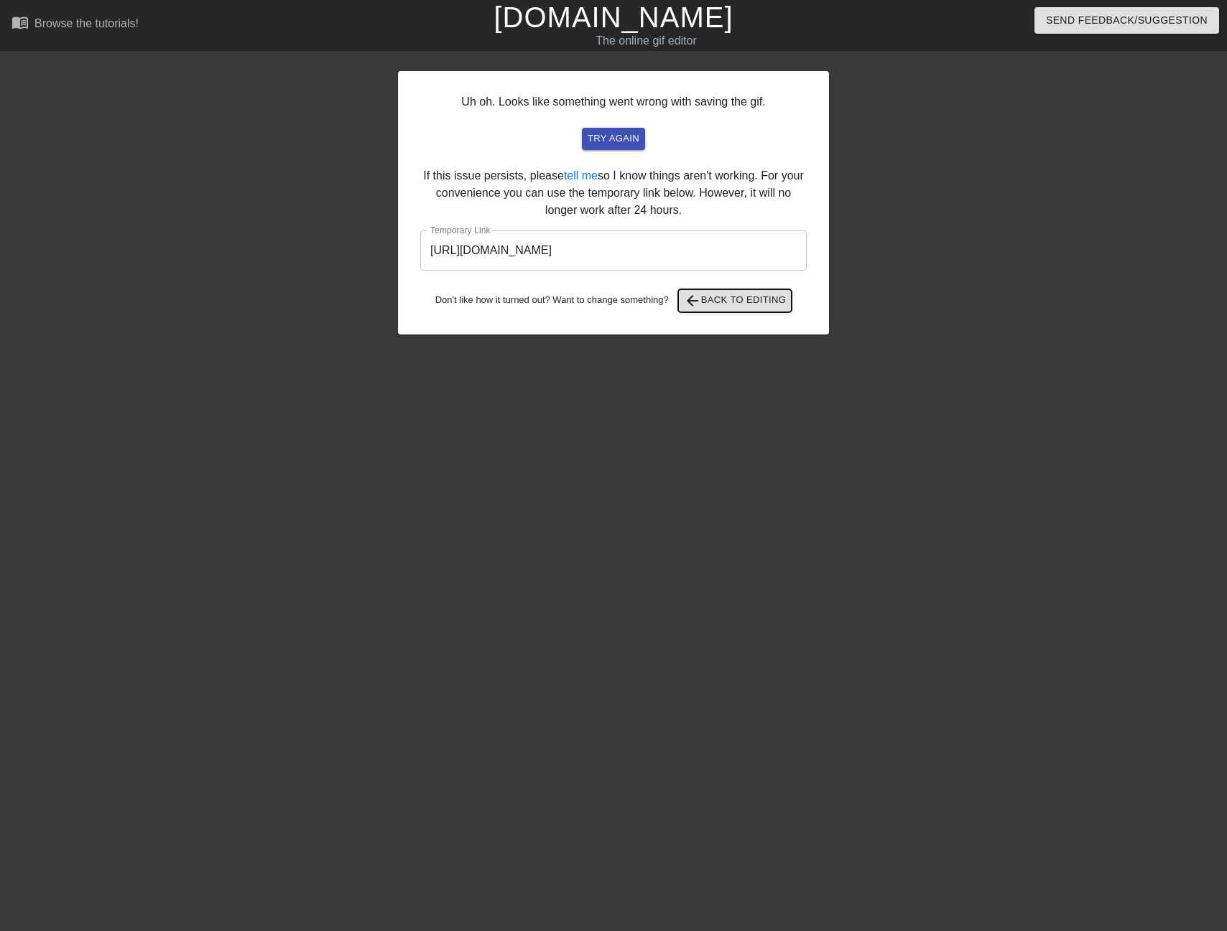
click at [715, 293] on span "arrow_back Back to Editing" at bounding box center [735, 300] width 103 height 17
